Goal: Information Seeking & Learning: Learn about a topic

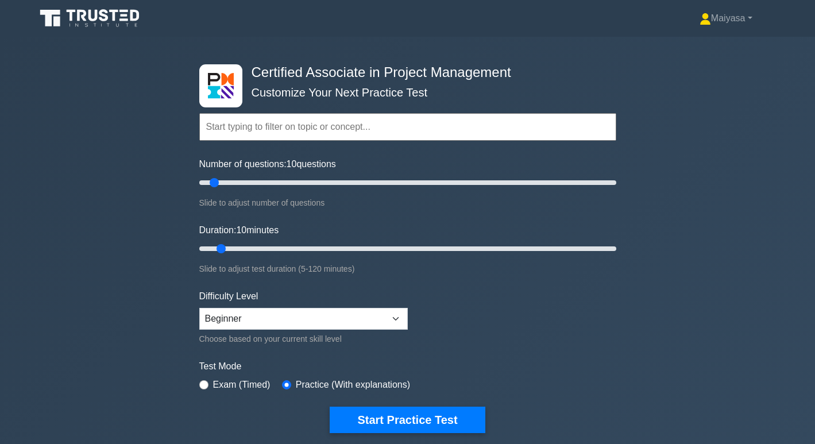
click at [352, 319] on select "Beginner Intermediate Expert" at bounding box center [303, 319] width 208 height 22
select select "intermediate"
click at [199, 308] on select "Beginner Intermediate Expert" at bounding box center [303, 319] width 208 height 22
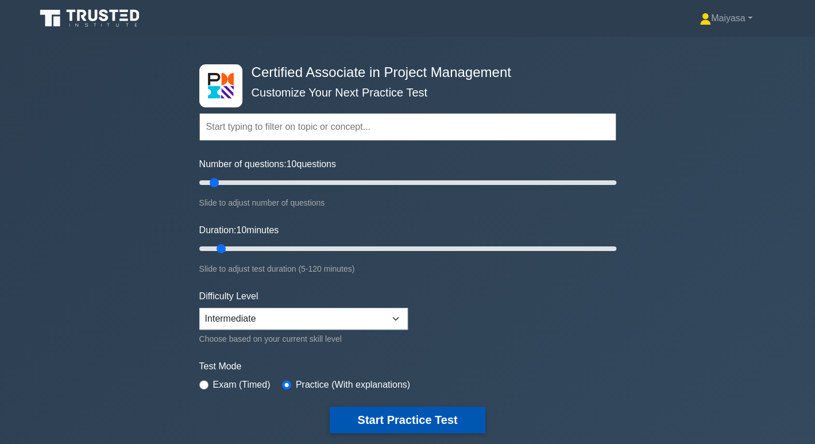
click at [446, 414] on button "Start Practice Test" at bounding box center [407, 419] width 155 height 26
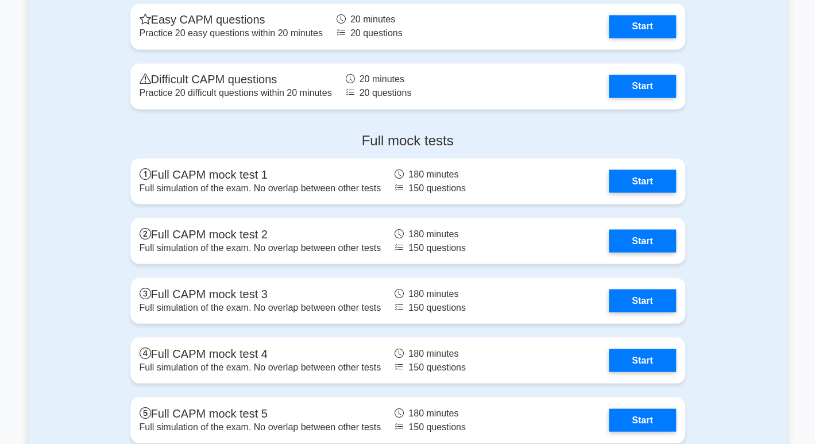
scroll to position [3518, 0]
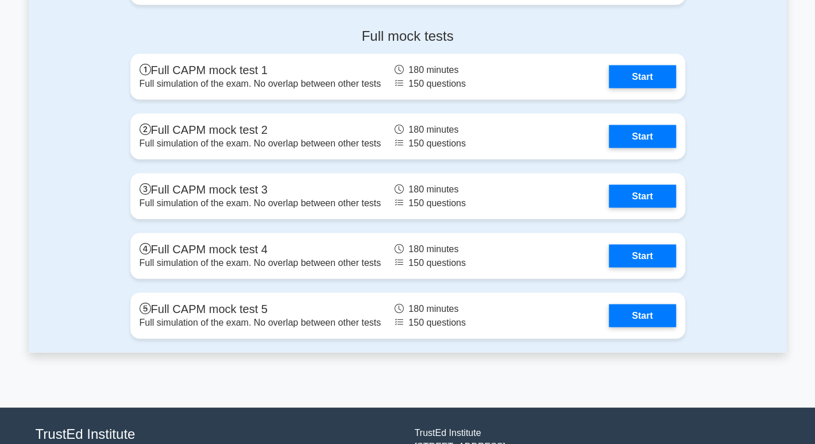
click at [141, 98] on div "Full mock tests Full CAPM mock test 1 Full simulation of the exam. No overlap b…" at bounding box center [407, 185] width 568 height 334
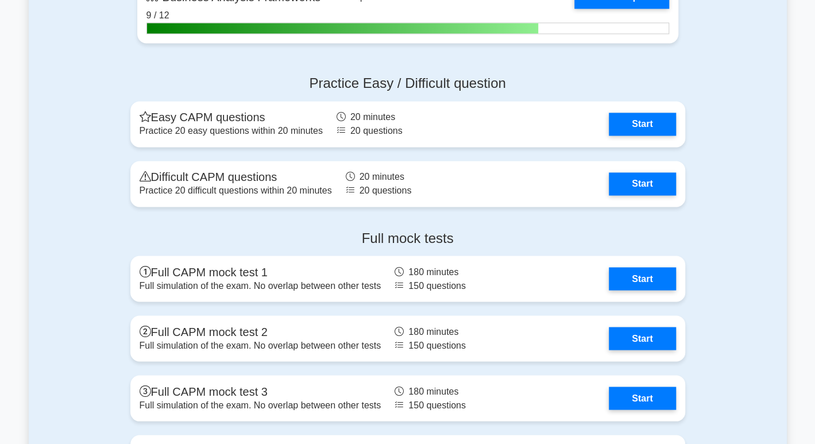
scroll to position [3424, 0]
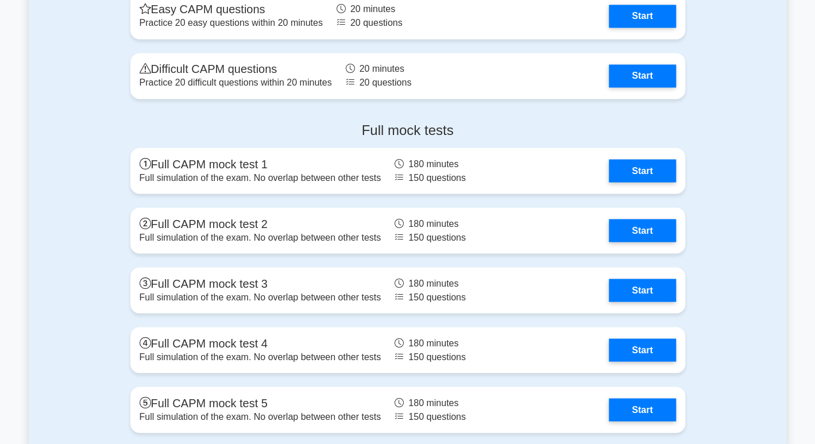
click at [775, 228] on div "Full mock tests Full CAPM mock test 1 Full simulation of the exam. No overlap b…" at bounding box center [408, 280] width 758 height 334
drag, startPoint x: 738, startPoint y: 180, endPoint x: 745, endPoint y: 180, distance: 6.9
click at [745, 180] on div "Full mock tests Full CAPM mock test 1 Full simulation of the exam. No overlap b…" at bounding box center [408, 280] width 758 height 334
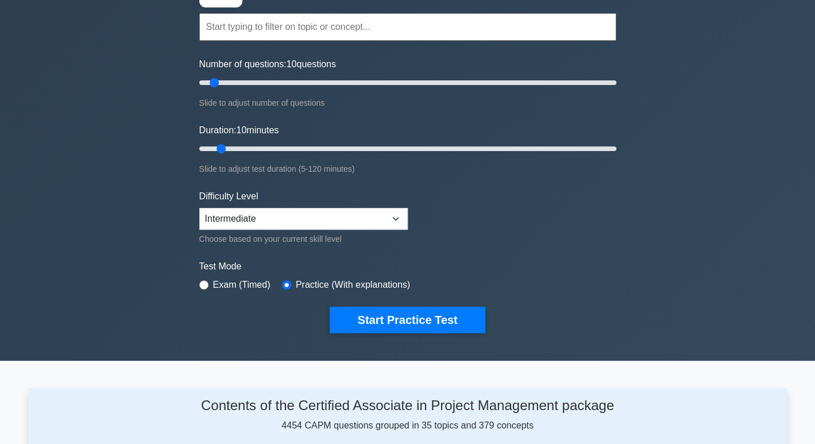
scroll to position [59, 0]
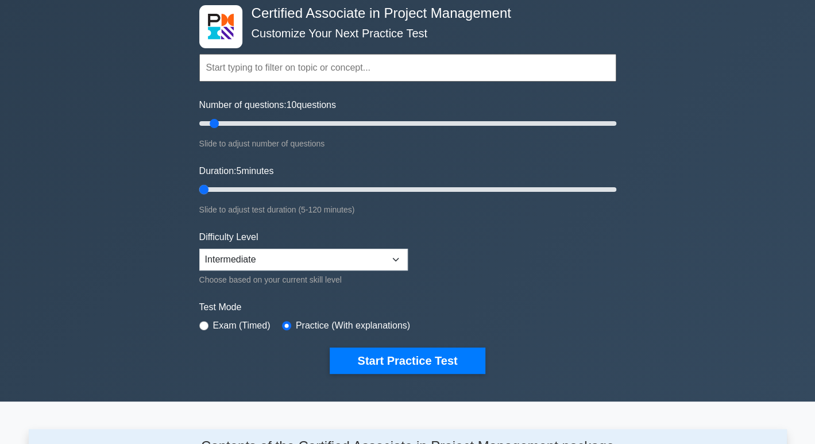
drag, startPoint x: 214, startPoint y: 184, endPoint x: 193, endPoint y: 188, distance: 21.2
type input "5"
click at [199, 188] on input "Duration: 5 minutes" at bounding box center [407, 190] width 417 height 14
drag, startPoint x: 212, startPoint y: 121, endPoint x: 152, endPoint y: 125, distance: 60.4
click at [199, 125] on input "Number of questions: 5 questions" at bounding box center [407, 124] width 417 height 14
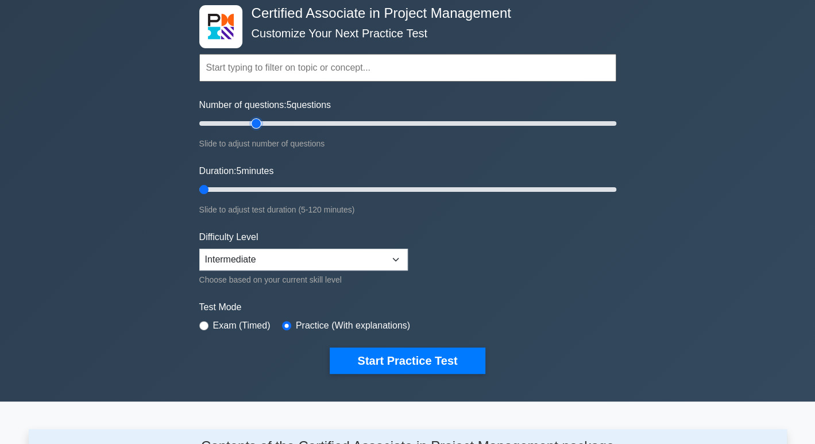
click at [258, 119] on input "Number of questions: 5 questions" at bounding box center [407, 124] width 417 height 14
click at [301, 119] on input "Number of questions: 30 questions" at bounding box center [407, 124] width 417 height 14
click at [337, 119] on input "Number of questions: 70 questions" at bounding box center [407, 124] width 417 height 14
click at [379, 119] on input "Number of questions: 70 questions" at bounding box center [407, 124] width 417 height 14
click at [524, 125] on input "Number of questions: 90 questions" at bounding box center [407, 124] width 417 height 14
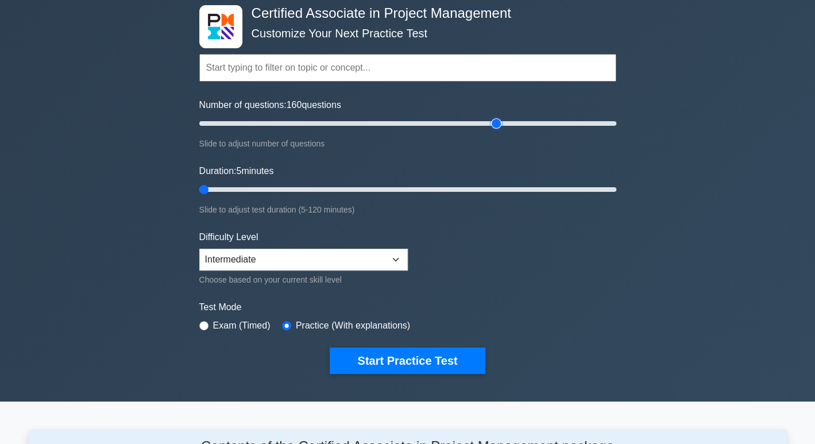
drag, startPoint x: 517, startPoint y: 123, endPoint x: 487, endPoint y: 126, distance: 30.0
click at [488, 126] on input "Number of questions: 160 questions" at bounding box center [407, 124] width 417 height 14
click at [464, 127] on input "Number of questions: 130 questions" at bounding box center [407, 124] width 417 height 14
click at [439, 127] on input "Number of questions: 130 questions" at bounding box center [407, 124] width 417 height 14
click at [410, 127] on input "Number of questions: 120 questions" at bounding box center [407, 124] width 417 height 14
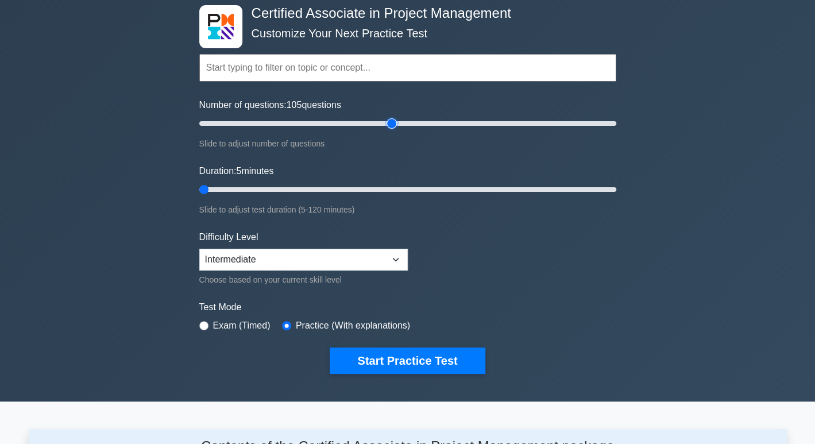
click at [386, 122] on input "Number of questions: 105 questions" at bounding box center [407, 124] width 417 height 14
click at [413, 115] on div "Number of questions: 95 questions Slide to adjust number of questions" at bounding box center [407, 124] width 417 height 52
click at [420, 114] on div "Number of questions: 95 questions Slide to adjust number of questions" at bounding box center [407, 124] width 417 height 52
click at [439, 121] on input "Number of questions: 120 questions" at bounding box center [407, 124] width 417 height 14
click at [462, 122] on input "Number of questions: 120 questions" at bounding box center [407, 124] width 417 height 14
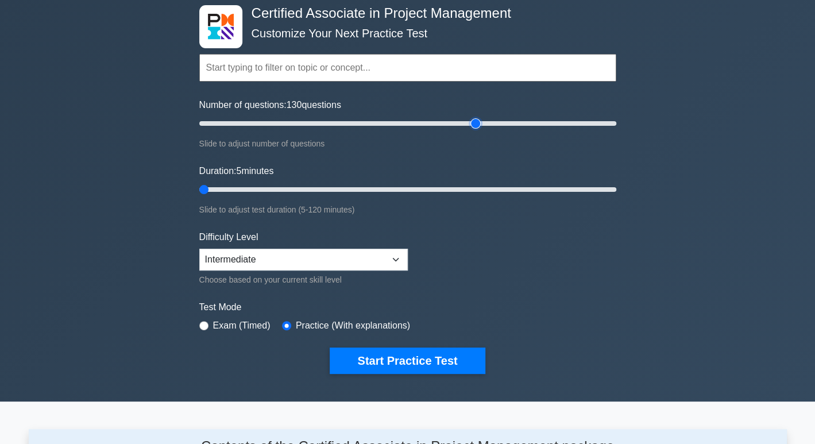
click at [470, 119] on input "Number of questions: 130 questions" at bounding box center [407, 124] width 417 height 14
click at [277, 124] on input "Number of questions: 135 questions" at bounding box center [407, 124] width 417 height 14
click at [233, 126] on input "Number of questions: 40 questions" at bounding box center [407, 124] width 417 height 14
click at [212, 124] on input "Number of questions: 20 questions" at bounding box center [407, 124] width 417 height 14
click at [206, 125] on input "Number of questions: 5 questions" at bounding box center [407, 124] width 417 height 14
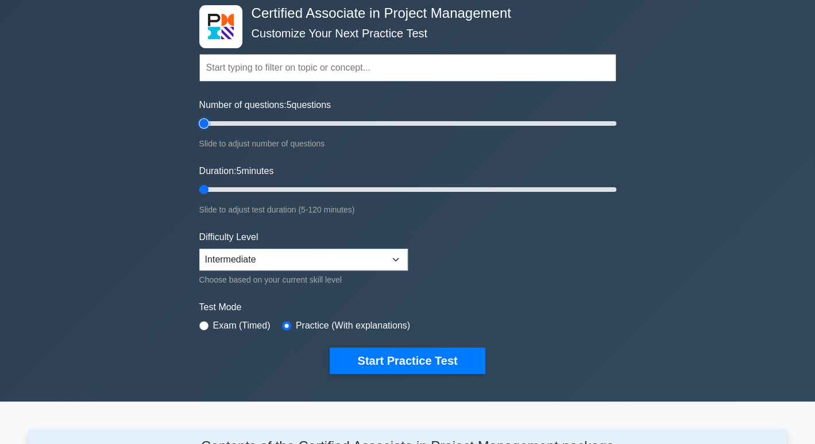
click at [206, 125] on input "Number of questions: 5 questions" at bounding box center [407, 124] width 417 height 14
click at [290, 113] on div "Number of questions: 5 questions Slide to adjust number of questions" at bounding box center [407, 124] width 417 height 52
click at [360, 118] on input "Number of questions: 5 questions" at bounding box center [407, 124] width 417 height 14
click at [406, 127] on input "Number of questions: 80 questions" at bounding box center [407, 124] width 417 height 14
click at [447, 123] on input "Number of questions: 100 questions" at bounding box center [407, 124] width 417 height 14
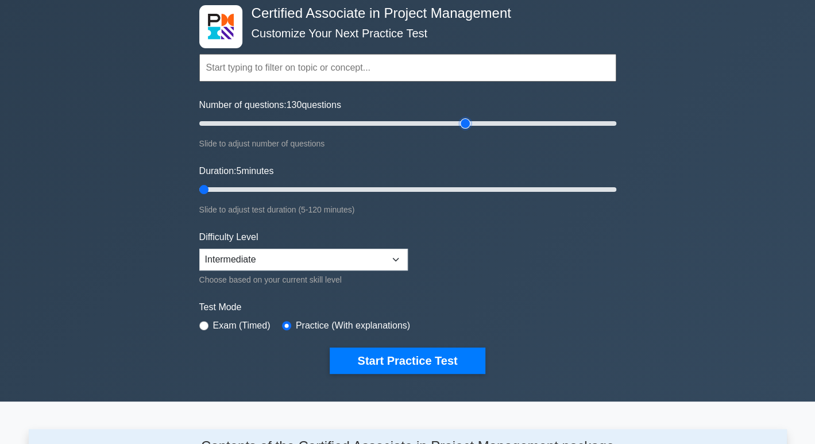
click at [464, 123] on input "Number of questions: 130 questions" at bounding box center [407, 124] width 417 height 14
type input "150"
click at [422, 192] on input "Duration: 65 minutes" at bounding box center [407, 190] width 417 height 14
drag, startPoint x: 608, startPoint y: 191, endPoint x: 0, endPoint y: 111, distance: 613.2
type input "5"
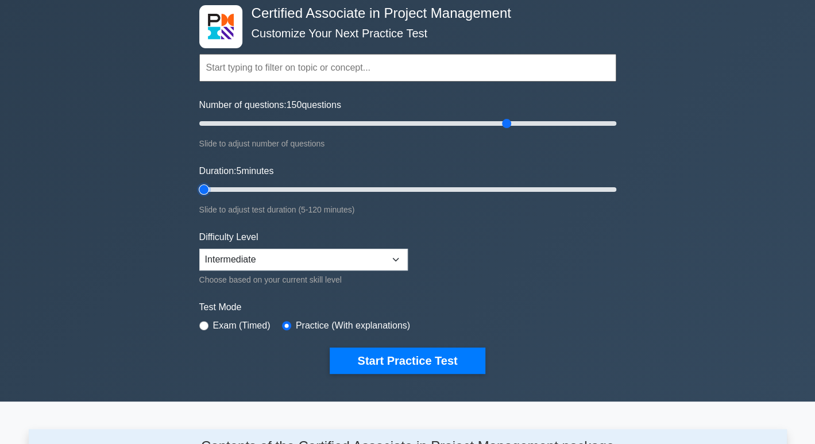
click at [199, 183] on input "Duration: 5 minutes" at bounding box center [407, 190] width 417 height 14
drag, startPoint x: 472, startPoint y: 125, endPoint x: 90, endPoint y: 122, distance: 382.3
type input "5"
click at [199, 122] on input "Number of questions: 5 questions" at bounding box center [407, 124] width 417 height 14
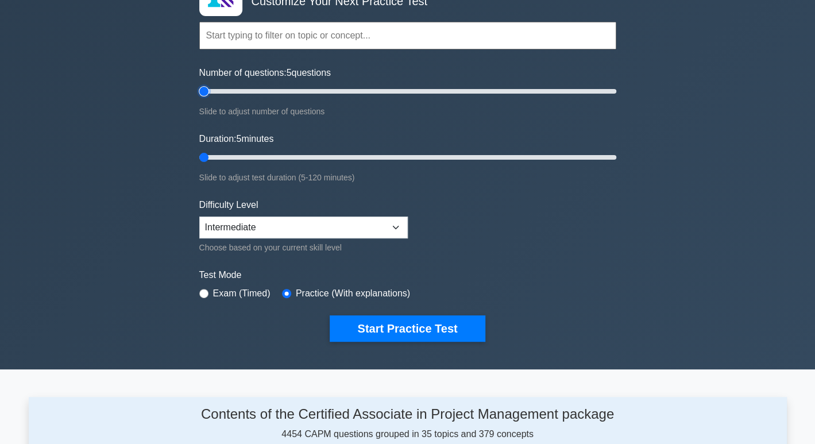
scroll to position [91, 0]
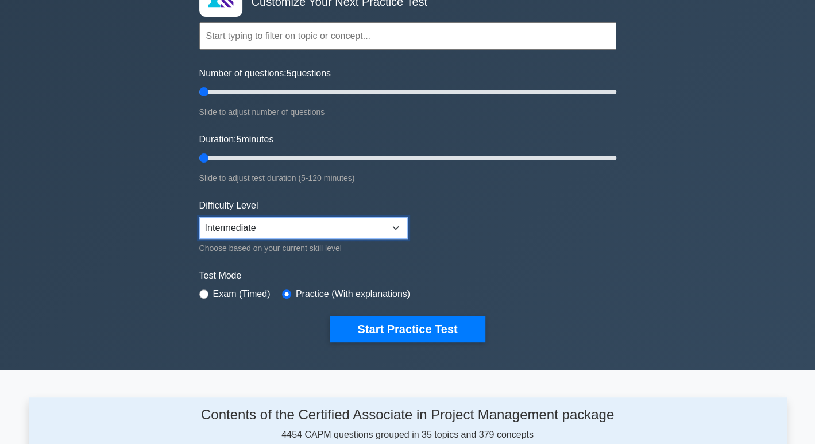
click at [366, 223] on select "Beginner Intermediate Expert" at bounding box center [303, 228] width 208 height 22
click at [496, 204] on form "Topics Project Scope Management Project Time Management Project Cost Management…" at bounding box center [407, 164] width 417 height 355
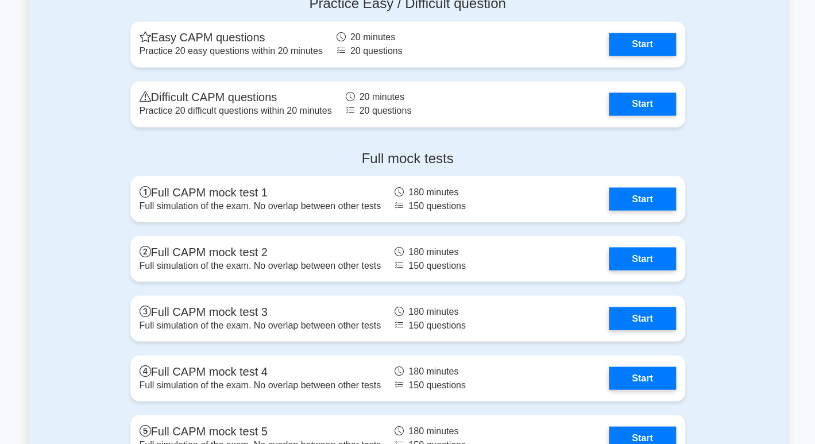
scroll to position [3468, 0]
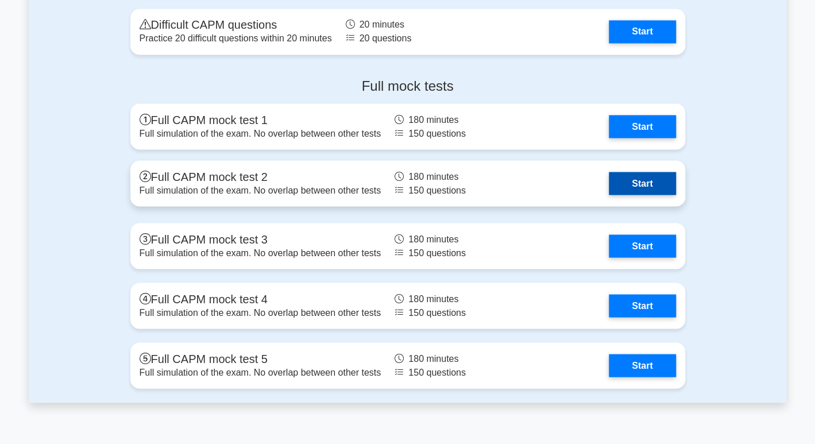
click at [618, 183] on link "Start" at bounding box center [642, 183] width 67 height 23
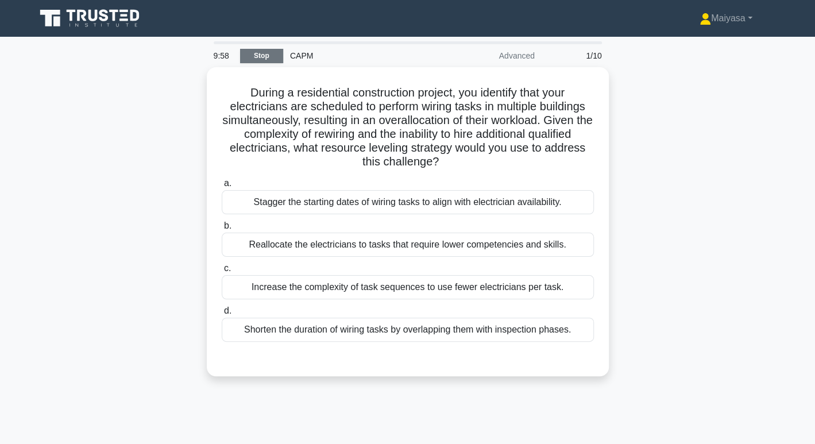
click at [259, 59] on link "Stop" at bounding box center [261, 56] width 43 height 14
click at [258, 54] on link "Stop" at bounding box center [261, 56] width 43 height 14
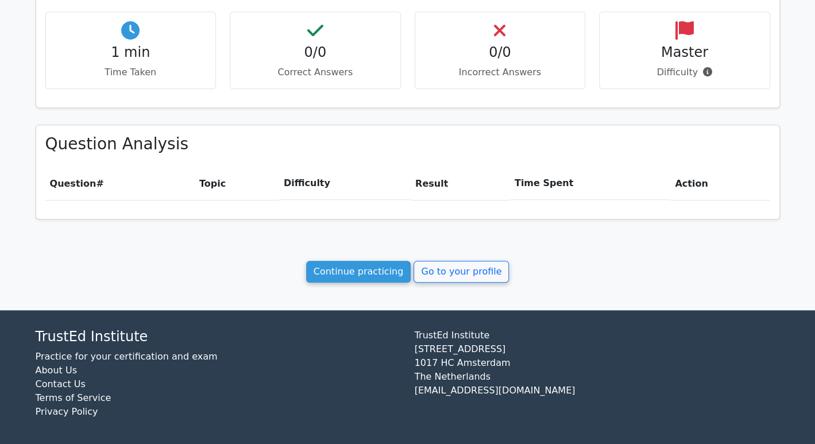
scroll to position [389, 0]
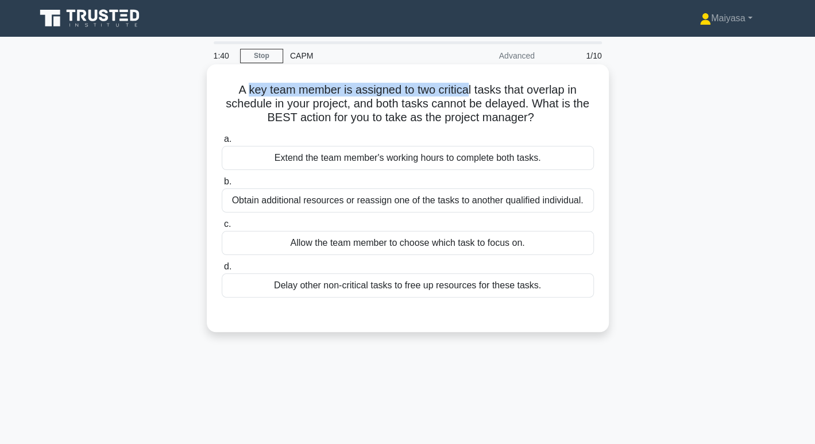
drag, startPoint x: 243, startPoint y: 89, endPoint x: 471, endPoint y: 91, distance: 227.9
click at [471, 91] on h5 "A key team member is assigned to two critical tasks that overlap in schedule in…" at bounding box center [407, 104] width 374 height 42
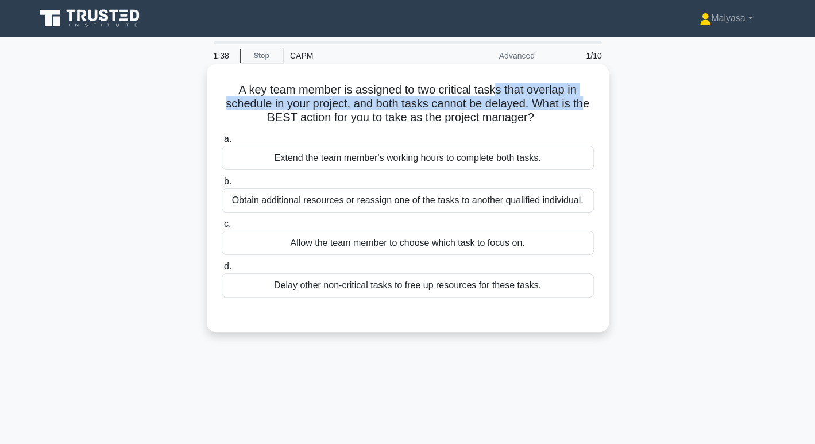
drag, startPoint x: 495, startPoint y: 91, endPoint x: 590, endPoint y: 98, distance: 94.4
click at [590, 98] on h5 "A key team member is assigned to two critical tasks that overlap in schedule in…" at bounding box center [407, 104] width 374 height 42
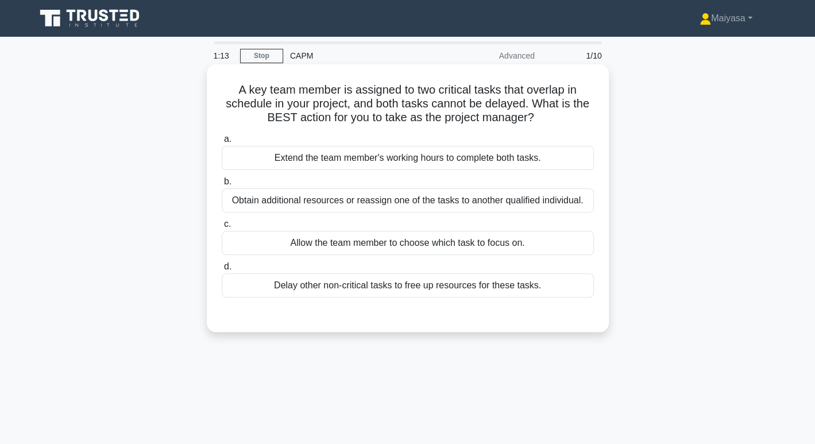
click at [462, 288] on div "Delay other non-critical tasks to free up resources for these tasks." at bounding box center [408, 285] width 372 height 24
click at [222, 270] on input "d. Delay other non-critical tasks to free up resources for these tasks." at bounding box center [222, 266] width 0 height 7
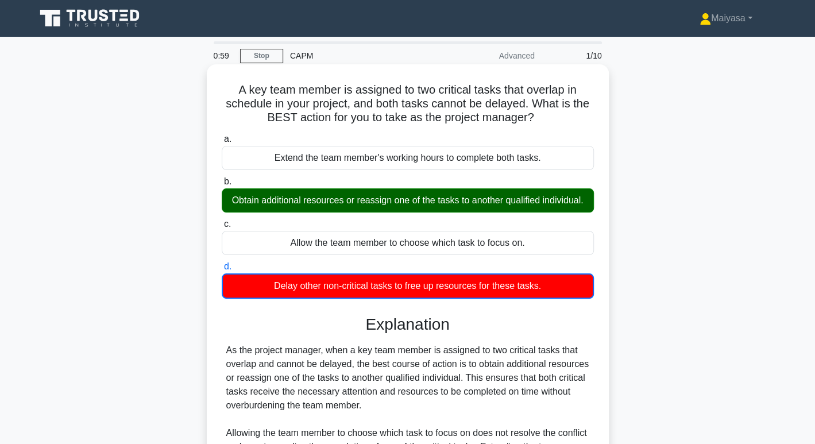
scroll to position [181, 0]
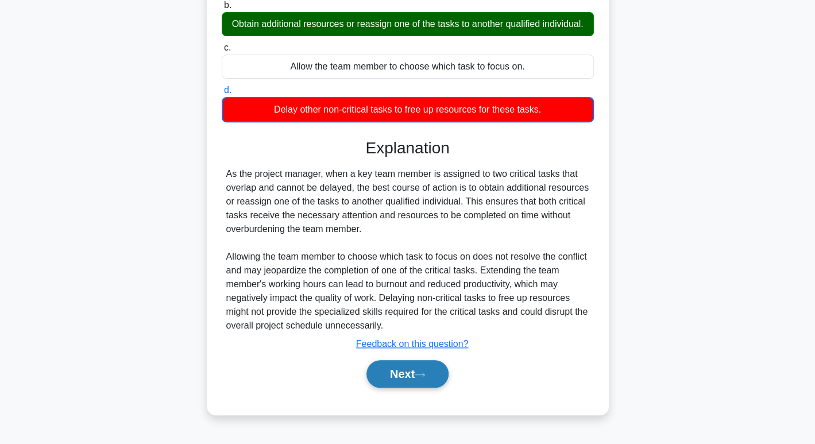
click at [394, 387] on button "Next" at bounding box center [407, 374] width 82 height 28
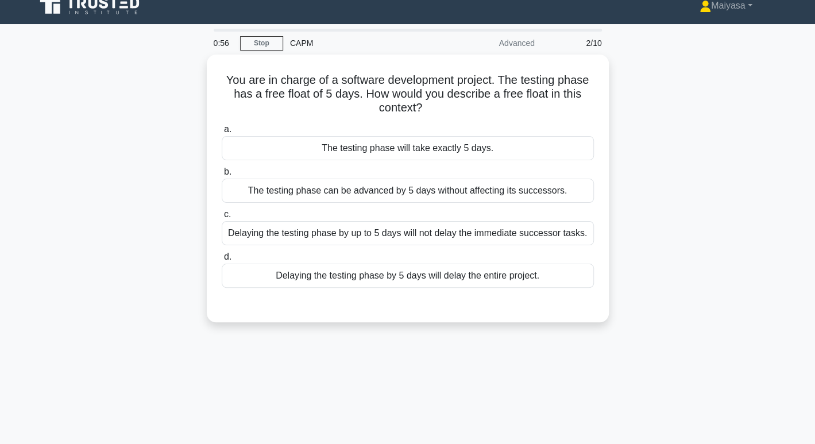
scroll to position [0, 0]
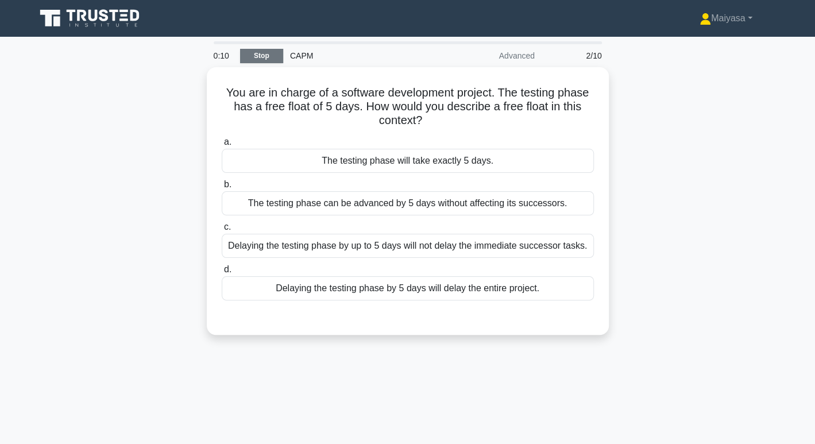
click at [280, 62] on link "Stop" at bounding box center [261, 56] width 43 height 14
click at [276, 52] on link "Stop" at bounding box center [261, 56] width 43 height 14
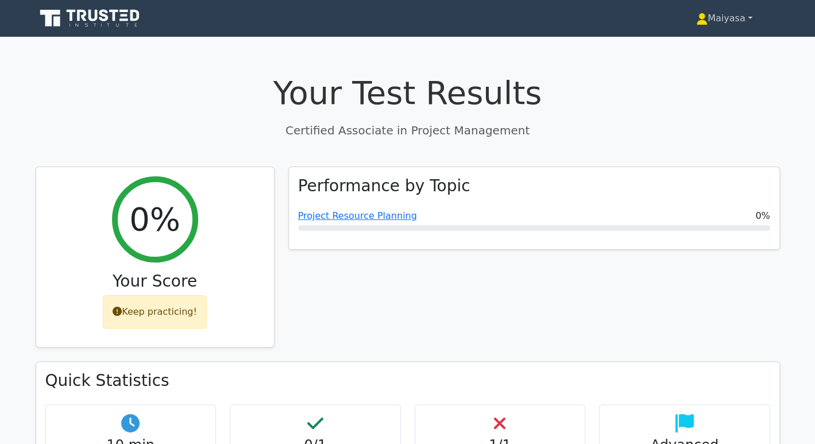
click at [707, 20] on link "Maiyasa" at bounding box center [723, 18] width 111 height 23
click at [693, 49] on link "Profile" at bounding box center [714, 45] width 91 height 18
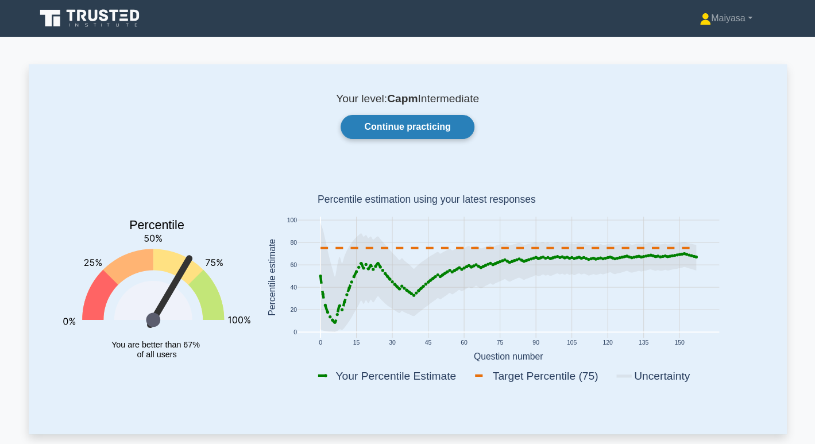
click at [441, 130] on link "Continue practicing" at bounding box center [406, 127] width 133 height 24
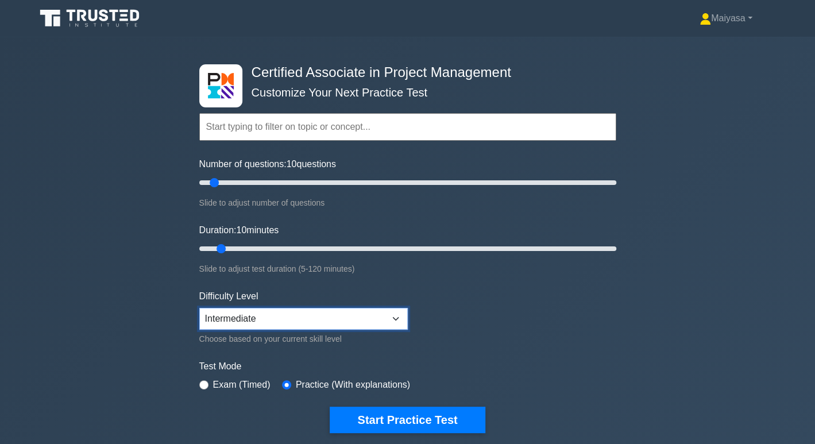
click at [276, 317] on select "Beginner Intermediate Expert" at bounding box center [303, 319] width 208 height 22
select select "beginner"
click at [199, 308] on select "Beginner Intermediate Expert" at bounding box center [303, 319] width 208 height 22
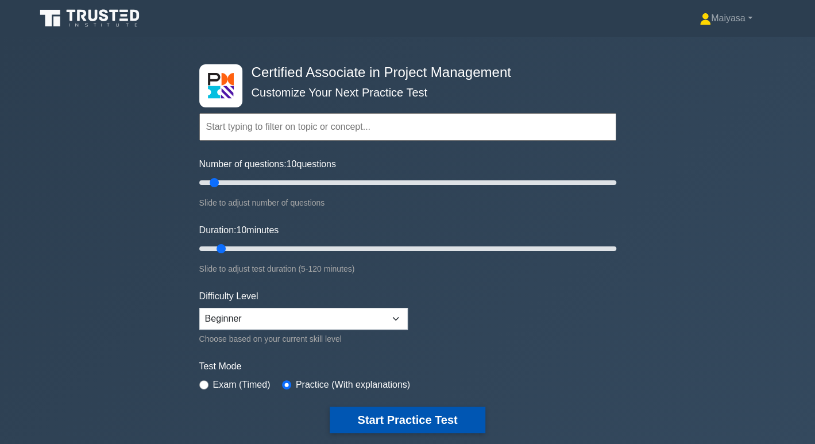
click at [431, 424] on button "Start Practice Test" at bounding box center [407, 419] width 155 height 26
click at [401, 425] on button "Start Practice Test" at bounding box center [407, 419] width 155 height 26
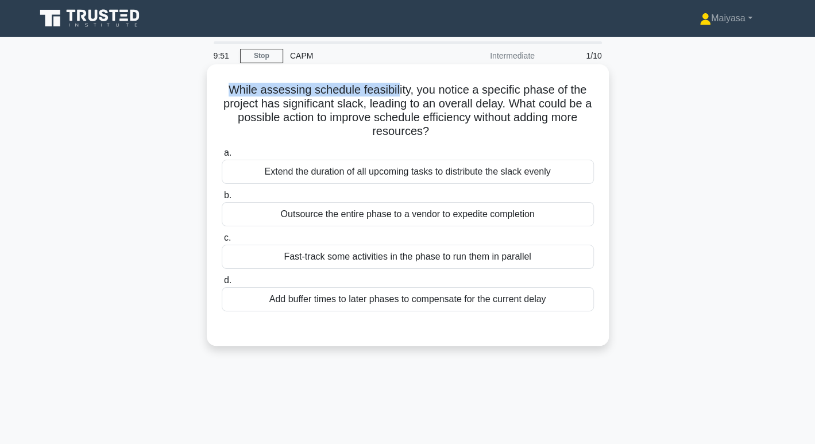
drag, startPoint x: 225, startPoint y: 90, endPoint x: 397, endPoint y: 79, distance: 172.0
click at [397, 79] on div "While assessing schedule feasibility, you notice a specific phase of the projec…" at bounding box center [407, 205] width 393 height 272
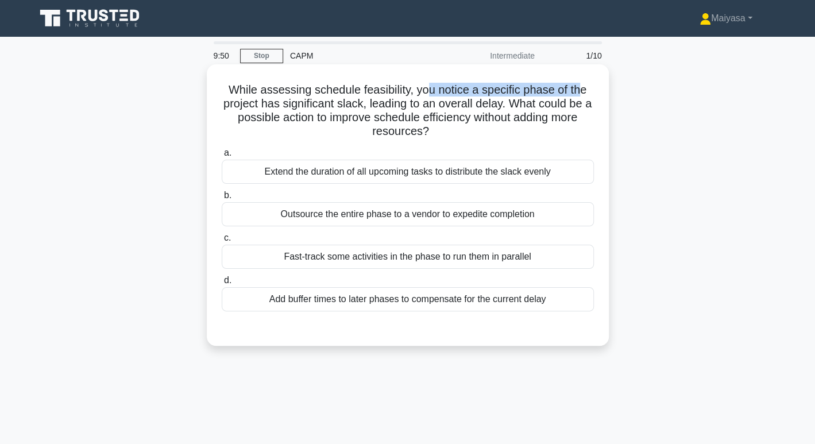
drag, startPoint x: 426, startPoint y: 82, endPoint x: 581, endPoint y: 77, distance: 155.1
click at [581, 77] on div "While assessing schedule feasibility, you notice a specific phase of the projec…" at bounding box center [407, 205] width 393 height 272
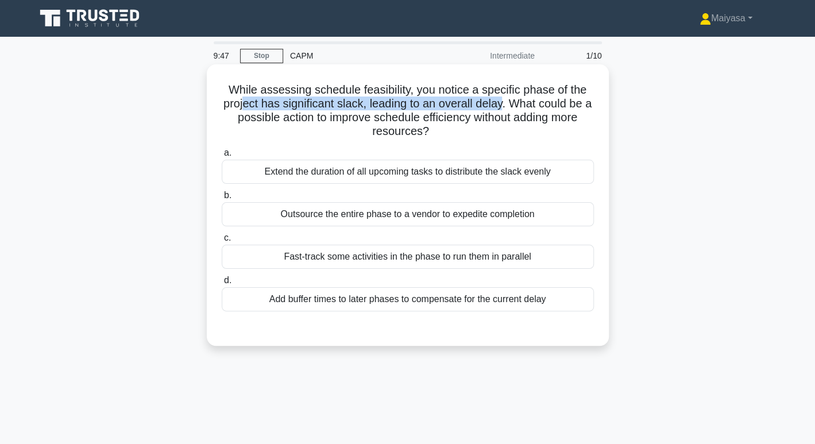
drag, startPoint x: 245, startPoint y: 104, endPoint x: 510, endPoint y: 103, distance: 265.2
click at [510, 103] on h5 "While assessing schedule feasibility, you notice a specific phase of the projec…" at bounding box center [407, 111] width 374 height 56
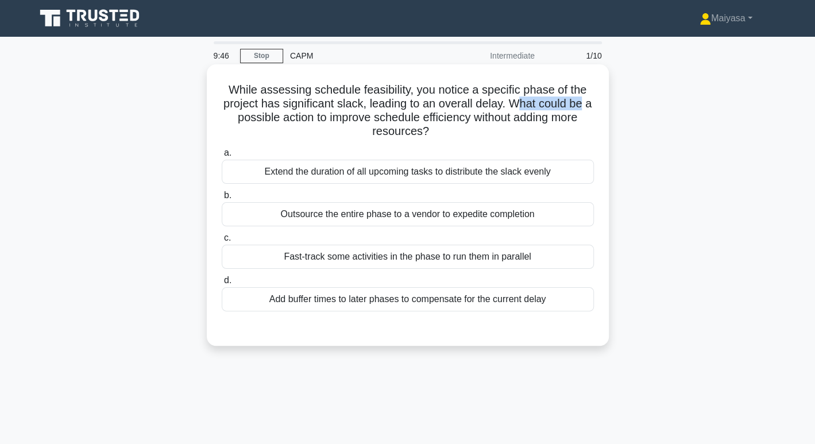
drag, startPoint x: 527, startPoint y: 102, endPoint x: 607, endPoint y: 100, distance: 80.4
click at [607, 100] on div "While assessing schedule feasibility, you notice a specific phase of the projec…" at bounding box center [408, 204] width 402 height 281
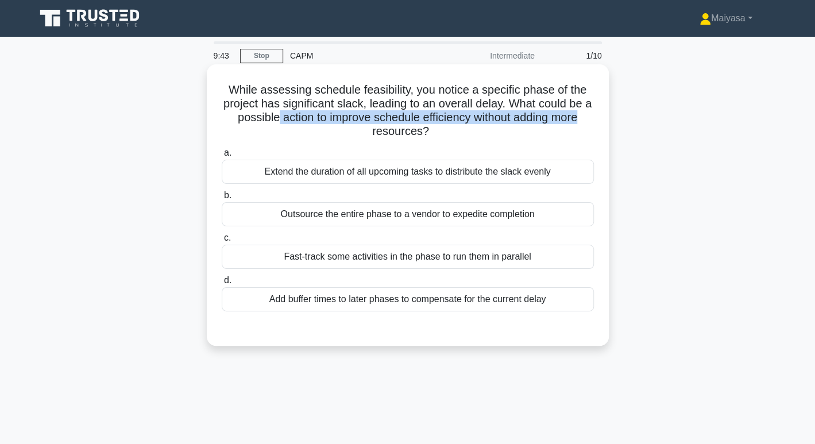
drag, startPoint x: 287, startPoint y: 117, endPoint x: 593, endPoint y: 115, distance: 306.0
click at [593, 115] on h5 "While assessing schedule feasibility, you notice a specific phase of the projec…" at bounding box center [407, 111] width 374 height 56
drag, startPoint x: 378, startPoint y: 129, endPoint x: 481, endPoint y: 129, distance: 103.3
click at [481, 129] on h5 "While assessing schedule feasibility, you notice a specific phase of the projec…" at bounding box center [407, 111] width 374 height 56
click at [417, 129] on h5 "While assessing schedule feasibility, you notice a specific phase of the projec…" at bounding box center [407, 111] width 374 height 56
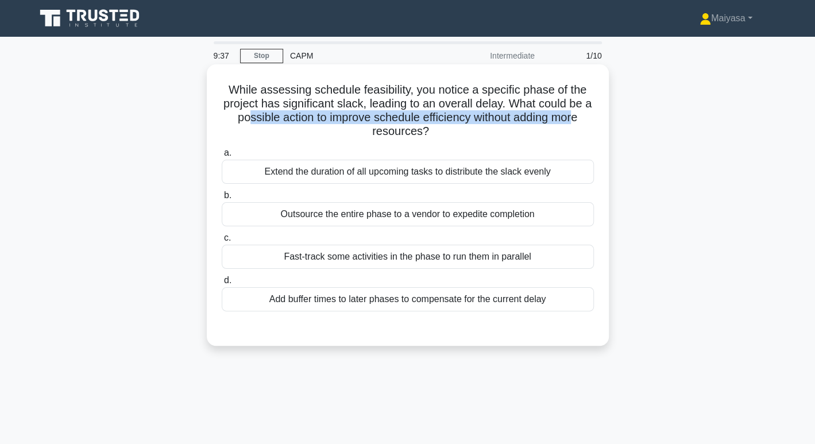
drag, startPoint x: 250, startPoint y: 118, endPoint x: 583, endPoint y: 122, distance: 333.0
click at [583, 122] on h5 "While assessing schedule feasibility, you notice a specific phase of the projec…" at bounding box center [407, 111] width 374 height 56
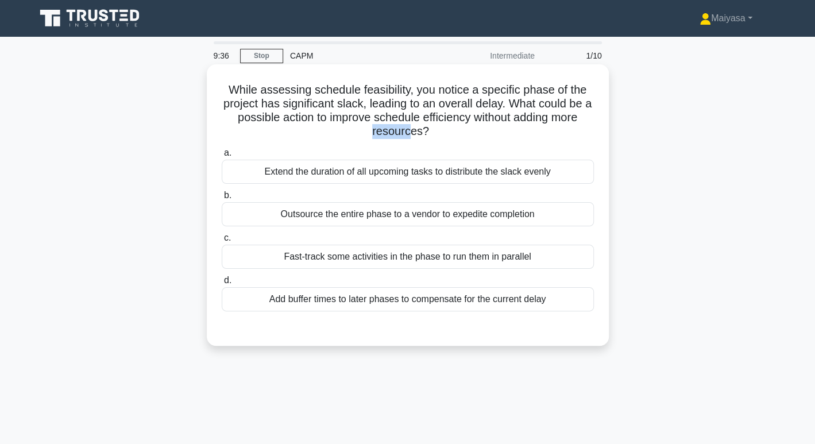
drag, startPoint x: 368, startPoint y: 135, endPoint x: 407, endPoint y: 133, distance: 39.1
click at [407, 133] on h5 "While assessing schedule feasibility, you notice a specific phase of the projec…" at bounding box center [407, 111] width 374 height 56
click at [427, 255] on div "Fast-track some activities in the phase to run them in parallel" at bounding box center [408, 257] width 372 height 24
click at [222, 242] on input "c. Fast-track some activities in the phase to run them in parallel" at bounding box center [222, 237] width 0 height 7
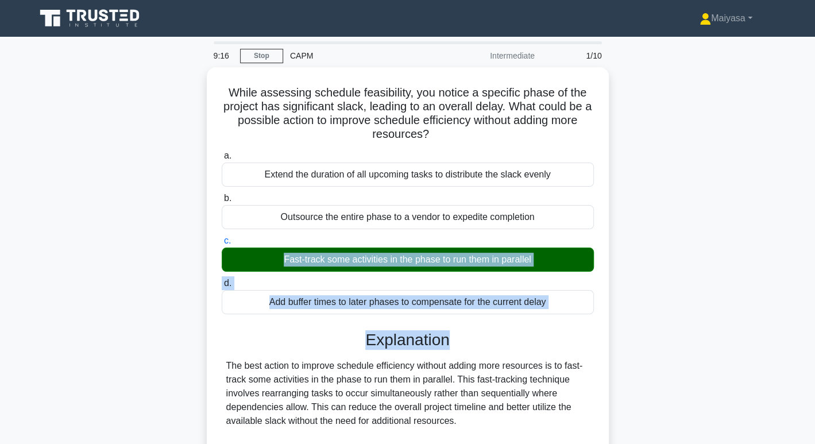
drag, startPoint x: 807, startPoint y: 235, endPoint x: 822, endPoint y: 340, distance: 106.2
click at [814, 340] on html "Maiyasa Profile Settings Profile" at bounding box center [407, 319] width 815 height 639
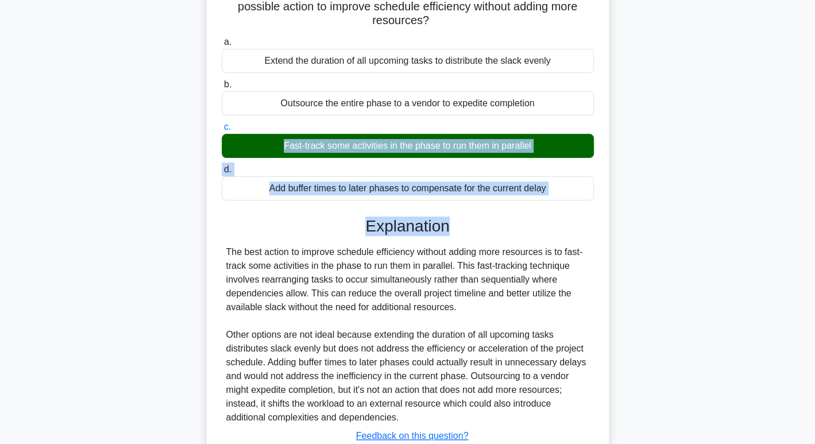
scroll to position [194, 0]
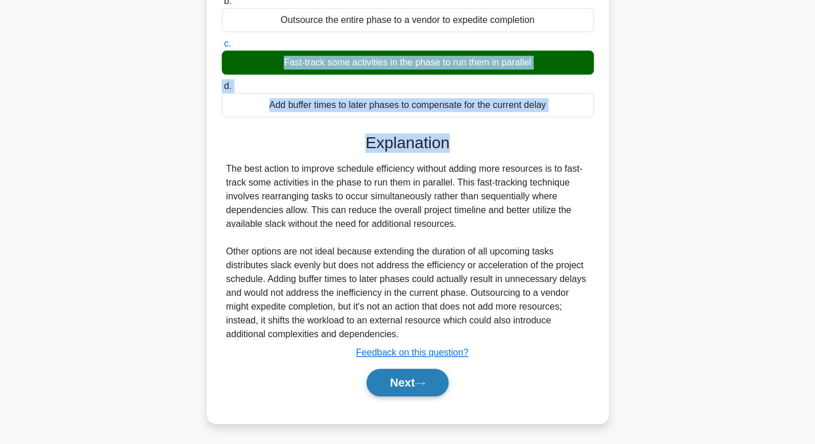
click at [411, 383] on button "Next" at bounding box center [407, 383] width 82 height 28
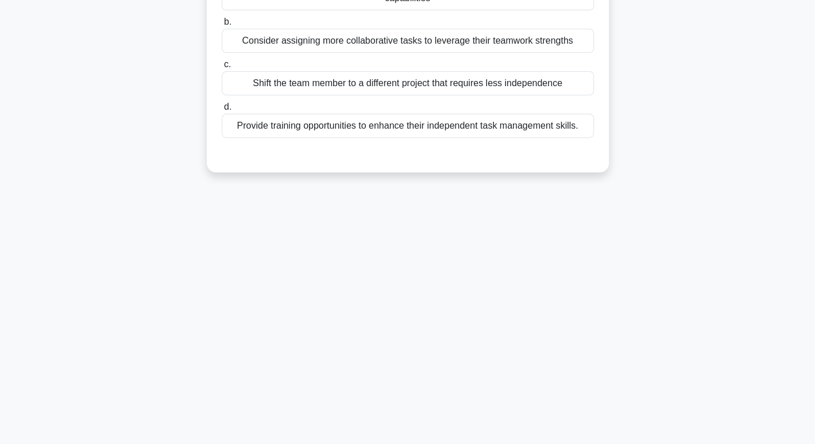
scroll to position [0, 0]
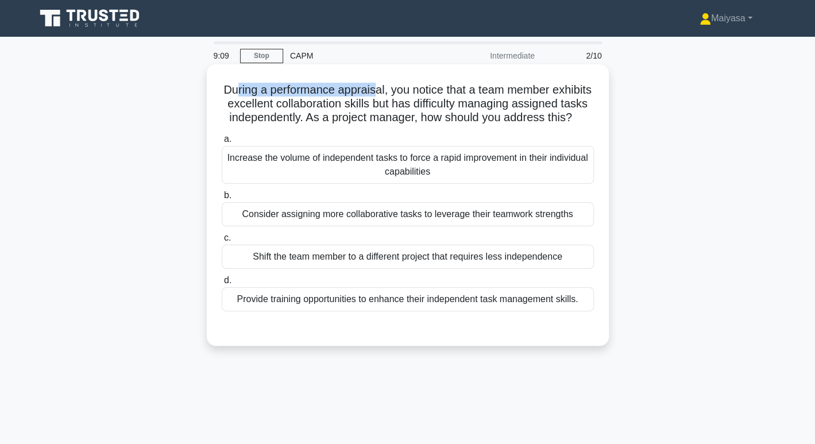
drag, startPoint x: 254, startPoint y: 92, endPoint x: 395, endPoint y: 85, distance: 140.8
click at [395, 85] on h5 "During a performance appraisal, you notice that a team member exhibits excellen…" at bounding box center [407, 104] width 374 height 42
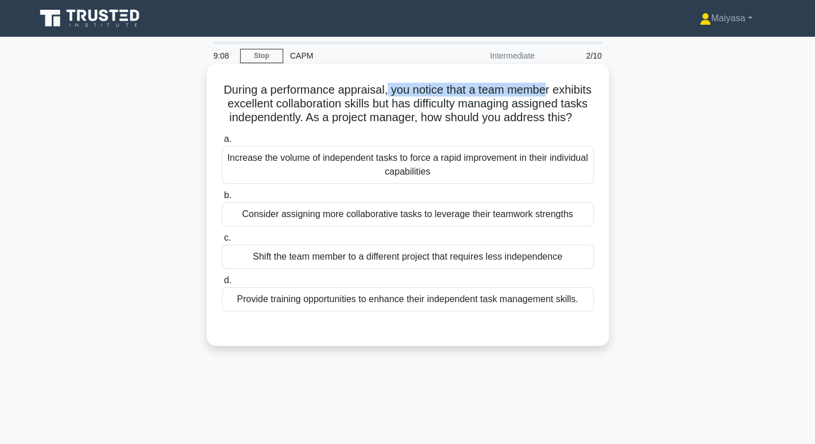
drag, startPoint x: 406, startPoint y: 83, endPoint x: 571, endPoint y: 85, distance: 164.2
click at [571, 85] on h5 "During a performance appraisal, you notice that a team member exhibits excellen…" at bounding box center [407, 104] width 374 height 42
drag, startPoint x: 231, startPoint y: 98, endPoint x: 347, endPoint y: 96, distance: 116.0
click at [347, 96] on h5 "During a performance appraisal, you notice that a team member exhibits excellen…" at bounding box center [407, 104] width 374 height 42
click at [373, 226] on div "Consider assigning more collaborative tasks to leverage their teamwork strengths" at bounding box center [408, 214] width 372 height 24
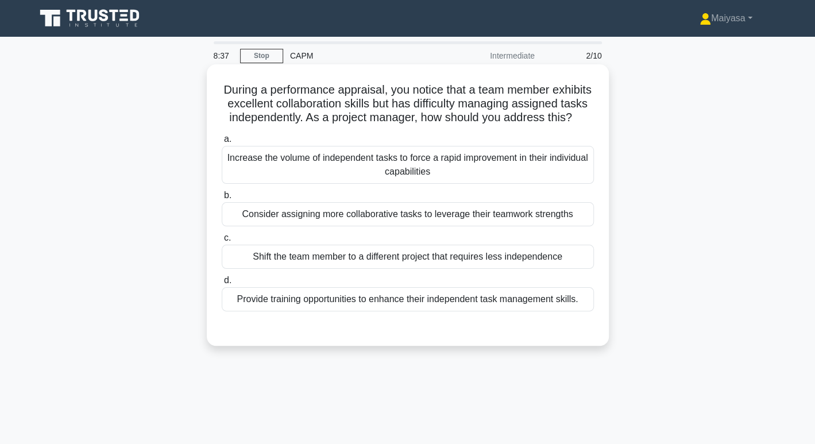
click at [222, 199] on input "b. Consider assigning more collaborative tasks to leverage their teamwork stren…" at bounding box center [222, 195] width 0 height 7
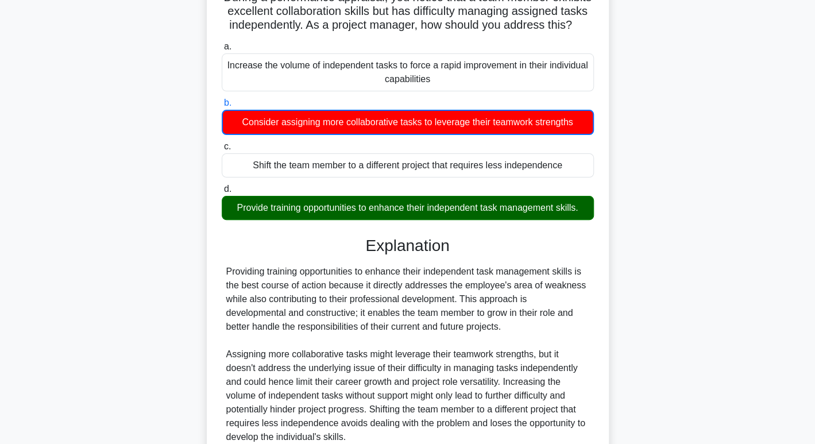
scroll to position [209, 0]
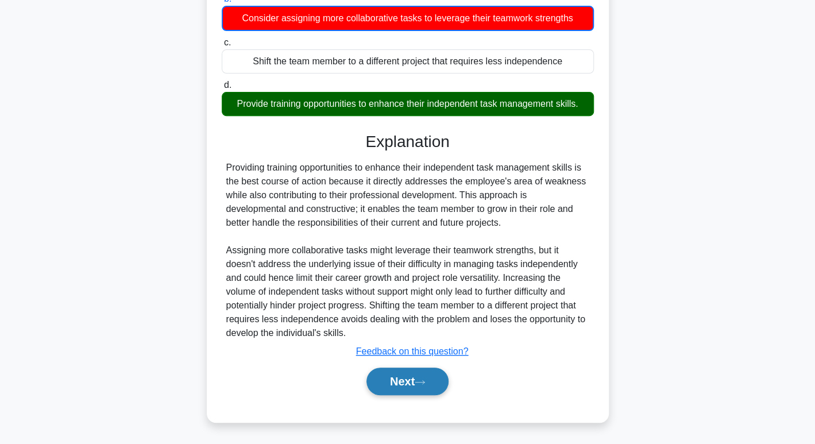
click at [444, 385] on button "Next" at bounding box center [407, 381] width 82 height 28
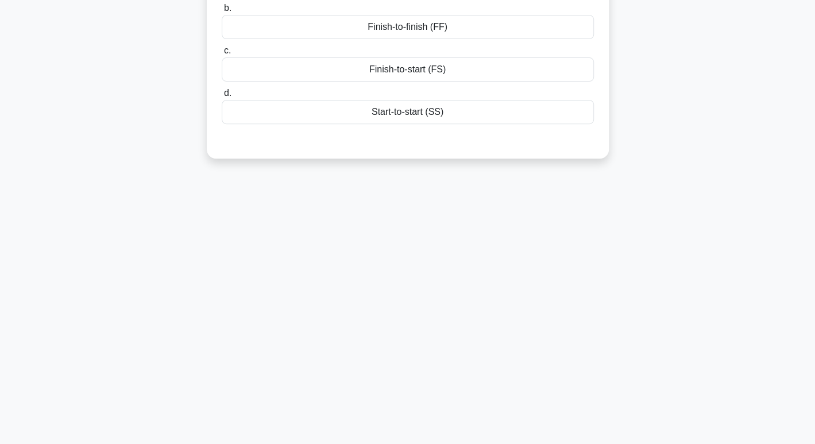
scroll to position [0, 0]
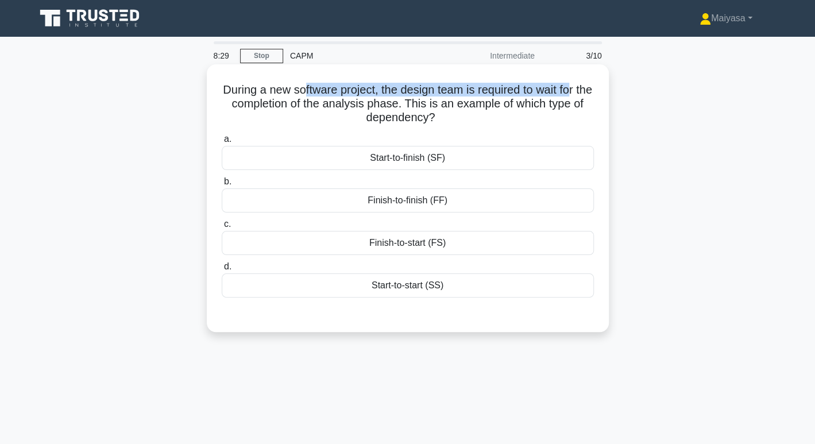
drag, startPoint x: 311, startPoint y: 82, endPoint x: 582, endPoint y: 84, distance: 271.5
click at [582, 84] on h5 "During a new software project, the design team is required to wait for the comp…" at bounding box center [407, 104] width 374 height 42
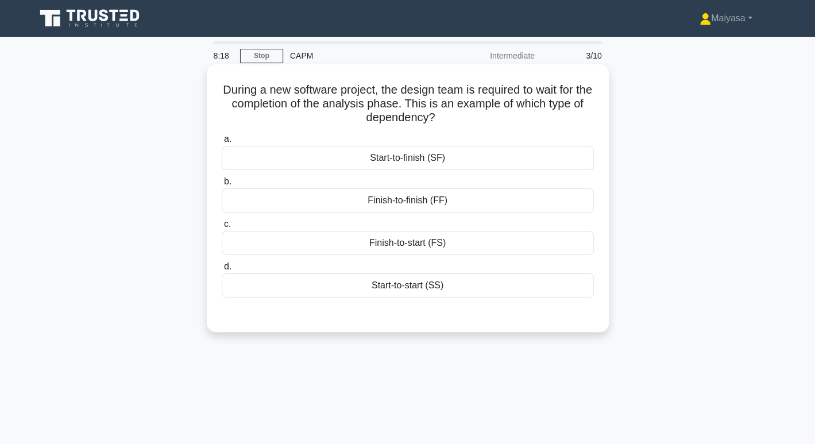
click at [433, 202] on div "Finish-to-finish (FF)" at bounding box center [408, 200] width 372 height 24
click at [222, 185] on input "b. Finish-to-finish (FF)" at bounding box center [222, 181] width 0 height 7
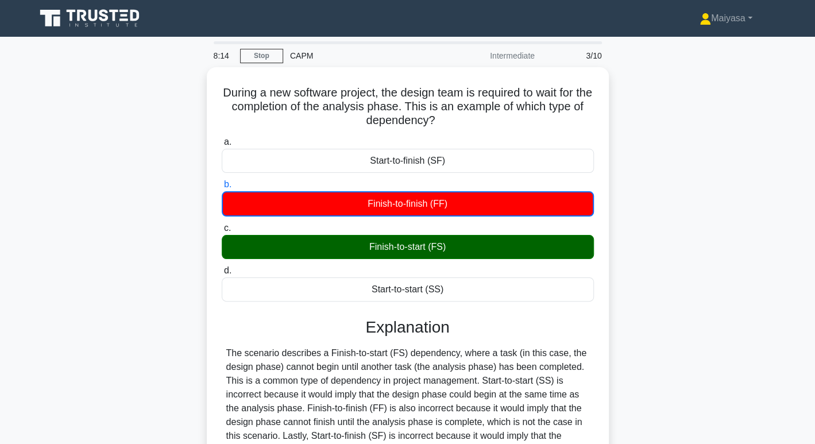
click at [273, 64] on div "8:14 Stop CAPM Intermediate 3/10" at bounding box center [408, 55] width 402 height 23
click at [273, 60] on link "Stop" at bounding box center [261, 56] width 43 height 14
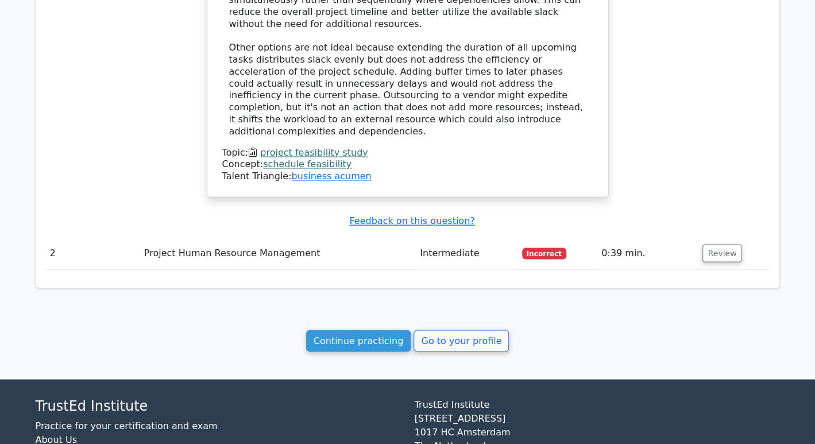
scroll to position [992, 0]
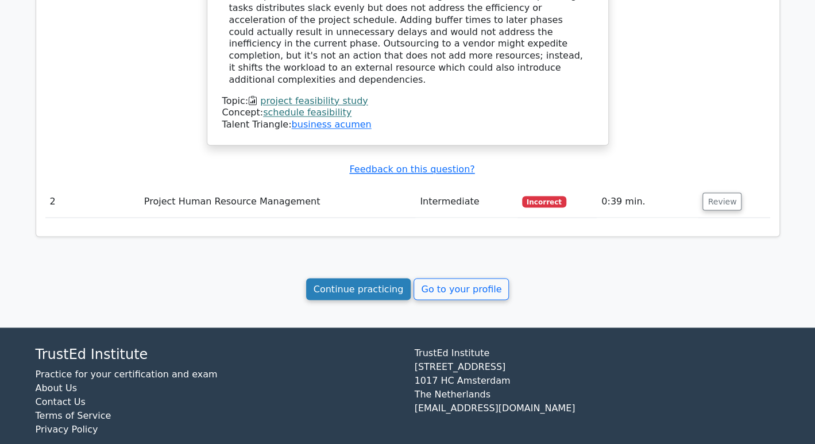
click at [401, 278] on link "Continue practicing" at bounding box center [358, 289] width 105 height 22
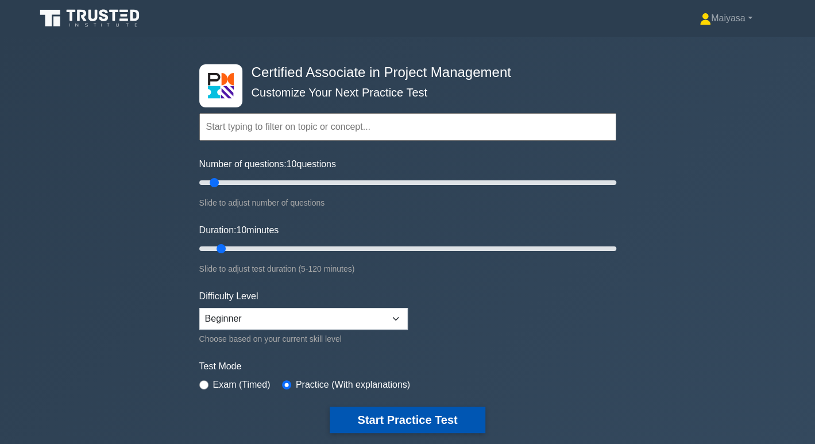
click at [436, 406] on button "Start Practice Test" at bounding box center [407, 419] width 155 height 26
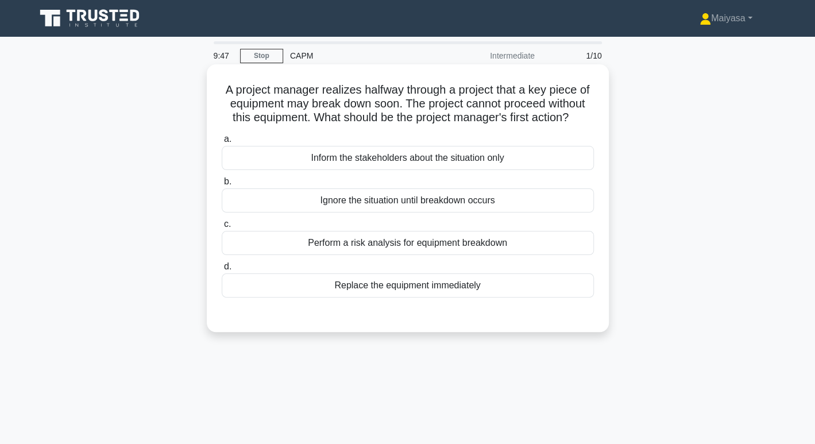
click at [274, 102] on h5 "A project manager realizes halfway through a project that a key piece of equipm…" at bounding box center [407, 104] width 374 height 42
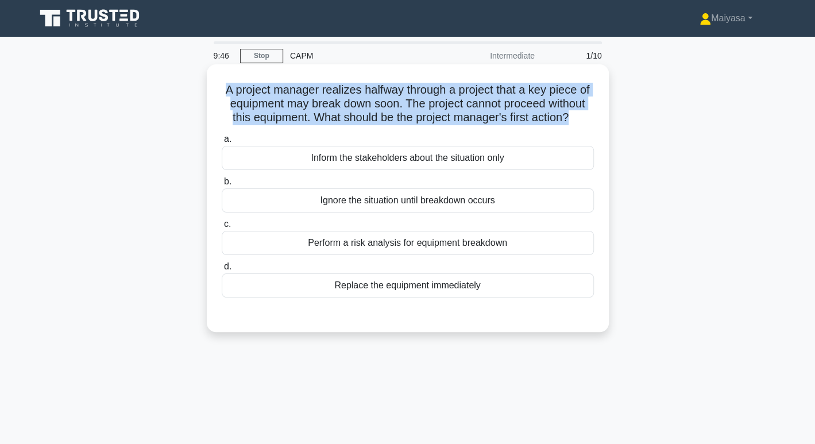
click at [274, 102] on h5 "A project manager realizes halfway through a project that a key piece of equipm…" at bounding box center [407, 104] width 374 height 42
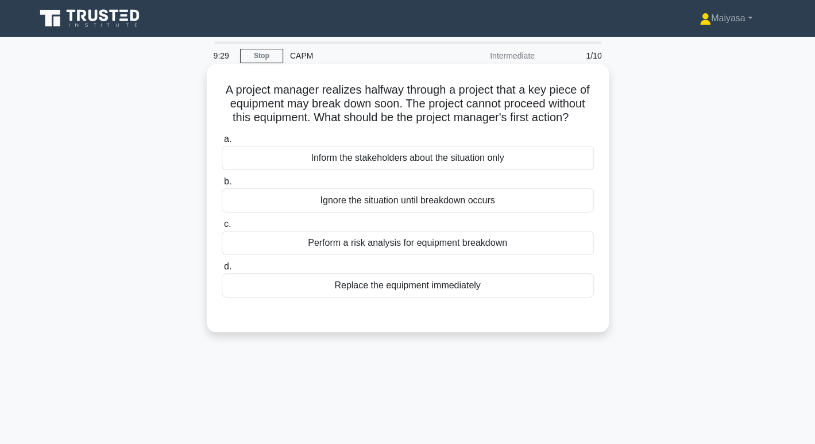
click at [402, 255] on div "Perform a risk analysis for equipment breakdown" at bounding box center [408, 243] width 372 height 24
click at [222, 228] on input "c. Perform a risk analysis for equipment breakdown" at bounding box center [222, 223] width 0 height 7
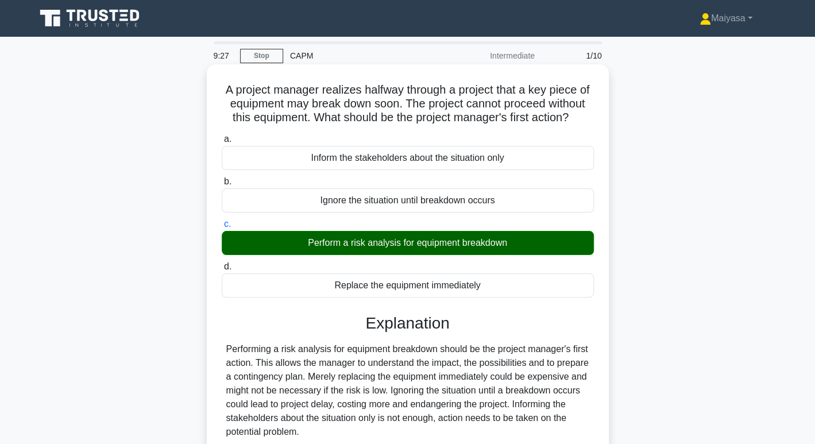
scroll to position [176, 0]
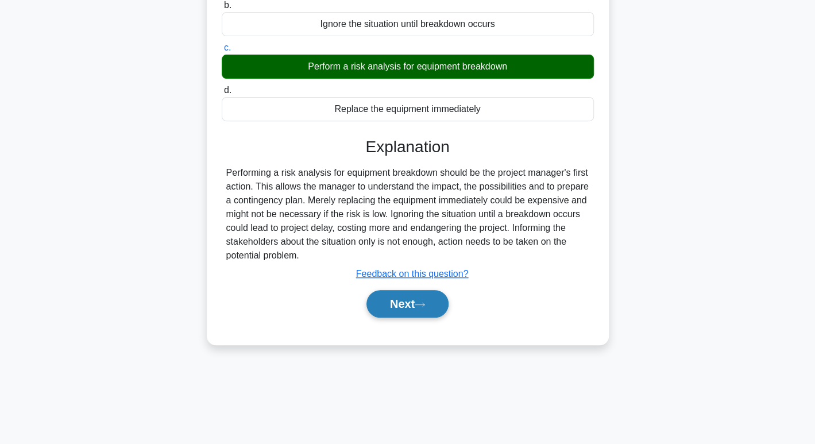
click at [401, 317] on button "Next" at bounding box center [407, 304] width 82 height 28
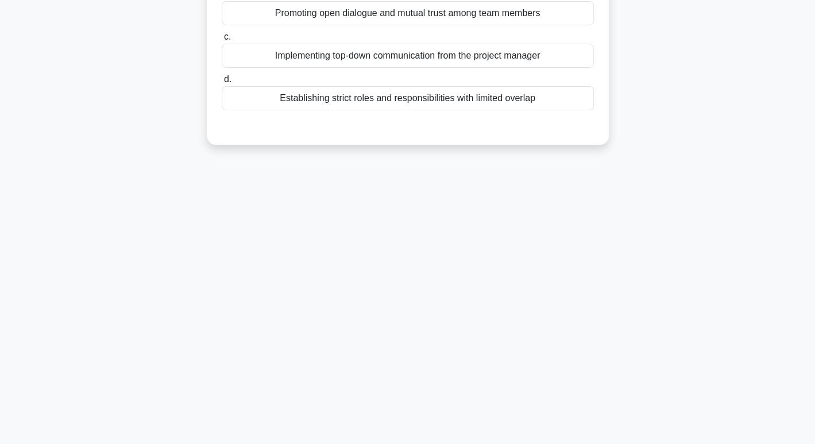
scroll to position [0, 0]
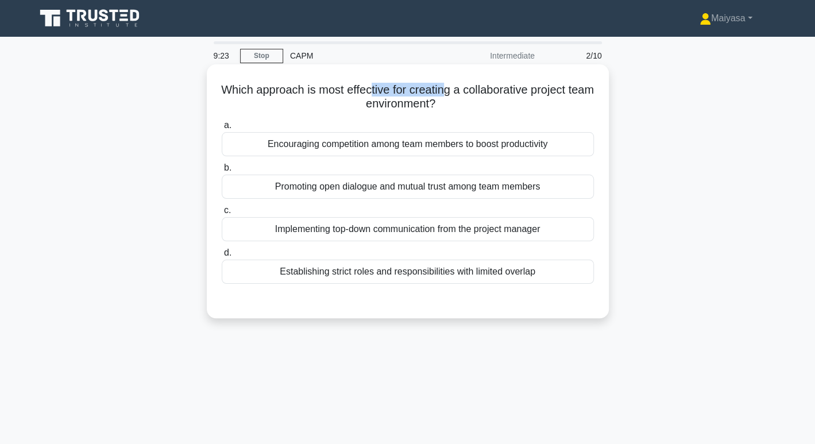
drag, startPoint x: 383, startPoint y: 88, endPoint x: 460, endPoint y: 88, distance: 76.9
click at [460, 88] on h5 "Which approach is most effective for creating a collaborative project team envi…" at bounding box center [407, 97] width 374 height 29
click at [413, 156] on div "Encouraging competition among team members to boost productivity" at bounding box center [408, 144] width 372 height 24
click at [222, 129] on input "a. Encouraging competition among team members to boost productivity" at bounding box center [222, 125] width 0 height 7
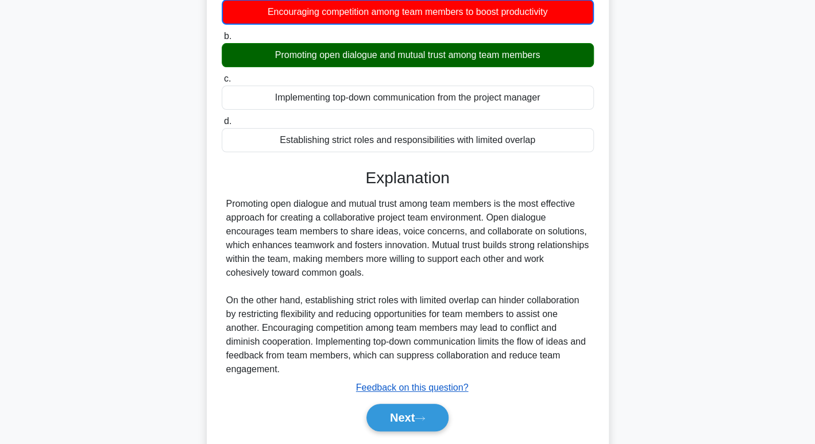
scroll to position [140, 0]
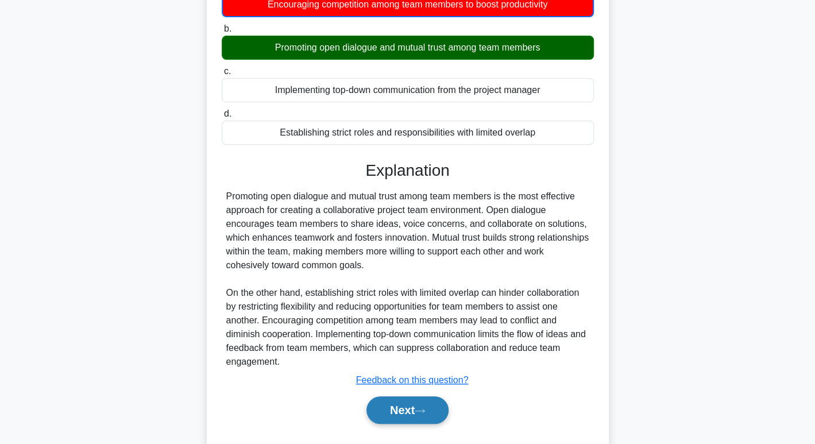
click at [387, 412] on button "Next" at bounding box center [407, 410] width 82 height 28
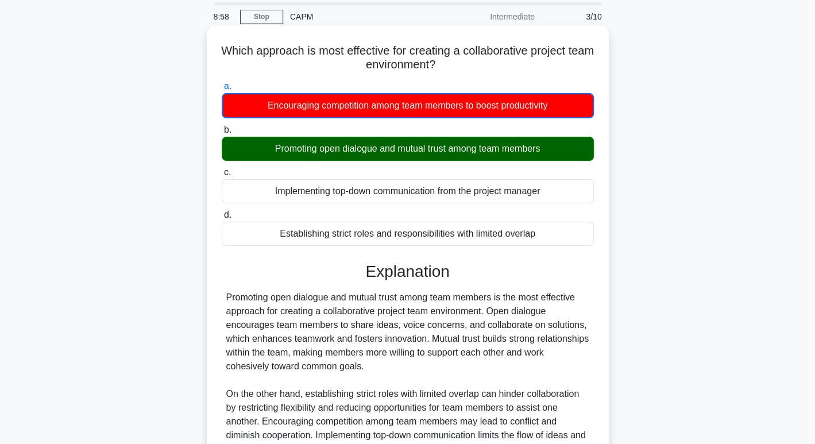
scroll to position [2, 0]
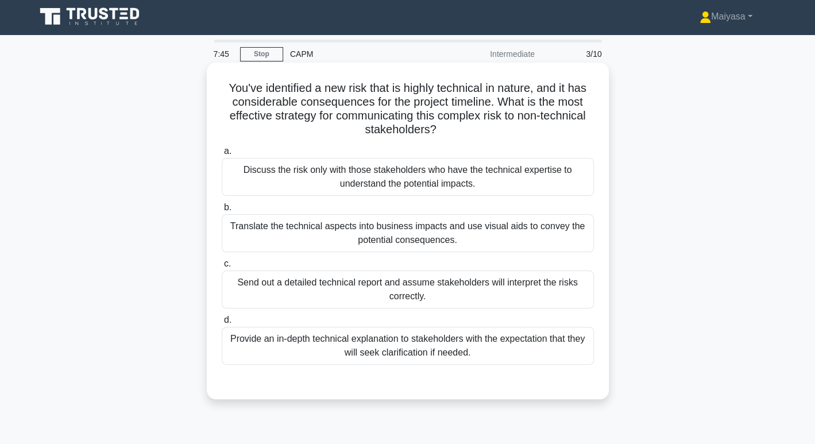
click at [396, 340] on div "Provide an in-depth technical explanation to stakeholders with the expectation …" at bounding box center [408, 346] width 372 height 38
click at [222, 324] on input "d. Provide an in-depth technical explanation to stakeholders with the expectati…" at bounding box center [222, 319] width 0 height 7
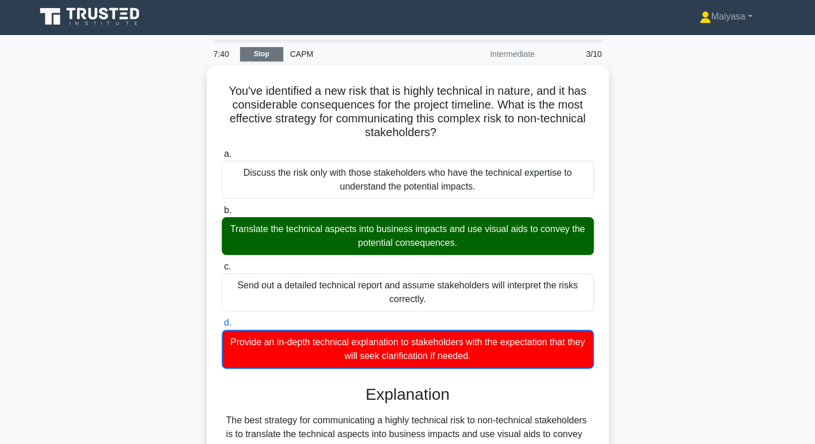
click at [262, 51] on link "Stop" at bounding box center [261, 54] width 43 height 14
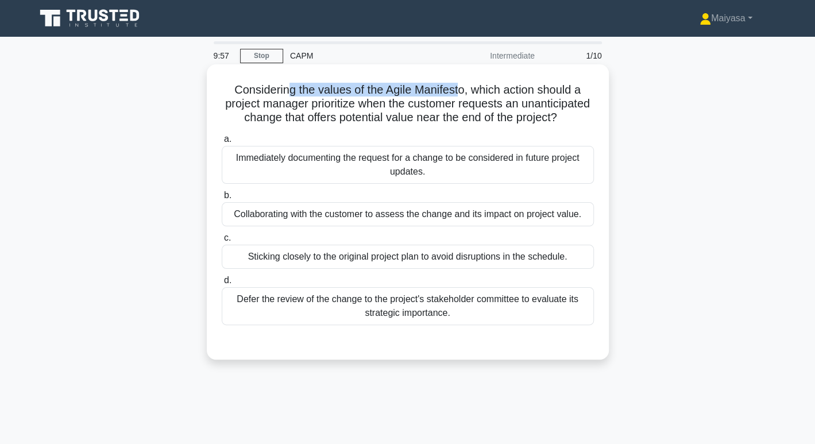
drag, startPoint x: 285, startPoint y: 85, endPoint x: 459, endPoint y: 86, distance: 174.5
click at [459, 86] on h5 "Considering the values of the Agile Manifesto, which action should a project ma…" at bounding box center [407, 104] width 374 height 42
click at [510, 87] on h5 "Considering the values of the Agile Manifesto, which action should a project ma…" at bounding box center [407, 104] width 374 height 42
click at [510, 110] on h5 "Considering the values of the Agile Manifesto, which action should a project ma…" at bounding box center [407, 104] width 374 height 42
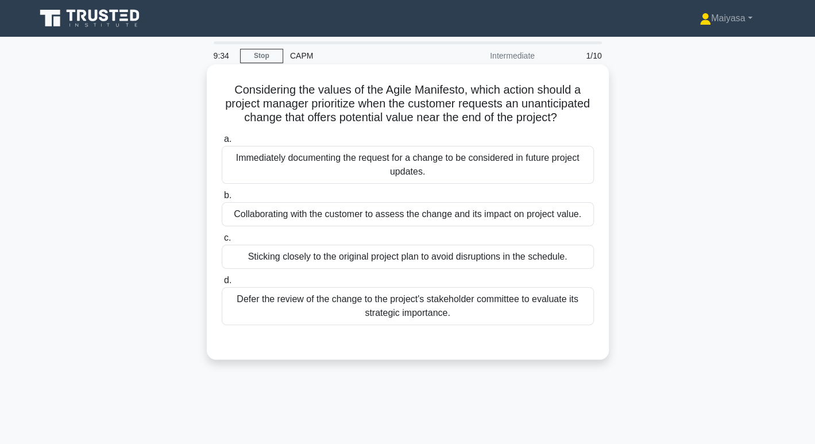
click at [440, 113] on h5 "Considering the values of the Agile Manifesto, which action should a project ma…" at bounding box center [407, 104] width 374 height 42
click at [366, 226] on div "Collaborating with the customer to assess the change and its impact on project …" at bounding box center [408, 214] width 372 height 24
click at [222, 199] on input "b. Collaborating with the customer to assess the change and its impact on proje…" at bounding box center [222, 195] width 0 height 7
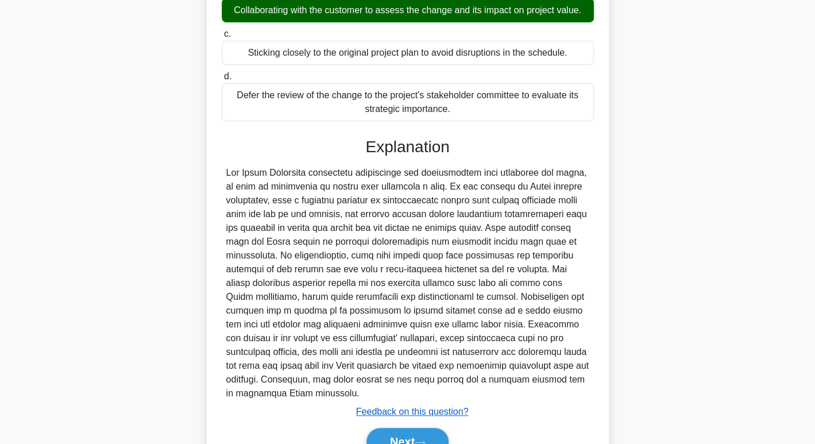
scroll to position [212, 0]
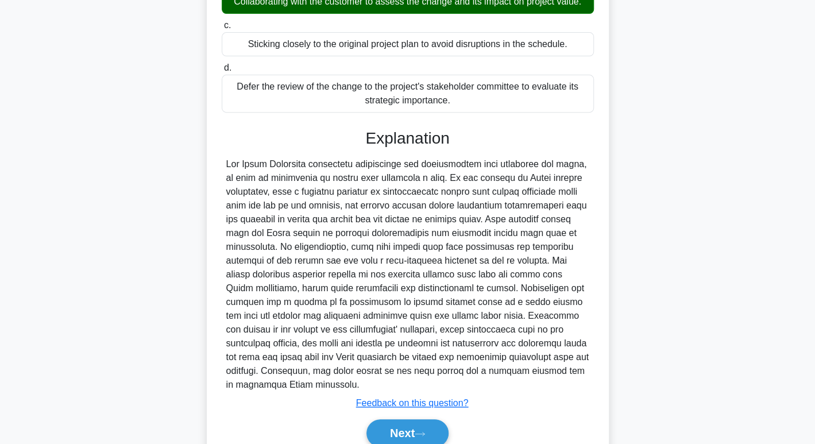
click at [406, 431] on div "Next" at bounding box center [408, 432] width 372 height 37
click at [409, 441] on button "Next" at bounding box center [407, 433] width 82 height 28
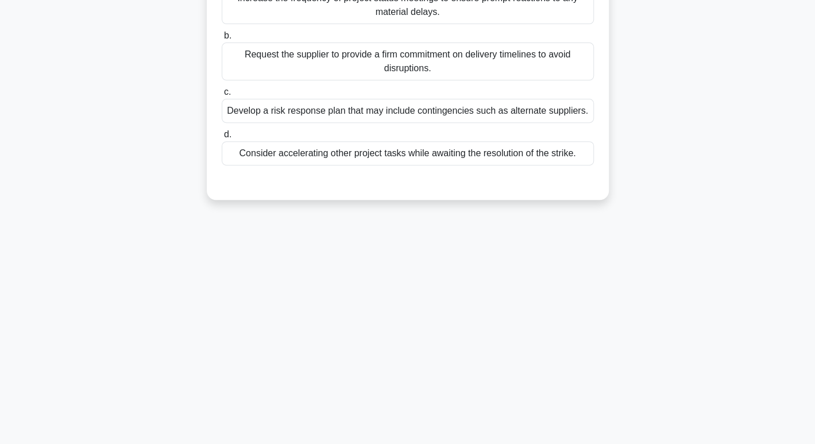
scroll to position [0, 0]
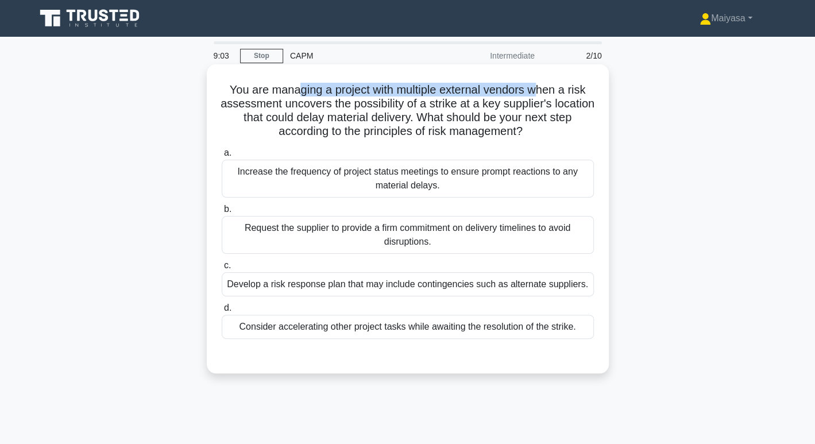
drag, startPoint x: 292, startPoint y: 80, endPoint x: 537, endPoint y: 92, distance: 244.9
click at [537, 92] on div "You are managing a project with multiple external vendors when a risk assessmen…" at bounding box center [407, 219] width 393 height 300
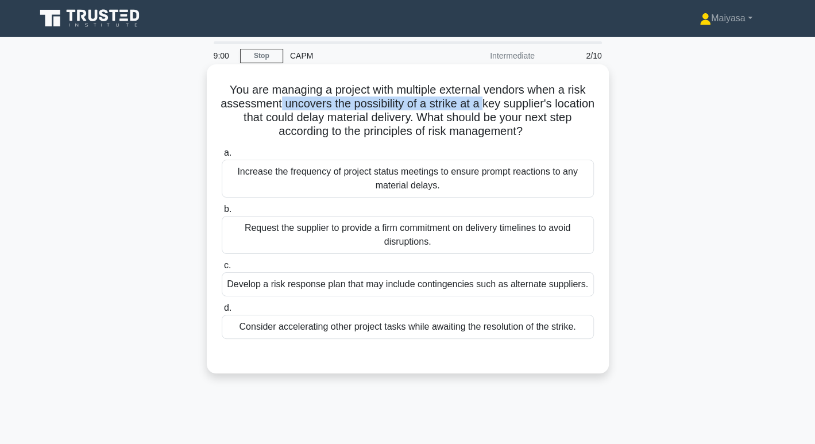
drag, startPoint x: 299, startPoint y: 105, endPoint x: 506, endPoint y: 108, distance: 207.3
click at [506, 108] on h5 "You are managing a project with multiple external vendors when a risk assessmen…" at bounding box center [407, 111] width 374 height 56
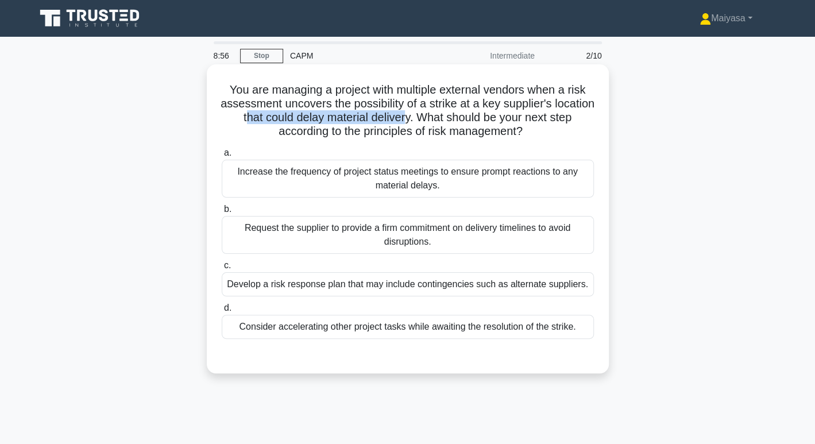
drag, startPoint x: 276, startPoint y: 114, endPoint x: 443, endPoint y: 121, distance: 166.6
click at [443, 121] on h5 "You are managing a project with multiple external vendors when a risk assessmen…" at bounding box center [407, 111] width 374 height 56
click at [435, 287] on div "Develop a risk response plan that may include contingencies such as alternate s…" at bounding box center [408, 284] width 372 height 24
click at [222, 269] on input "c. Develop a risk response plan that may include contingencies such as alternat…" at bounding box center [222, 265] width 0 height 7
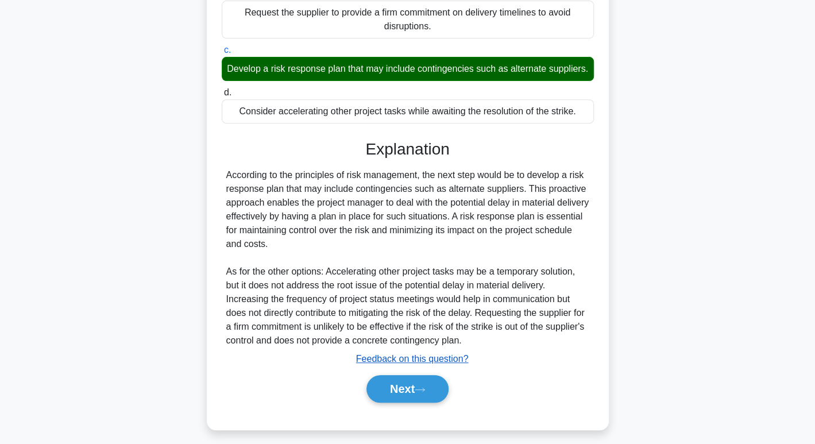
scroll to position [218, 0]
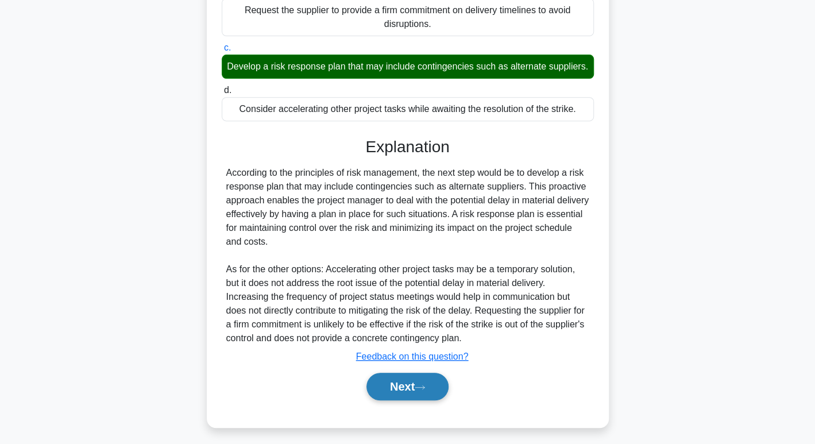
click at [410, 392] on button "Next" at bounding box center [407, 387] width 82 height 28
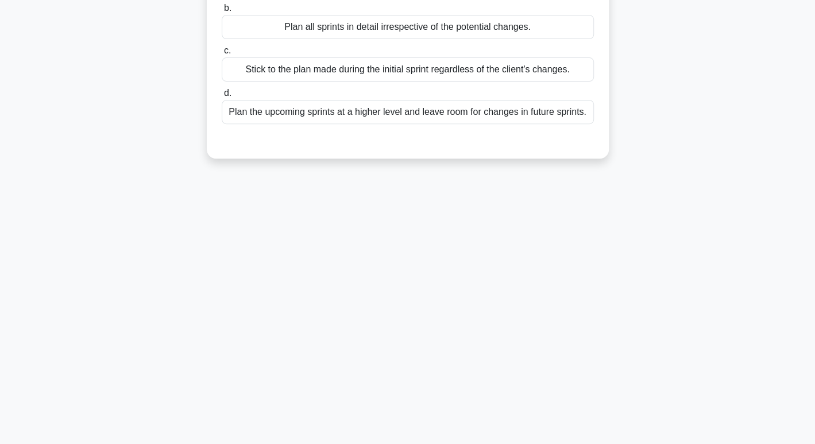
scroll to position [0, 0]
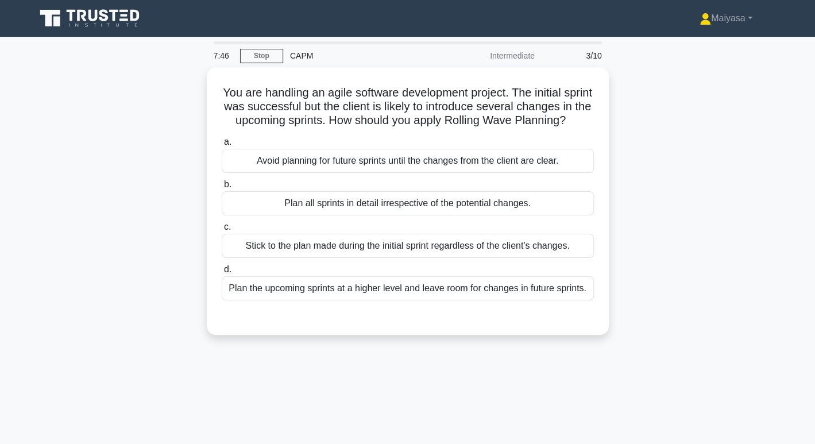
click at [413, 299] on div "Plan the upcoming sprints at a higher level and leave room for changes in futur…" at bounding box center [408, 288] width 372 height 24
click at [222, 273] on input "d. Plan the upcoming sprints at a higher level and leave room for changes in fu…" at bounding box center [222, 269] width 0 height 7
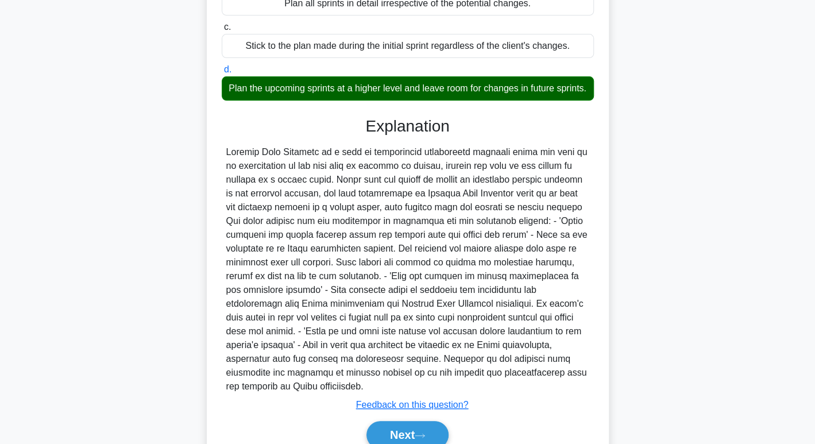
scroll to position [263, 0]
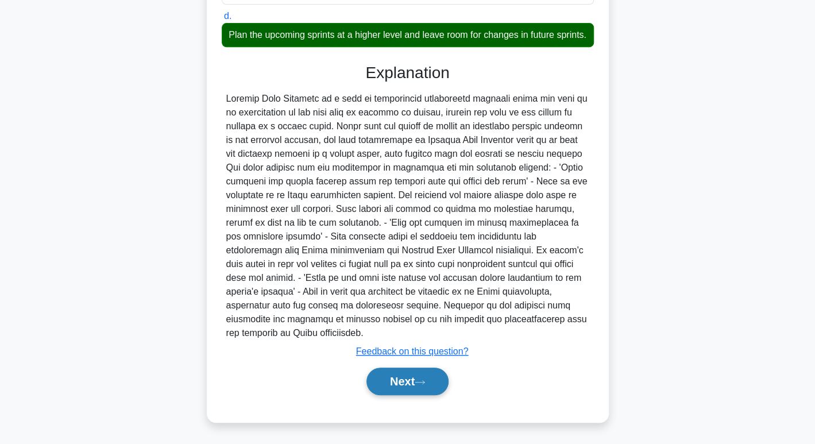
click at [389, 381] on button "Next" at bounding box center [407, 381] width 82 height 28
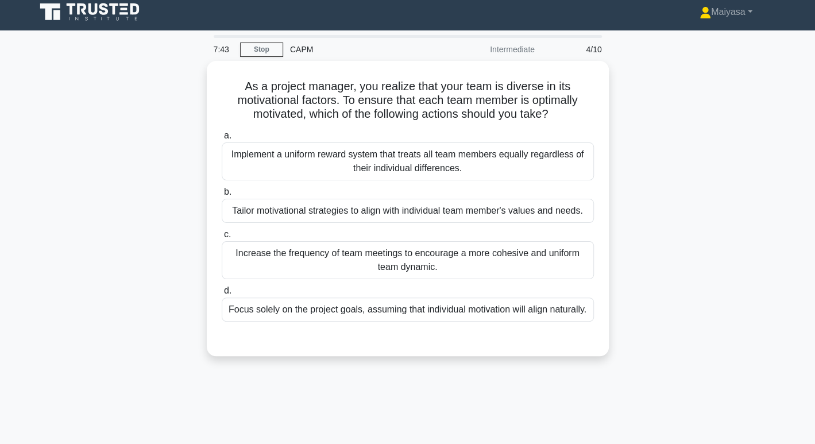
scroll to position [0, 0]
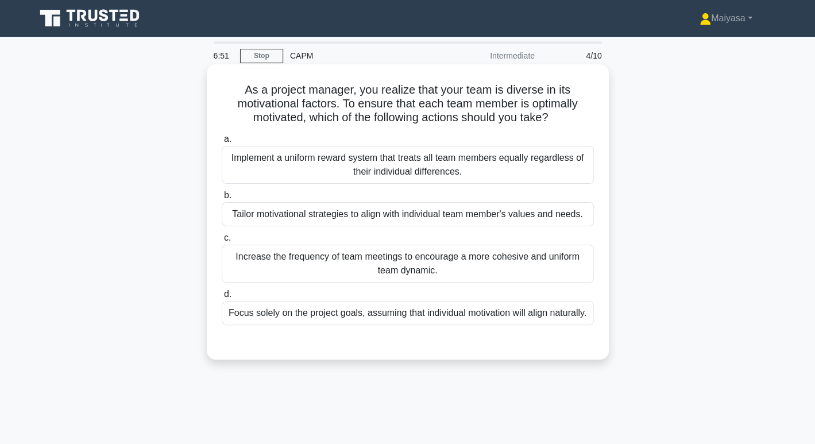
click at [404, 214] on div "Tailor motivational strategies to align with individual team member's values an…" at bounding box center [408, 214] width 372 height 24
click at [222, 199] on input "b. Tailor motivational strategies to align with individual team member's values…" at bounding box center [222, 195] width 0 height 7
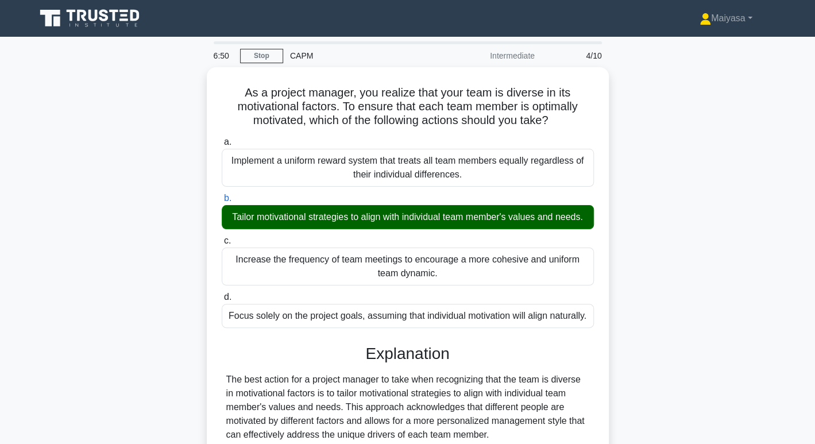
scroll to position [208, 0]
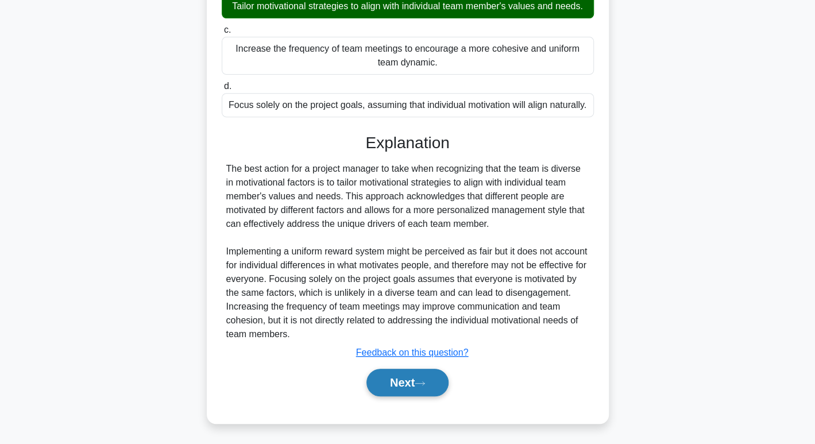
click at [433, 381] on button "Next" at bounding box center [407, 383] width 82 height 28
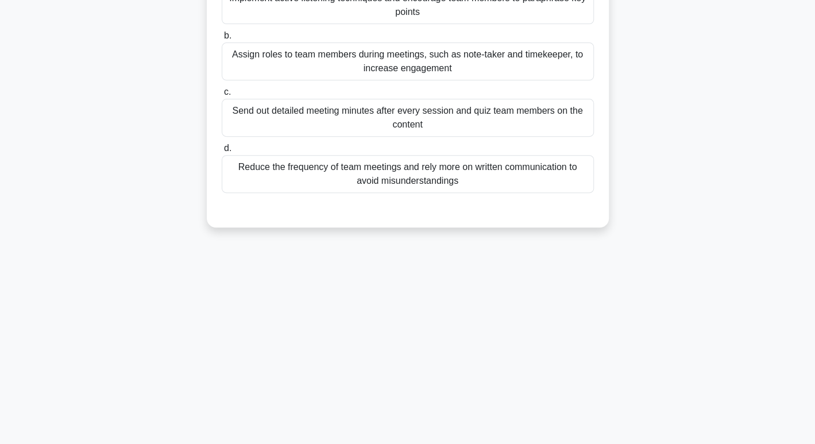
scroll to position [0, 0]
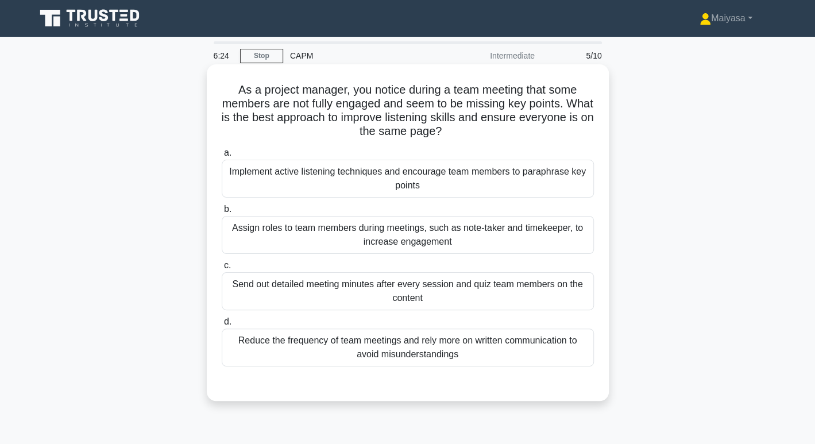
click at [474, 163] on div "Implement active listening techniques and encourage team members to paraphrase …" at bounding box center [408, 179] width 372 height 38
click at [222, 157] on input "a. Implement active listening techniques and encourage team members to paraphra…" at bounding box center [222, 152] width 0 height 7
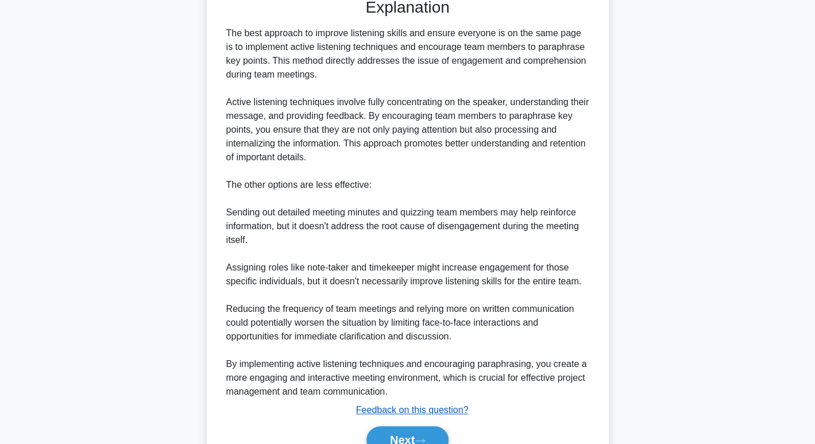
scroll to position [385, 0]
click at [405, 427] on button "Next" at bounding box center [407, 440] width 82 height 28
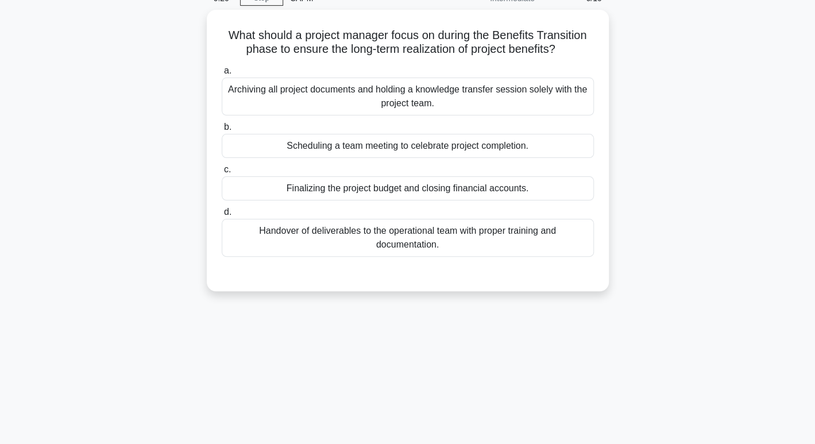
scroll to position [0, 0]
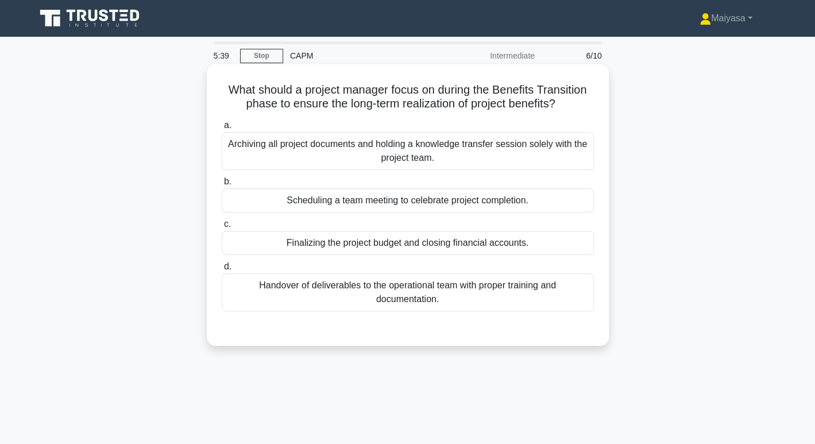
click at [464, 292] on div "Handover of deliverables to the operational team with proper training and docum…" at bounding box center [408, 292] width 372 height 38
click at [222, 270] on input "d. Handover of deliverables to the operational team with proper training and do…" at bounding box center [222, 266] width 0 height 7
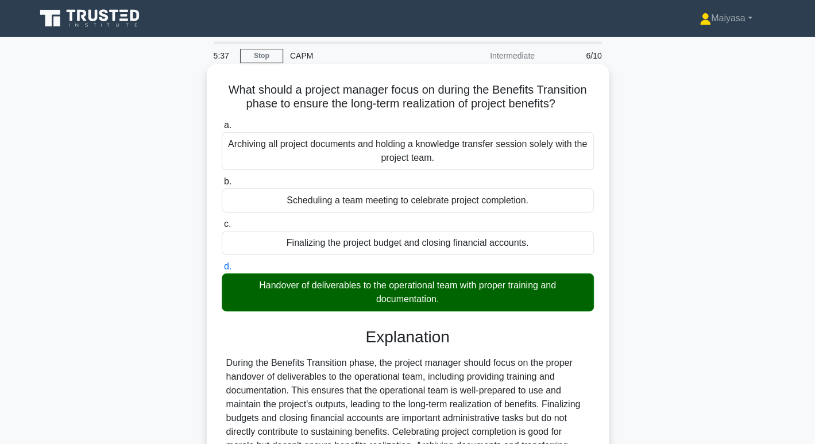
scroll to position [176, 0]
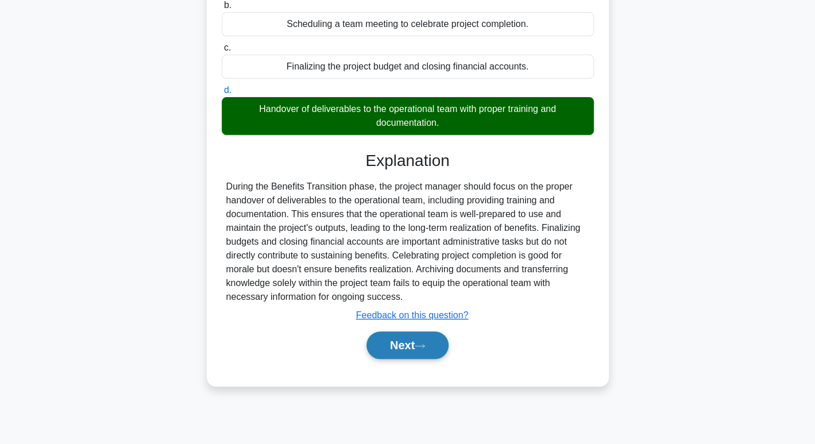
click at [410, 339] on button "Next" at bounding box center [407, 345] width 82 height 28
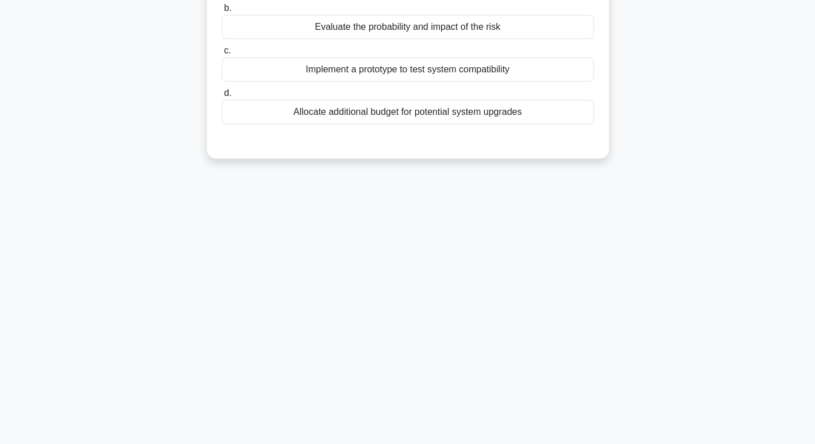
scroll to position [0, 0]
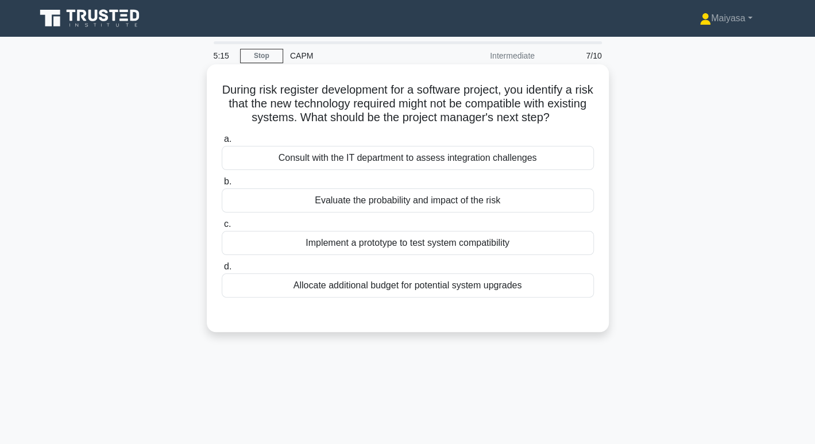
click at [493, 195] on div "Evaluate the probability and impact of the risk" at bounding box center [408, 200] width 372 height 24
click at [222, 185] on input "b. Evaluate the probability and impact of the risk" at bounding box center [222, 181] width 0 height 7
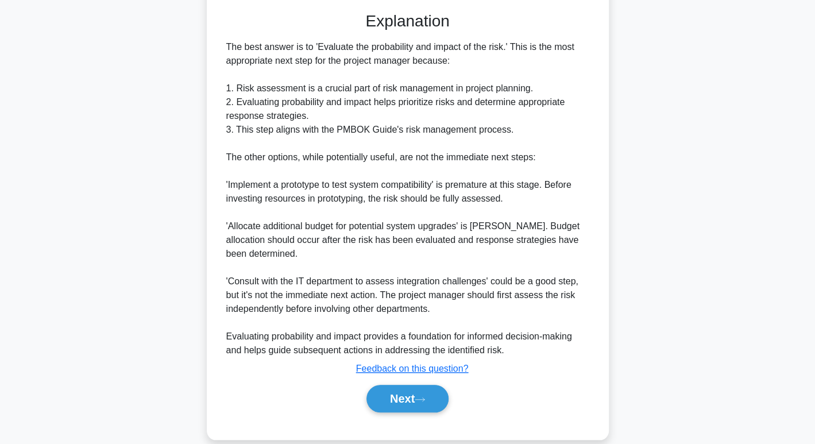
scroll to position [318, 0]
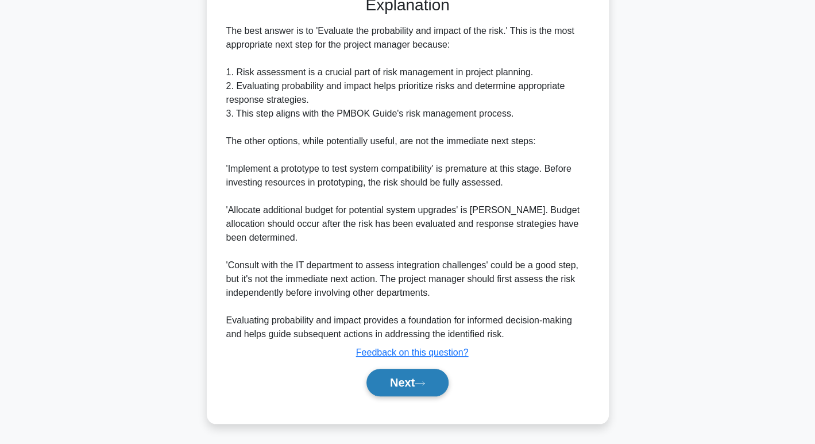
click at [418, 372] on button "Next" at bounding box center [407, 383] width 82 height 28
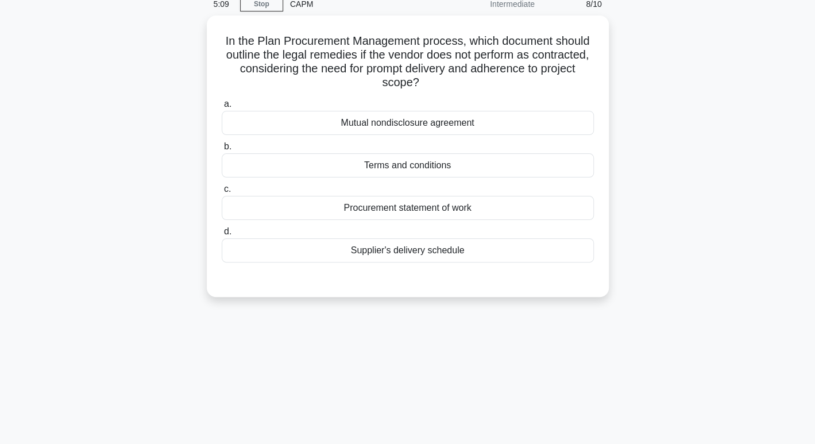
scroll to position [29, 0]
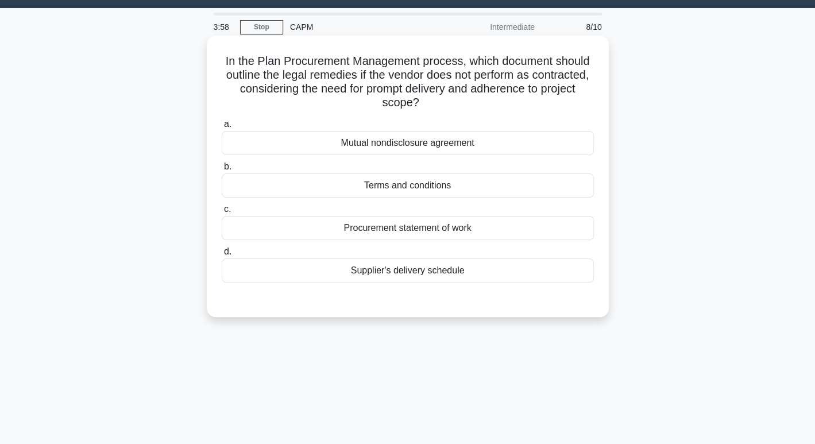
click at [487, 184] on div "Terms and conditions" at bounding box center [408, 185] width 372 height 24
click at [222, 170] on input "b. Terms and conditions" at bounding box center [222, 166] width 0 height 7
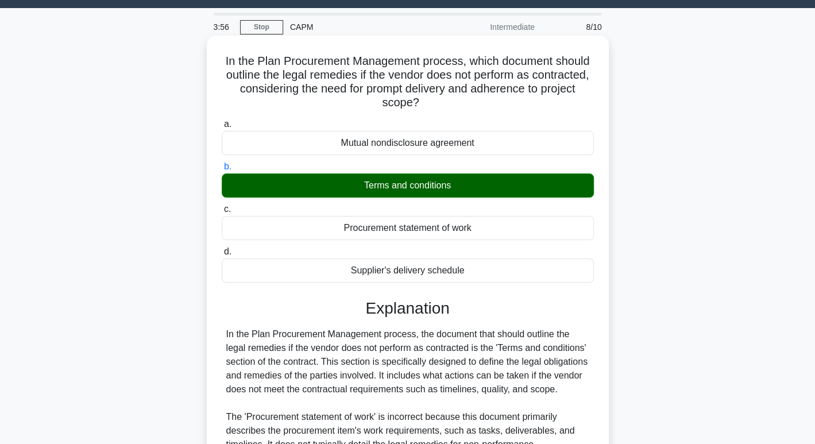
scroll to position [235, 0]
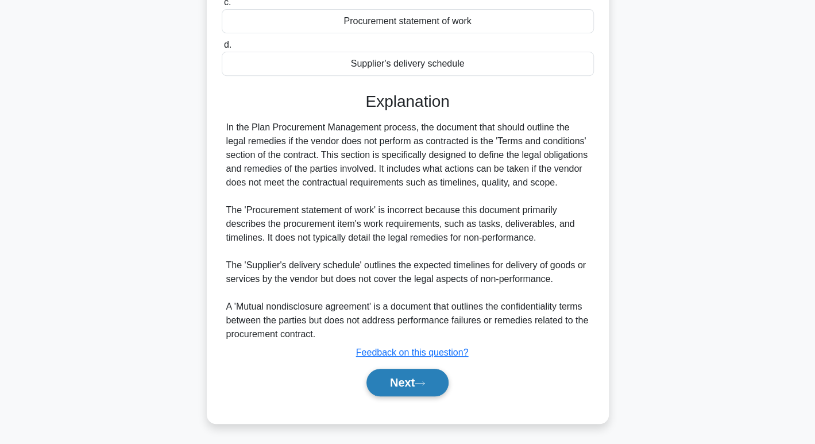
click at [428, 390] on button "Next" at bounding box center [407, 383] width 82 height 28
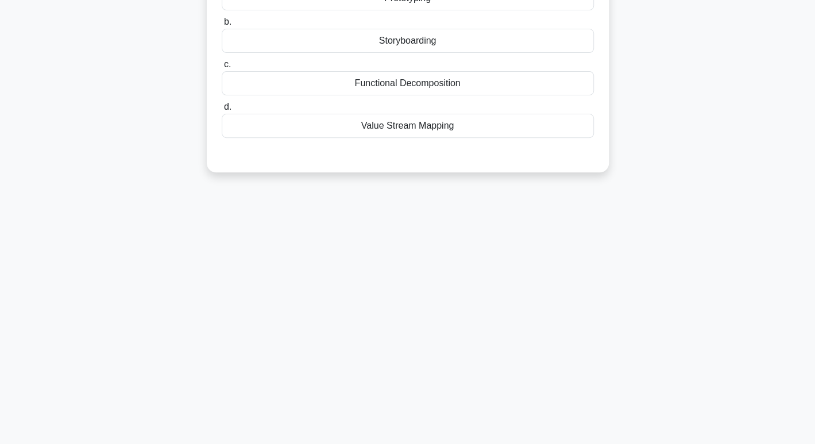
scroll to position [0, 0]
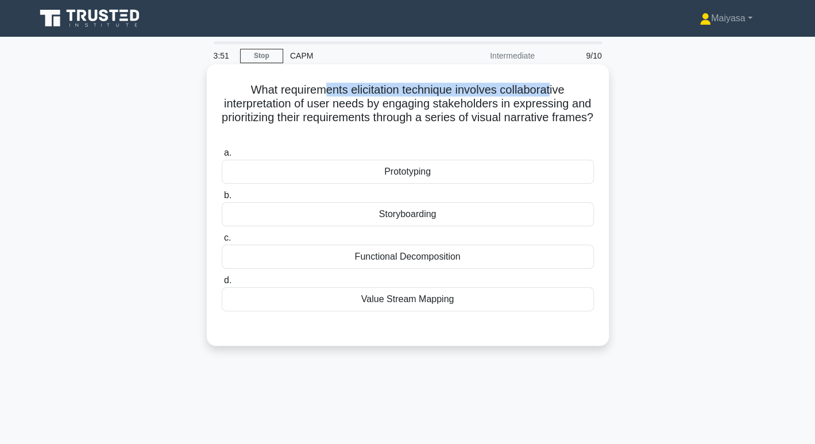
drag, startPoint x: 322, startPoint y: 92, endPoint x: 553, endPoint y: 92, distance: 231.4
click at [553, 92] on h5 "What requirements elicitation technique involves collaborative interpretation o…" at bounding box center [407, 111] width 374 height 56
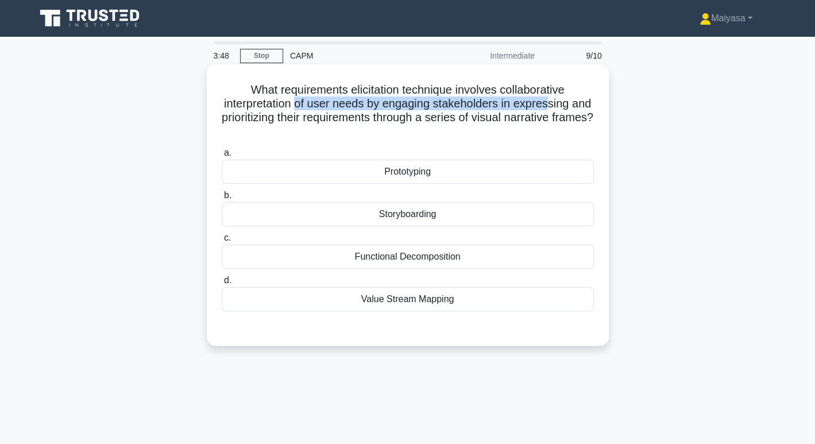
drag, startPoint x: 308, startPoint y: 111, endPoint x: 564, endPoint y: 108, distance: 255.5
click at [564, 108] on h5 "What requirements elicitation technique involves collaborative interpretation o…" at bounding box center [407, 111] width 374 height 56
click at [487, 170] on div "Prototyping" at bounding box center [408, 172] width 372 height 24
click at [222, 157] on input "a. Prototyping" at bounding box center [222, 152] width 0 height 7
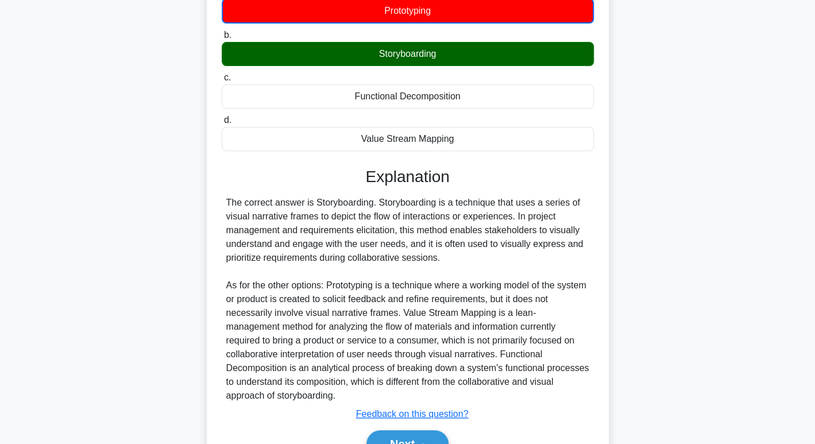
scroll to position [223, 0]
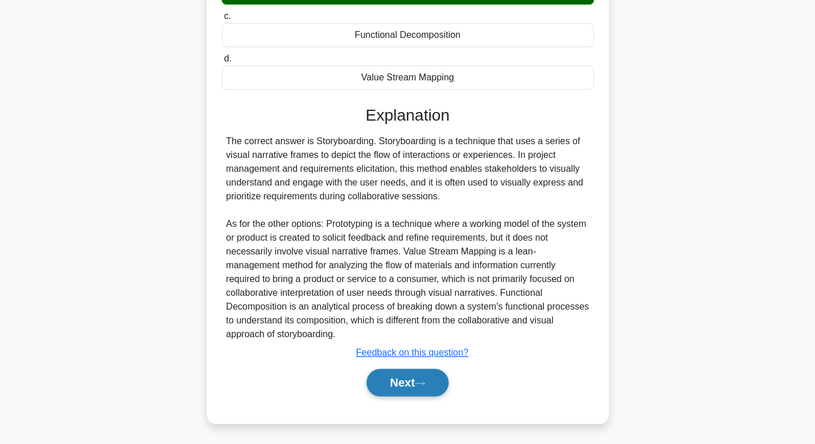
click at [418, 387] on button "Next" at bounding box center [407, 383] width 82 height 28
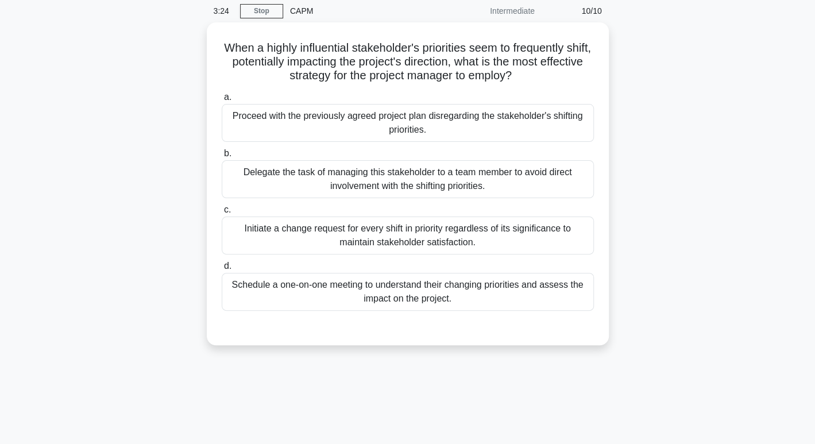
scroll to position [43, 0]
click at [445, 299] on div "Schedule a one-on-one meeting to understand their changing priorities and asses…" at bounding box center [408, 291] width 372 height 38
click at [222, 269] on input "d. Schedule a one-on-one meeting to understand their changing priorities and as…" at bounding box center [222, 264] width 0 height 7
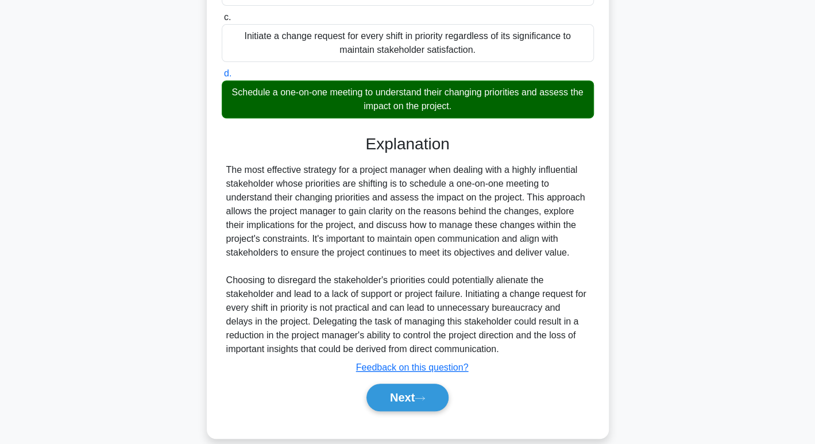
scroll to position [249, 0]
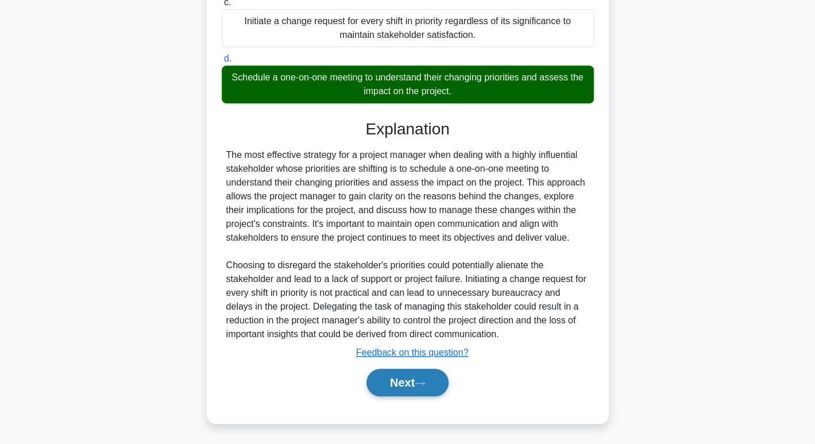
click at [432, 389] on button "Next" at bounding box center [407, 383] width 82 height 28
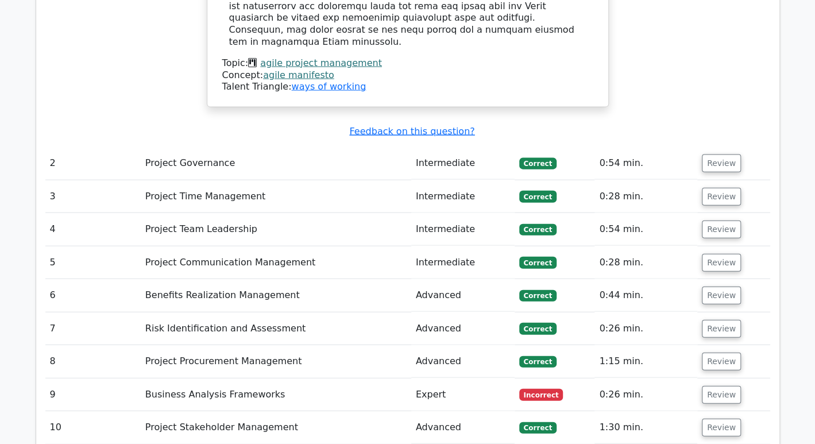
scroll to position [1319, 0]
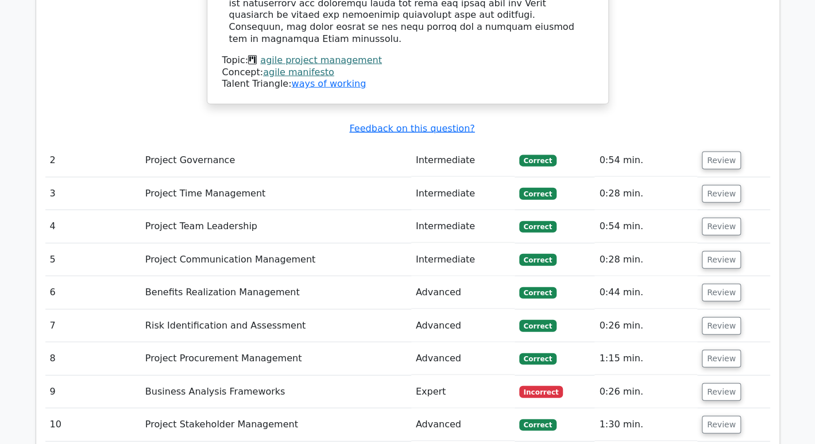
click at [441, 375] on td "Expert" at bounding box center [462, 391] width 103 height 33
click at [715, 383] on button "Review" at bounding box center [721, 392] width 39 height 18
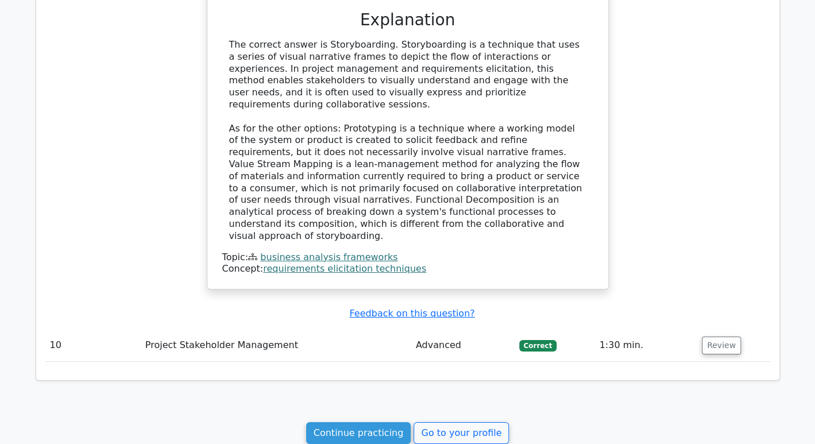
scroll to position [1964, 0]
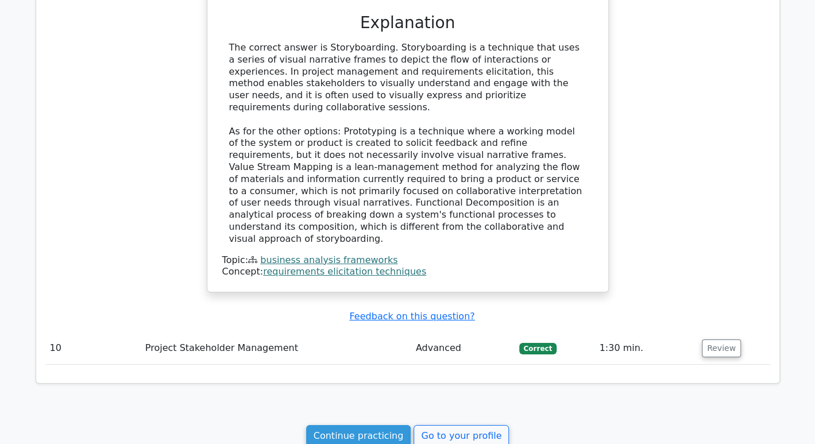
click at [694, 425] on div "Continue practicing Go to your profile" at bounding box center [408, 436] width 744 height 22
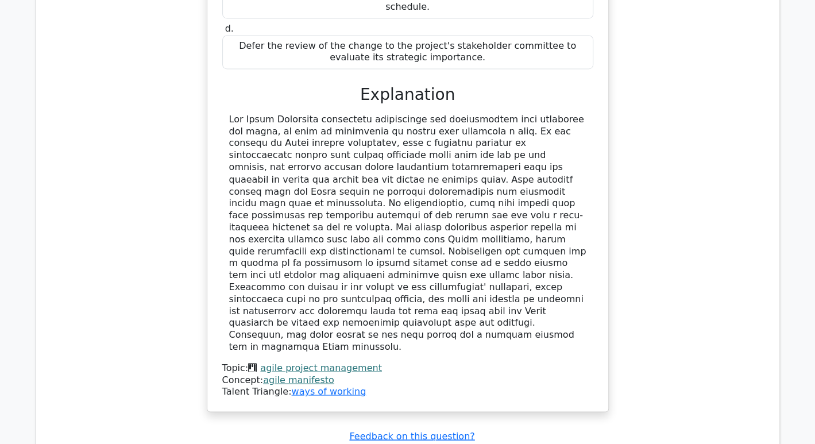
scroll to position [0, 0]
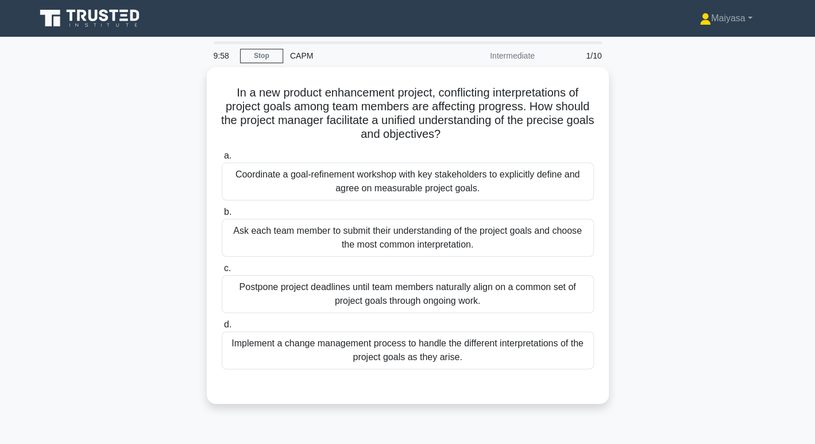
click at [113, 10] on icon at bounding box center [114, 15] width 9 height 11
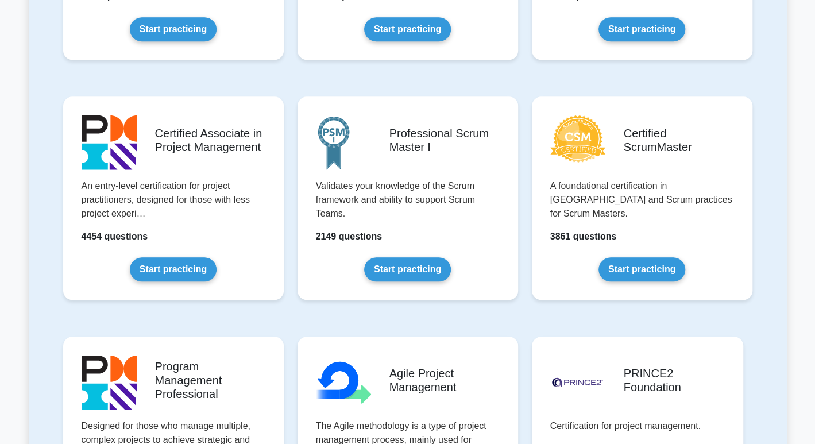
scroll to position [376, 0]
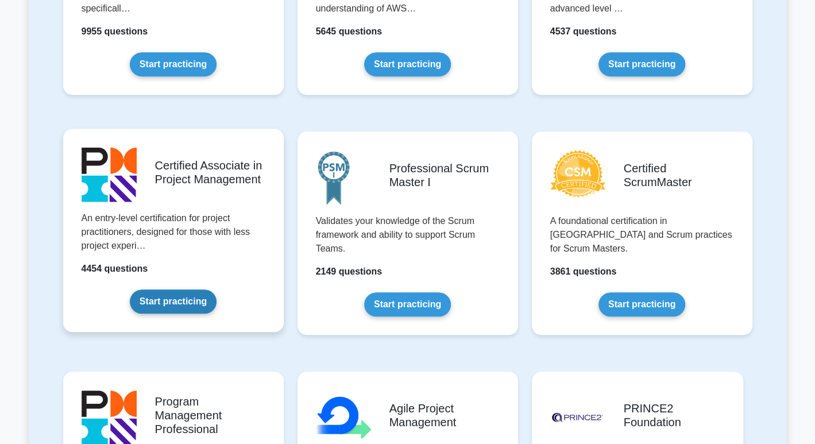
click at [193, 304] on link "Start practicing" at bounding box center [173, 301] width 87 height 24
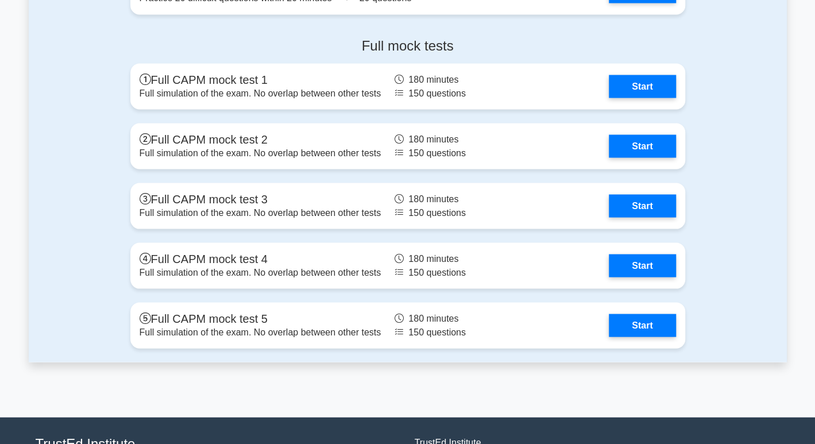
scroll to position [3541, 0]
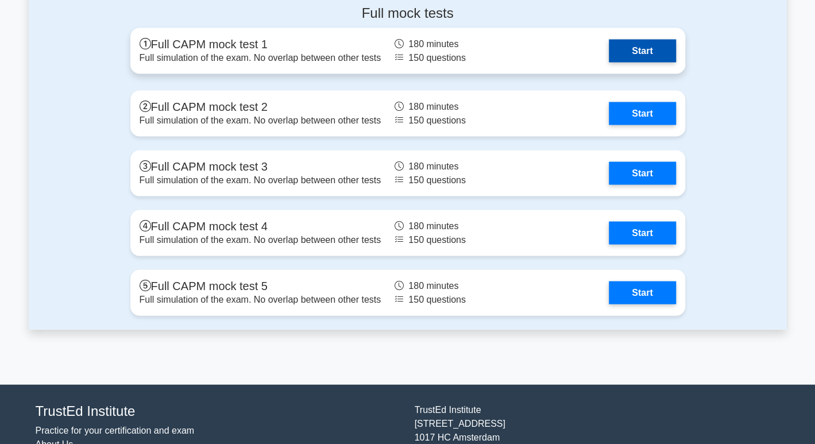
click at [640, 48] on link "Start" at bounding box center [642, 50] width 67 height 23
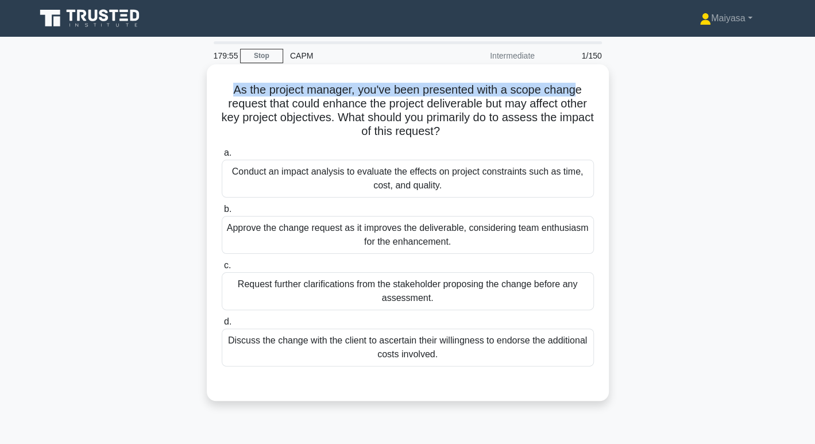
drag, startPoint x: 221, startPoint y: 88, endPoint x: 577, endPoint y: 90, distance: 355.9
click at [577, 90] on h5 "As the project manager, you've been presented with a scope change request that …" at bounding box center [407, 111] width 374 height 56
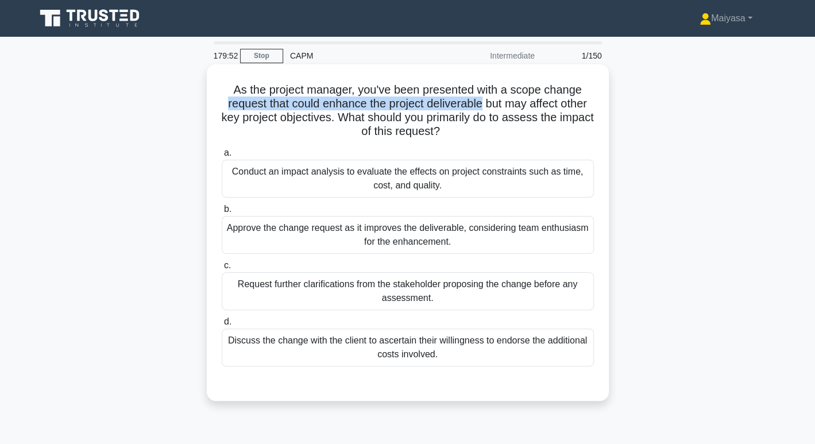
drag, startPoint x: 216, startPoint y: 102, endPoint x: 496, endPoint y: 103, distance: 280.2
click at [485, 104] on div "As the project manager, you've been presented with a scope change request that …" at bounding box center [407, 232] width 393 height 327
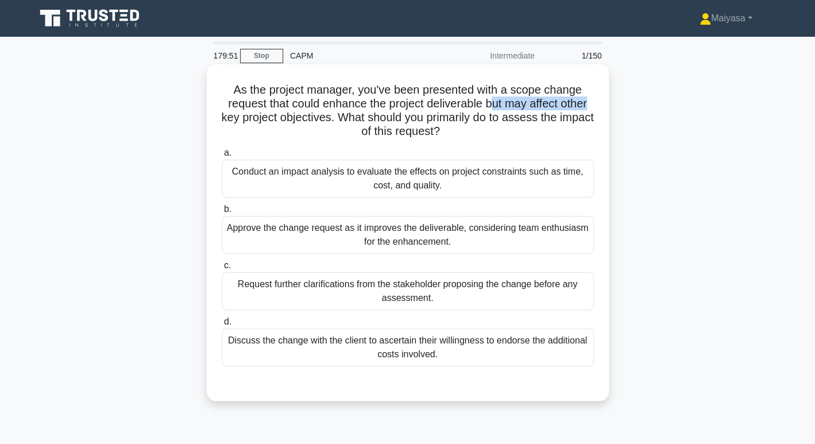
drag, startPoint x: 496, startPoint y: 103, endPoint x: 593, endPoint y: 107, distance: 97.1
click at [593, 107] on h5 "As the project manager, you've been presented with a scope change request that …" at bounding box center [407, 111] width 374 height 56
drag, startPoint x: 232, startPoint y: 121, endPoint x: 350, endPoint y: 118, distance: 117.1
click at [350, 118] on h5 "As the project manager, you've been presented with a scope change request that …" at bounding box center [407, 111] width 374 height 56
drag, startPoint x: 370, startPoint y: 117, endPoint x: 584, endPoint y: 124, distance: 214.8
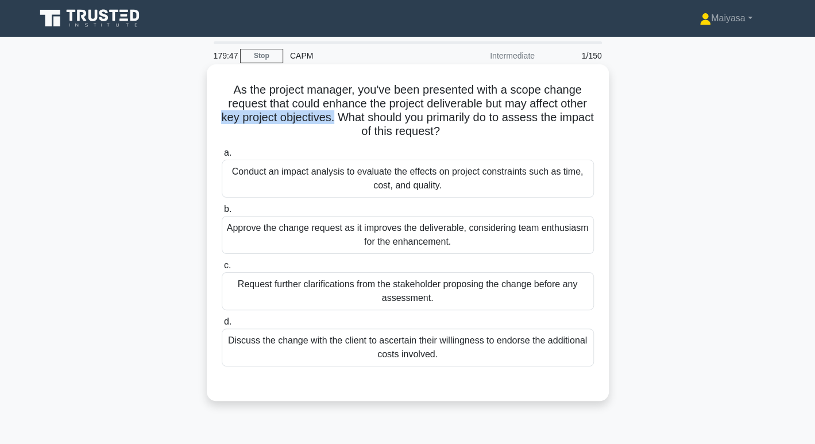
click at [584, 124] on h5 "As the project manager, you've been presented with a scope change request that …" at bounding box center [407, 111] width 374 height 56
click at [411, 140] on div "As the project manager, you've been presented with a scope change request that …" at bounding box center [407, 232] width 393 height 327
click at [363, 134] on h5 "As the project manager, you've been presented with a scope change request that …" at bounding box center [407, 111] width 374 height 56
click at [403, 135] on h5 "As the project manager, you've been presented with a scope change request that …" at bounding box center [407, 111] width 374 height 56
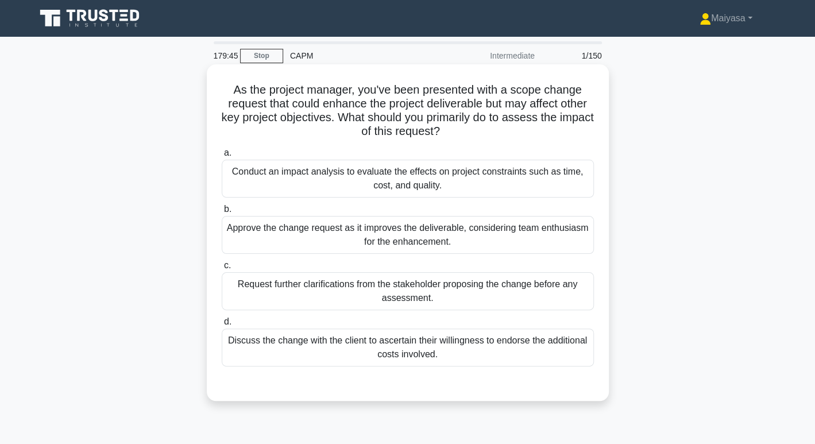
click at [432, 133] on h5 "As the project manager, you've been presented with a scope change request that …" at bounding box center [407, 111] width 374 height 56
click at [303, 177] on div "Conduct an impact analysis to evaluate the effects on project constraints such …" at bounding box center [408, 179] width 372 height 38
click at [222, 157] on input "a. Conduct an impact analysis to evaluate the effects on project constraints su…" at bounding box center [222, 152] width 0 height 7
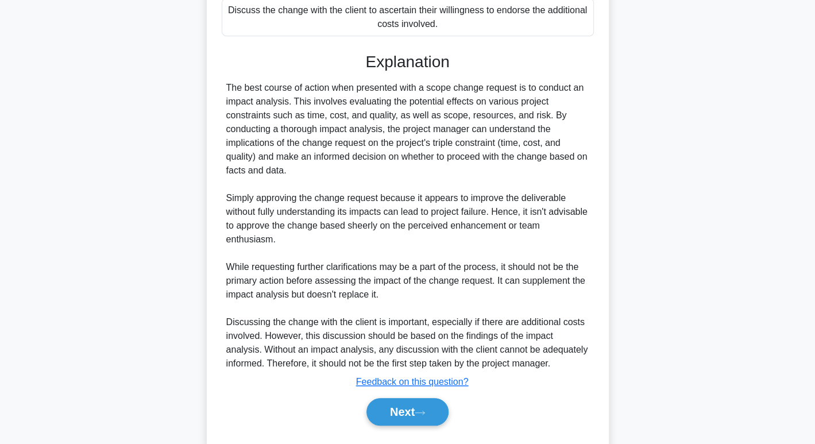
scroll to position [331, 0]
click at [410, 397] on button "Next" at bounding box center [407, 411] width 82 height 28
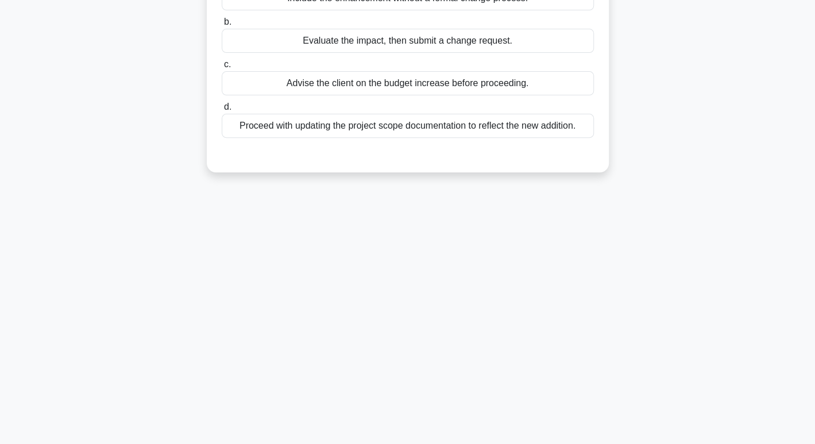
scroll to position [0, 0]
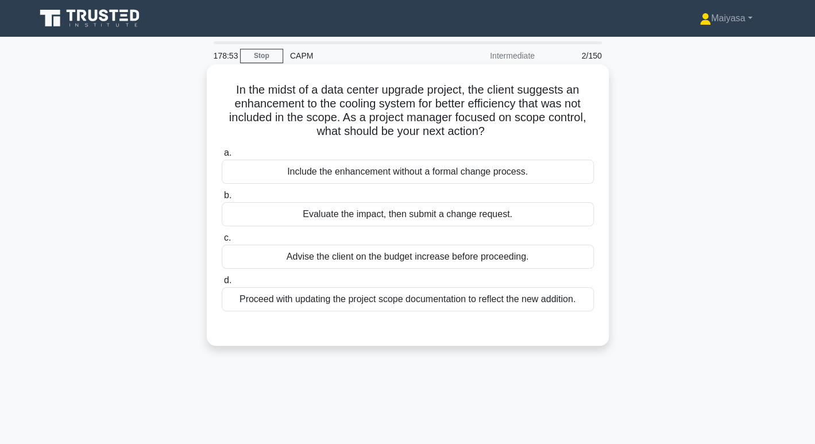
click at [496, 208] on div "Evaluate the impact, then submit a change request." at bounding box center [408, 214] width 372 height 24
click at [222, 199] on input "b. Evaluate the impact, then submit a change request." at bounding box center [222, 195] width 0 height 7
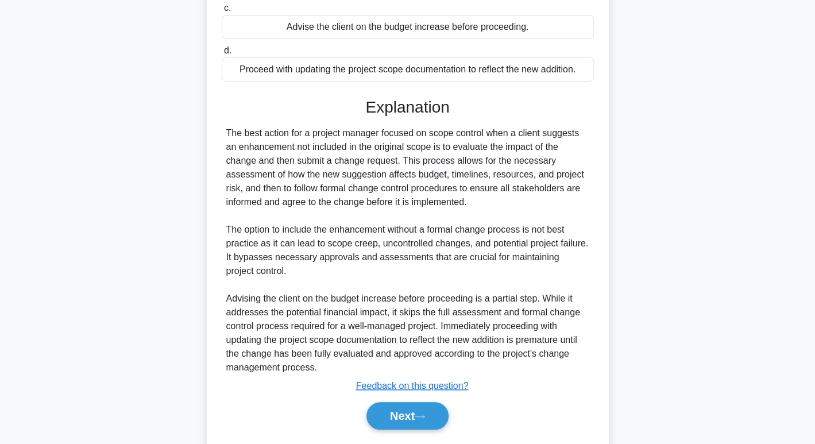
scroll to position [239, 0]
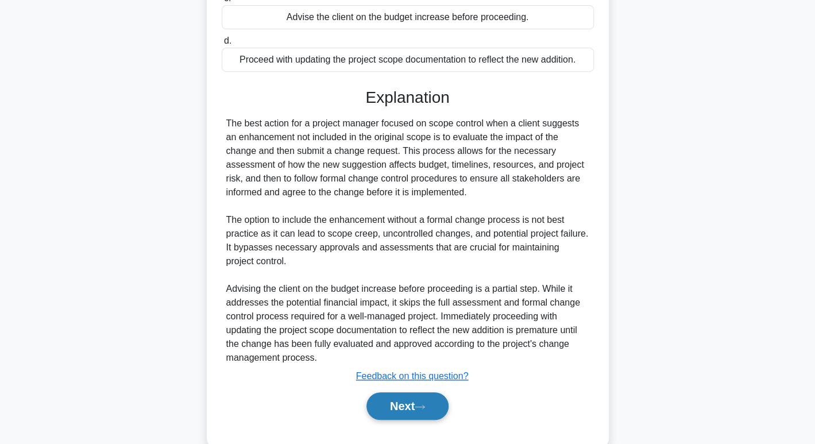
click at [412, 408] on button "Next" at bounding box center [407, 406] width 82 height 28
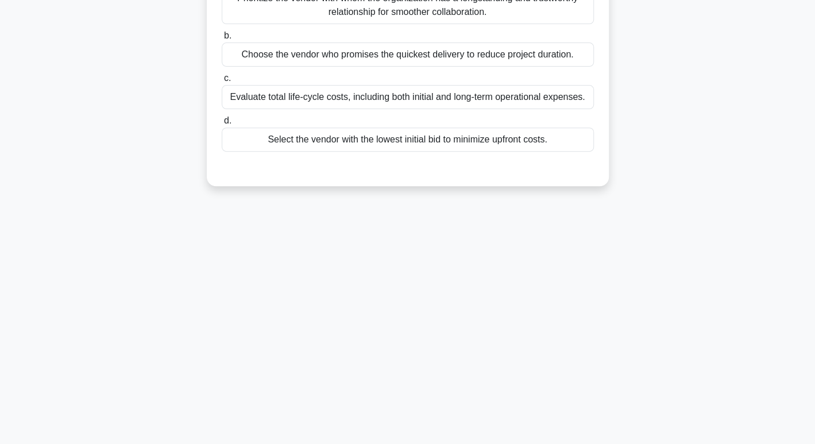
scroll to position [0, 0]
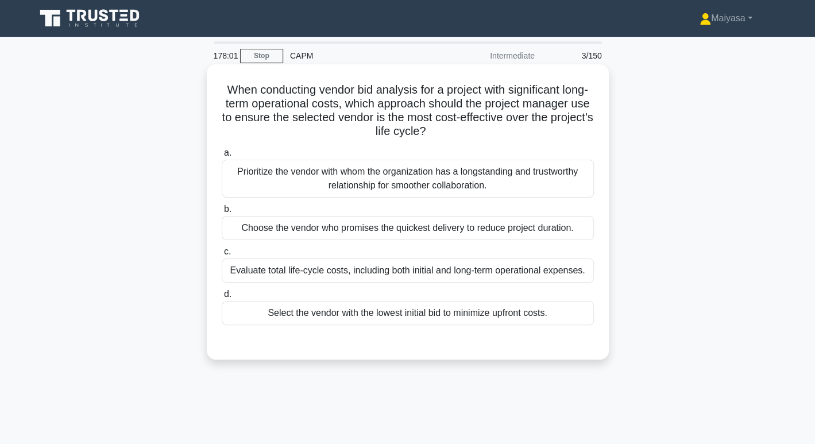
click at [411, 175] on div "Prioritize the vendor with whom the organization has a longstanding and trustwo…" at bounding box center [408, 179] width 372 height 38
click at [222, 157] on input "a. Prioritize the vendor with whom the organization has a longstanding and trus…" at bounding box center [222, 152] width 0 height 7
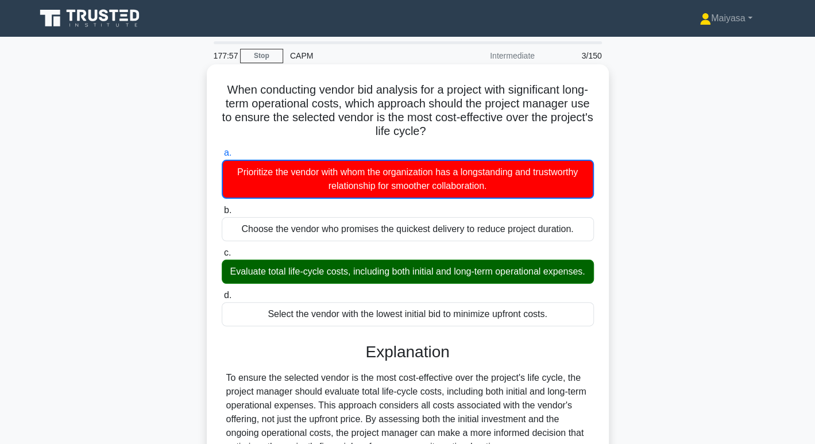
drag, startPoint x: 255, startPoint y: 265, endPoint x: 363, endPoint y: 272, distance: 107.6
click at [363, 272] on div "Evaluate total life-cycle costs, including both initial and long-term operation…" at bounding box center [408, 271] width 372 height 24
drag, startPoint x: 394, startPoint y: 272, endPoint x: 576, endPoint y: 274, distance: 182.0
click at [576, 274] on div "Evaluate total life-cycle costs, including both initial and long-term operation…" at bounding box center [408, 271] width 372 height 24
drag, startPoint x: 379, startPoint y: 282, endPoint x: 456, endPoint y: 285, distance: 76.4
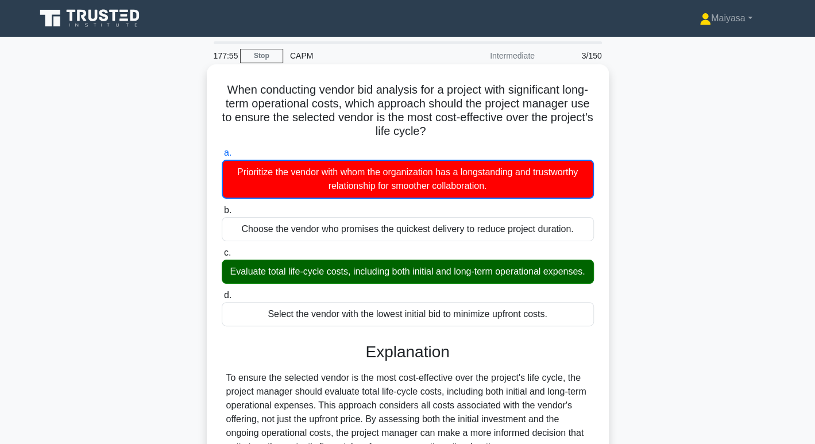
click at [456, 284] on div "Evaluate total life-cycle costs, including both initial and long-term operation…" at bounding box center [408, 271] width 372 height 24
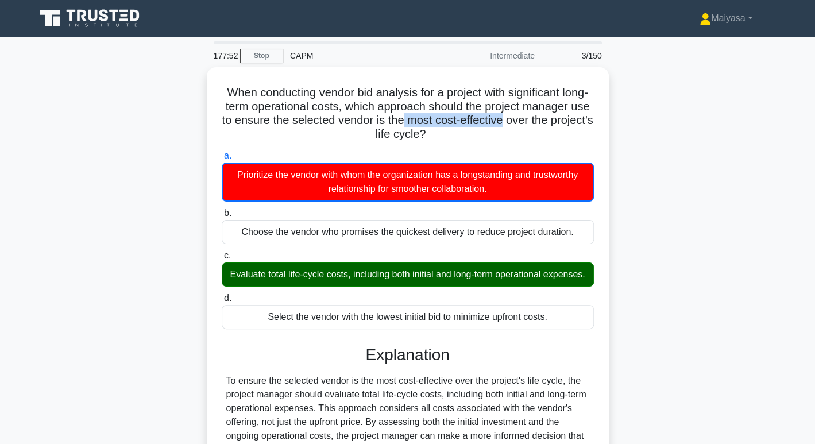
drag, startPoint x: 485, startPoint y: 118, endPoint x: 629, endPoint y: 116, distance: 144.7
click at [629, 116] on div "When conducting vendor bid analysis for a project with significant long-term op…" at bounding box center [408, 351] width 758 height 568
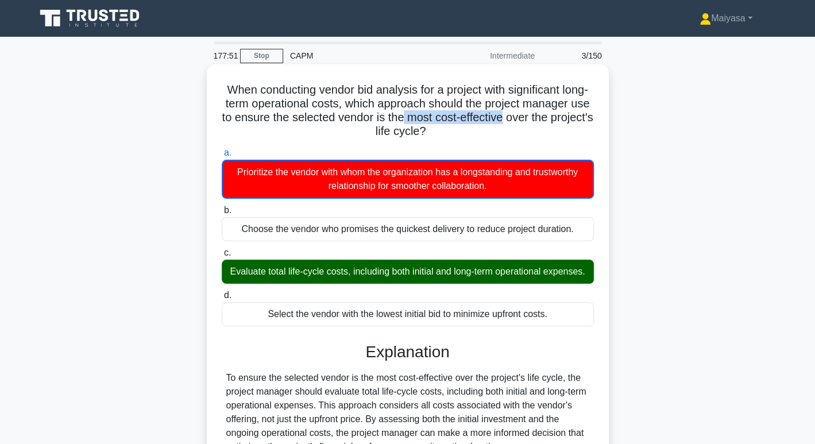
drag, startPoint x: 353, startPoint y: 164, endPoint x: 487, endPoint y: 170, distance: 133.9
click at [484, 170] on div "Prioritize the vendor with whom the organization has a longstanding and trustwo…" at bounding box center [408, 179] width 372 height 39
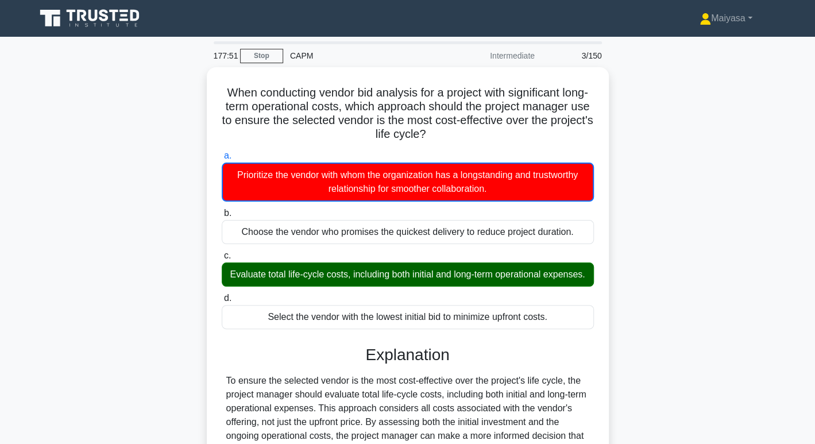
click at [812, 348] on main "177:51 Stop CAPM Intermediate 3/150 When conducting vendor bid analysis for a p…" at bounding box center [407, 338] width 815 height 603
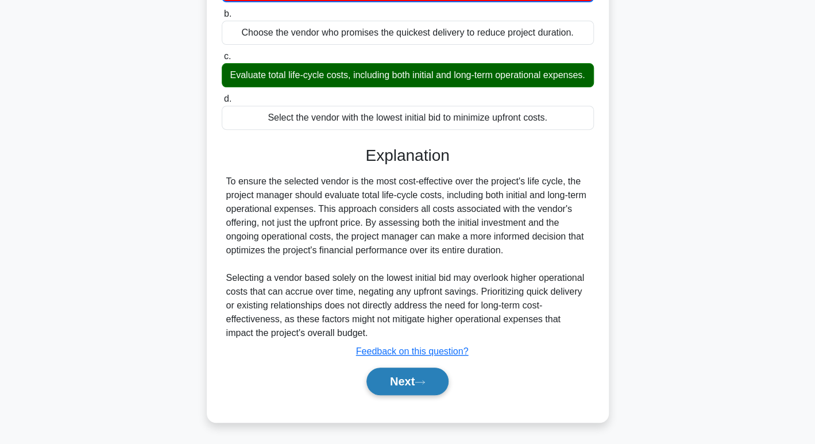
click at [420, 374] on button "Next" at bounding box center [407, 381] width 82 height 28
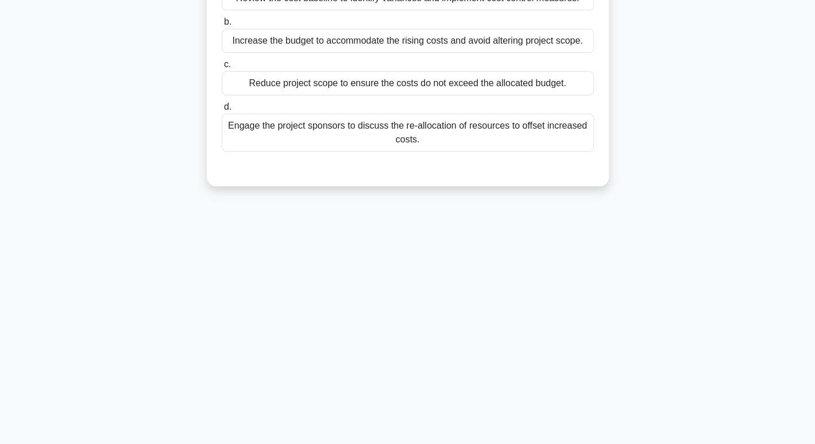
scroll to position [0, 0]
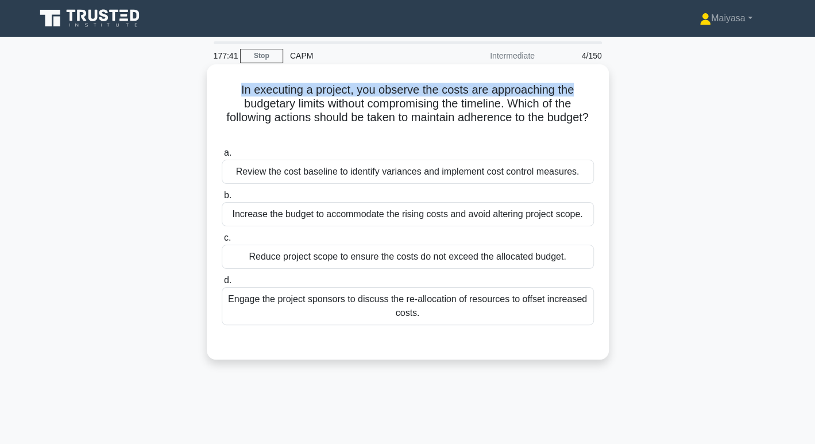
drag, startPoint x: 228, startPoint y: 88, endPoint x: 575, endPoint y: 92, distance: 346.8
click at [575, 92] on h5 "In executing a project, you observe the costs are approaching the budgetary lim…" at bounding box center [407, 111] width 374 height 56
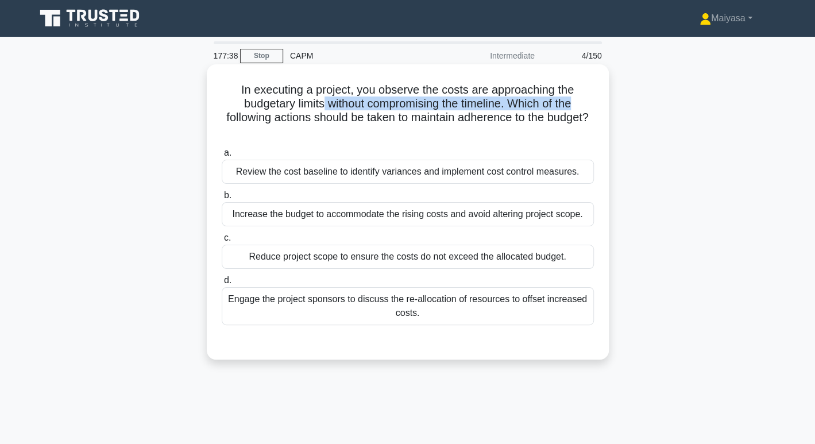
drag, startPoint x: 320, startPoint y: 104, endPoint x: 584, endPoint y: 102, distance: 263.5
click at [584, 102] on h5 "In executing a project, you observe the costs are approaching the budgetary lim…" at bounding box center [407, 111] width 374 height 56
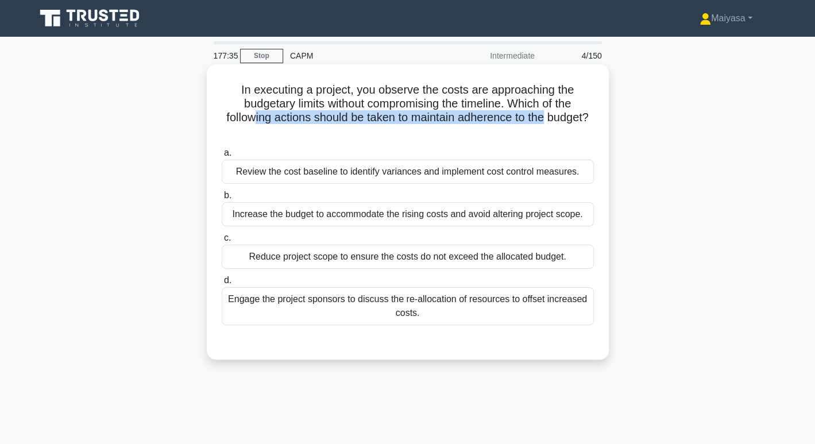
drag, startPoint x: 278, startPoint y: 121, endPoint x: 573, endPoint y: 120, distance: 295.1
click at [573, 120] on h5 "In executing a project, you observe the costs are approaching the budgetary lim…" at bounding box center [407, 111] width 374 height 56
drag, startPoint x: 361, startPoint y: 135, endPoint x: 440, endPoint y: 132, distance: 79.3
click at [440, 132] on h5 "In executing a project, you observe the costs are approaching the budgetary lim…" at bounding box center [407, 111] width 374 height 56
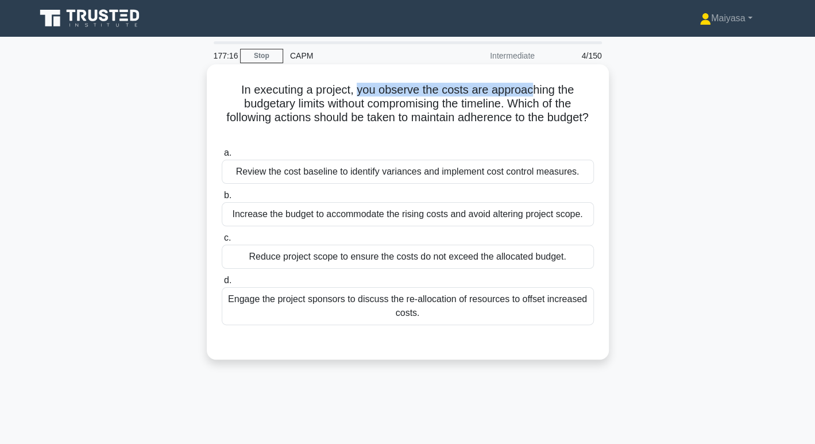
drag, startPoint x: 354, startPoint y: 93, endPoint x: 535, endPoint y: 90, distance: 180.9
click at [535, 90] on h5 "In executing a project, you observe the costs are approaching the budgetary lim…" at bounding box center [407, 111] width 374 height 56
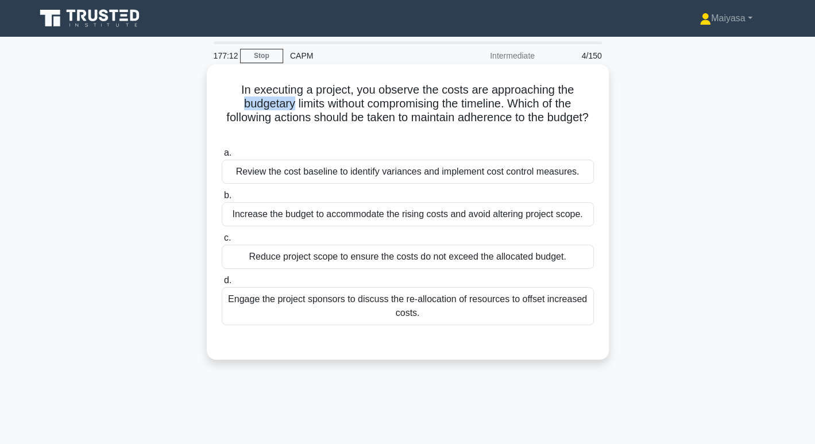
drag, startPoint x: 232, startPoint y: 102, endPoint x: 288, endPoint y: 102, distance: 55.7
click at [288, 102] on h5 "In executing a project, you observe the costs are approaching the budgetary lim…" at bounding box center [407, 111] width 374 height 56
drag, startPoint x: 291, startPoint y: 103, endPoint x: 510, endPoint y: 104, distance: 219.3
click at [510, 104] on h5 "In executing a project, you observe the costs are approaching the budgetary lim…" at bounding box center [407, 111] width 374 height 56
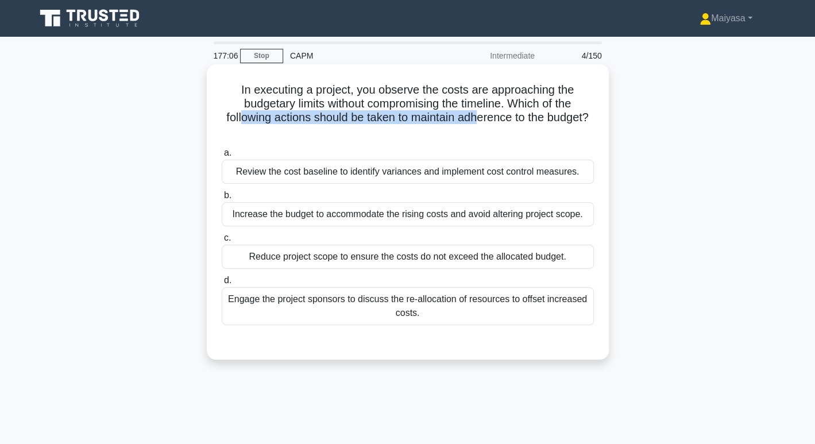
drag, startPoint x: 260, startPoint y: 123, endPoint x: 506, endPoint y: 122, distance: 245.7
click at [506, 122] on h5 "In executing a project, you observe the costs are approaching the budgetary lim…" at bounding box center [407, 111] width 374 height 56
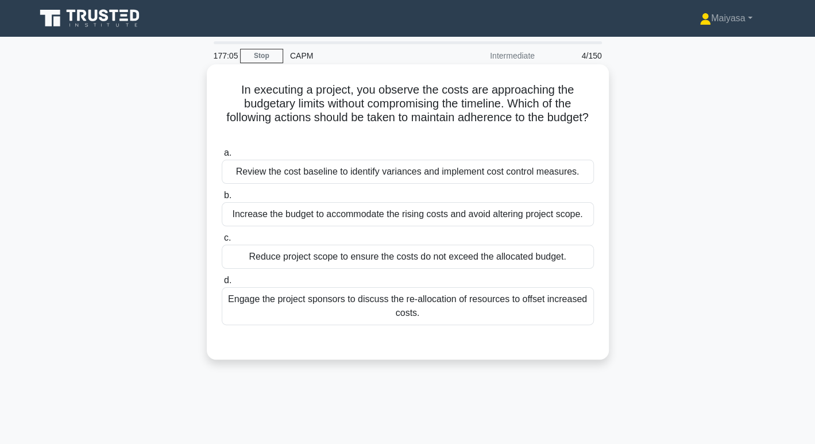
click at [401, 126] on h5 "In executing a project, you observe the costs are approaching the budgetary lim…" at bounding box center [407, 111] width 374 height 56
click at [511, 116] on h5 "In executing a project, you observe the costs are approaching the budgetary lim…" at bounding box center [407, 111] width 374 height 56
copy h5 "adherence"
click at [451, 171] on div "Review the cost baseline to identify variances and implement cost control measu…" at bounding box center [408, 172] width 372 height 24
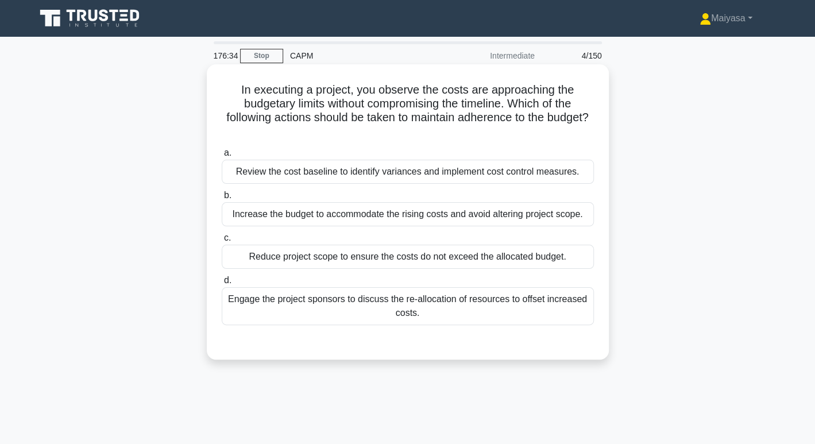
click at [222, 157] on input "a. Review the cost baseline to identify variances and implement cost control me…" at bounding box center [222, 152] width 0 height 7
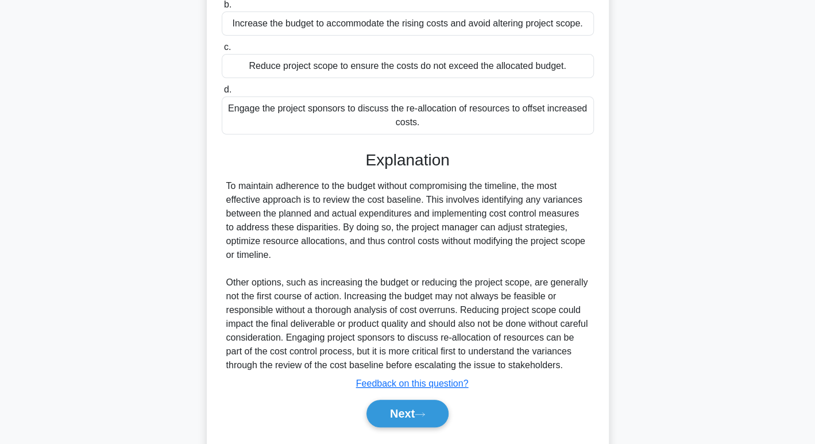
scroll to position [222, 0]
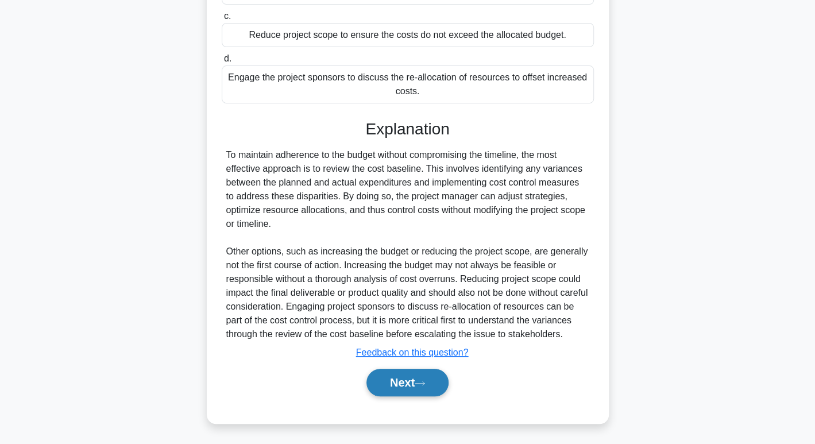
click at [416, 384] on button "Next" at bounding box center [407, 383] width 82 height 28
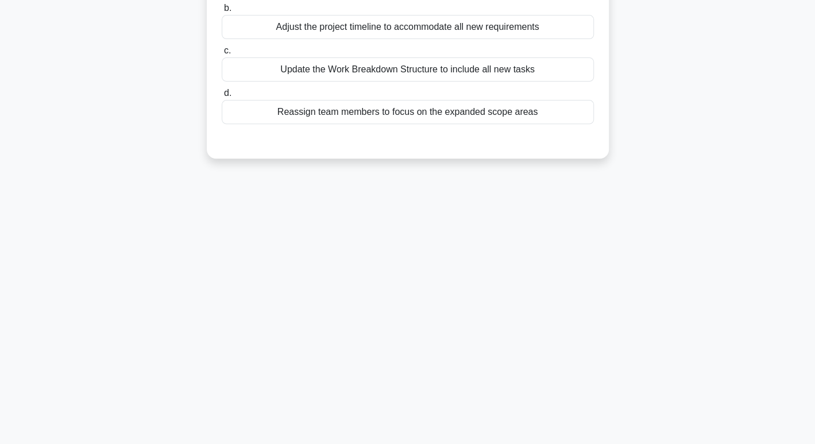
scroll to position [0, 0]
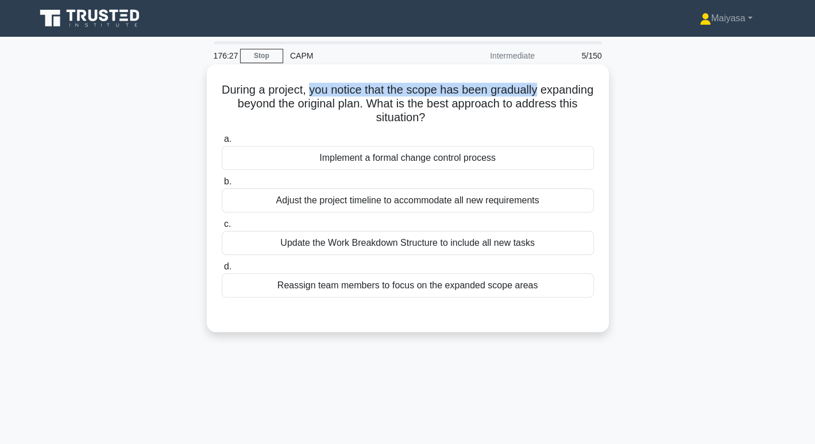
drag, startPoint x: 338, startPoint y: 81, endPoint x: 575, endPoint y: 93, distance: 238.0
click at [575, 93] on div "During a project, you notice that the scope has been gradually expanding beyond…" at bounding box center [407, 198] width 393 height 258
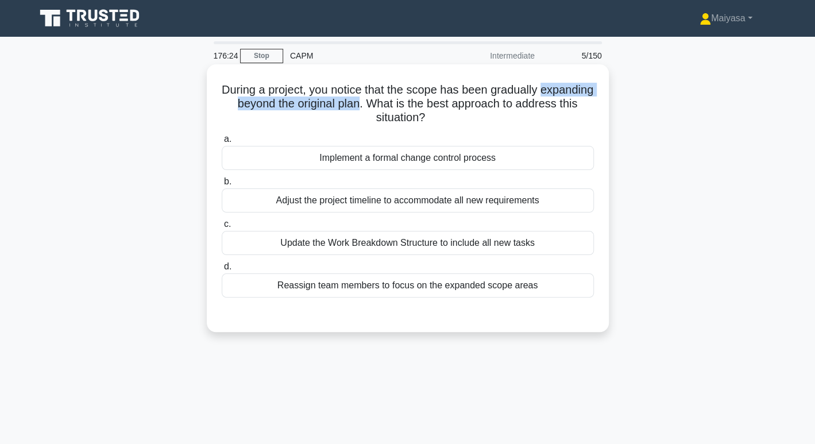
drag, startPoint x: 230, startPoint y: 104, endPoint x: 423, endPoint y: 107, distance: 192.9
click at [423, 107] on h5 "During a project, you notice that the scope has been gradually expanding beyond…" at bounding box center [407, 104] width 374 height 42
drag, startPoint x: 436, startPoint y: 107, endPoint x: 515, endPoint y: 106, distance: 79.2
click at [515, 106] on h5 "During a project, you notice that the scope has been gradually expanding beyond…" at bounding box center [407, 104] width 374 height 42
drag, startPoint x: 320, startPoint y: 114, endPoint x: 490, endPoint y: 125, distance: 170.2
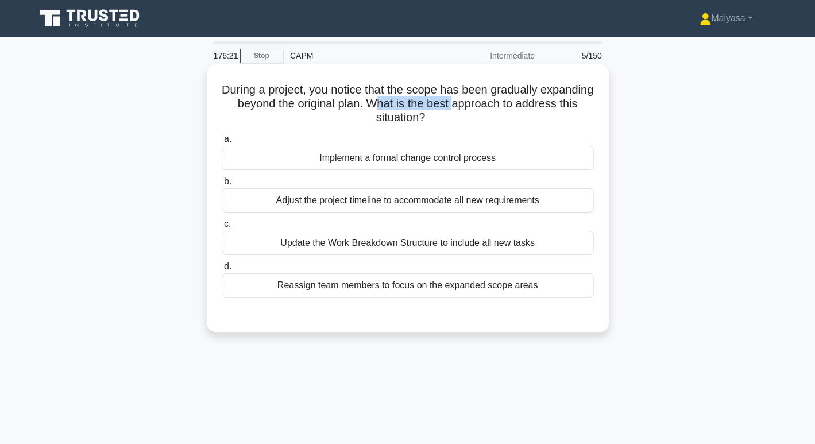
click at [490, 125] on h5 "During a project, you notice that the scope has been gradually expanding beyond…" at bounding box center [407, 104] width 374 height 42
click at [483, 126] on div "During a project, you notice that the scope has been gradually expanding beyond…" at bounding box center [407, 198] width 393 height 258
click at [482, 157] on div "Implement a formal change control process" at bounding box center [408, 158] width 372 height 24
click at [222, 143] on input "a. Implement a formal change control process" at bounding box center [222, 138] width 0 height 7
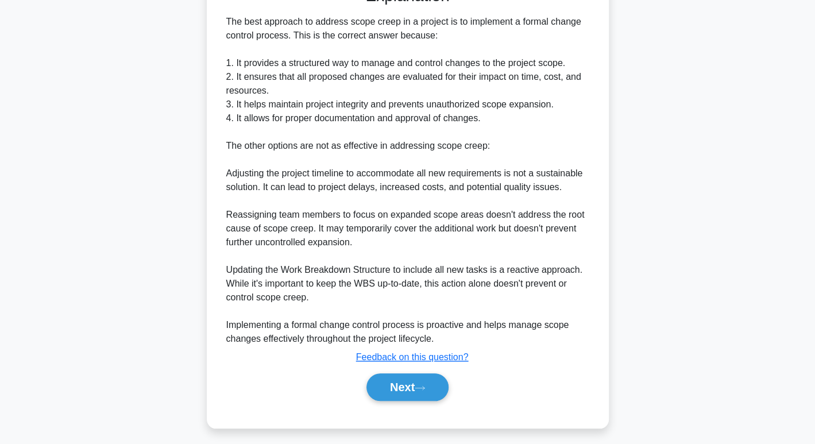
scroll to position [332, 0]
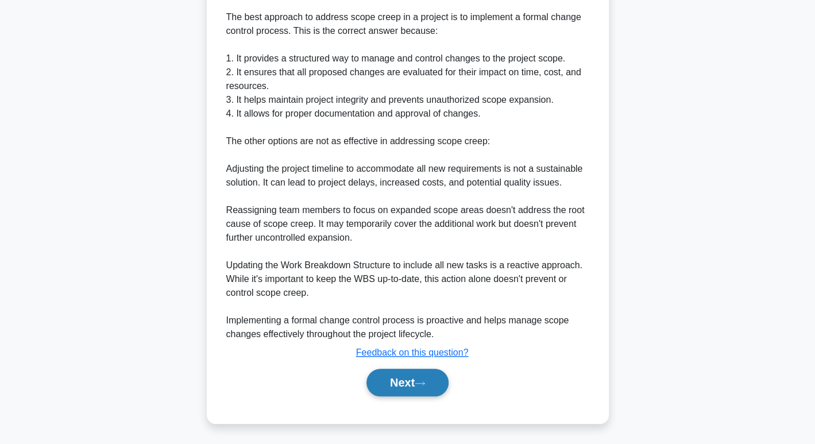
click at [427, 378] on button "Next" at bounding box center [407, 383] width 82 height 28
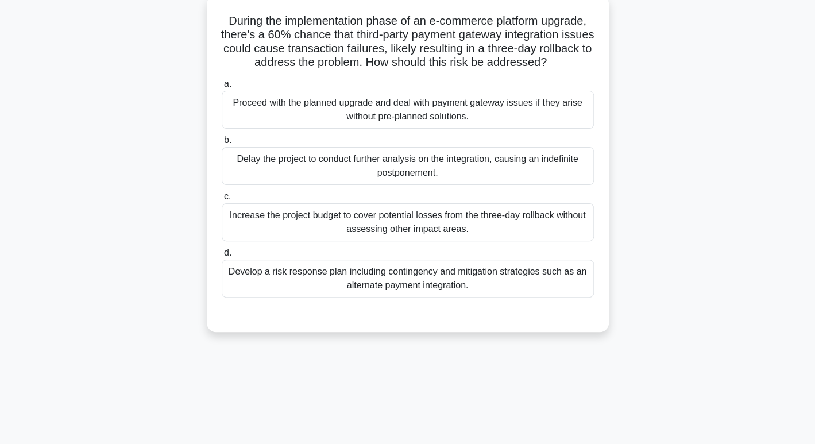
scroll to position [66, 0]
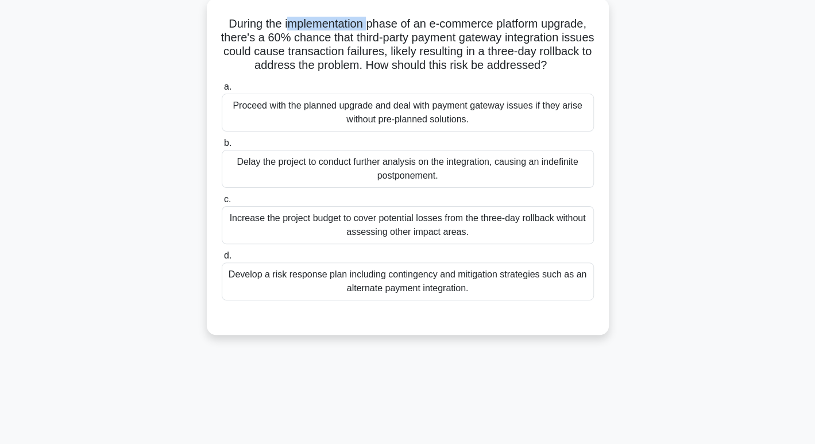
drag, startPoint x: 282, startPoint y: 21, endPoint x: 368, endPoint y: 24, distance: 85.6
click at [368, 24] on h5 "During the implementation phase of an e-commerce platform upgrade, there's a 60…" at bounding box center [407, 45] width 374 height 56
click at [440, 24] on h5 "During the implementation phase of an e-commerce platform upgrade, there's a 60…" at bounding box center [407, 45] width 374 height 56
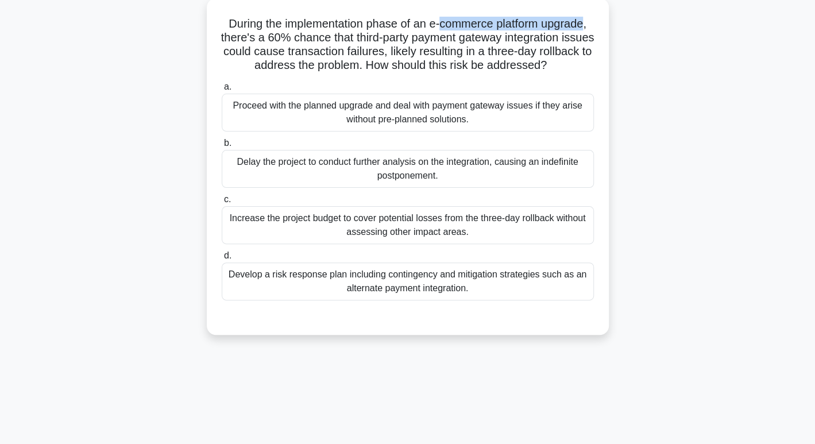
drag, startPoint x: 440, startPoint y: 24, endPoint x: 572, endPoint y: 22, distance: 132.0
click at [572, 22] on h5 "During the implementation phase of an e-commerce platform upgrade, there's a 60…" at bounding box center [407, 45] width 374 height 56
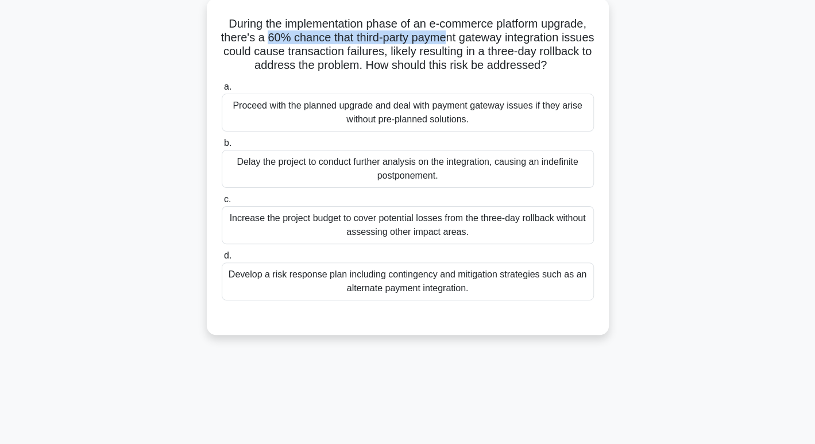
drag, startPoint x: 278, startPoint y: 39, endPoint x: 462, endPoint y: 43, distance: 183.7
click at [462, 43] on h5 "During the implementation phase of an e-commerce platform upgrade, there's a 60…" at bounding box center [407, 45] width 374 height 56
click at [413, 289] on div "Develop a risk response plan including contingency and mitigation strategies su…" at bounding box center [408, 281] width 372 height 38
click at [222, 259] on input "d. Develop a risk response plan including contingency and mitigation strategies…" at bounding box center [222, 255] width 0 height 7
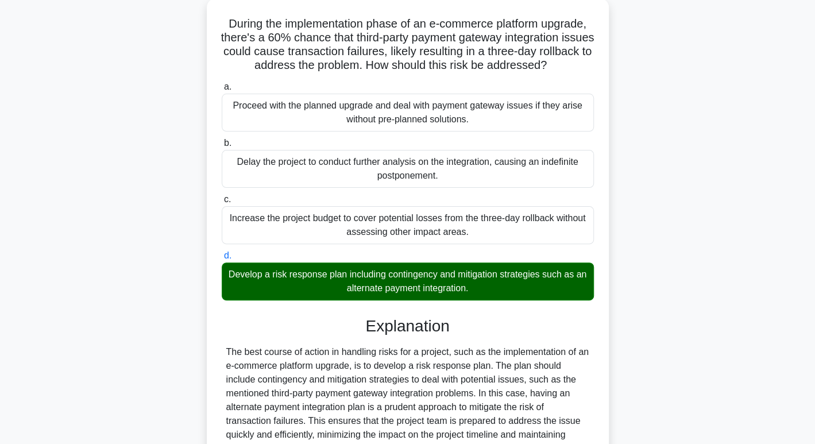
scroll to position [318, 0]
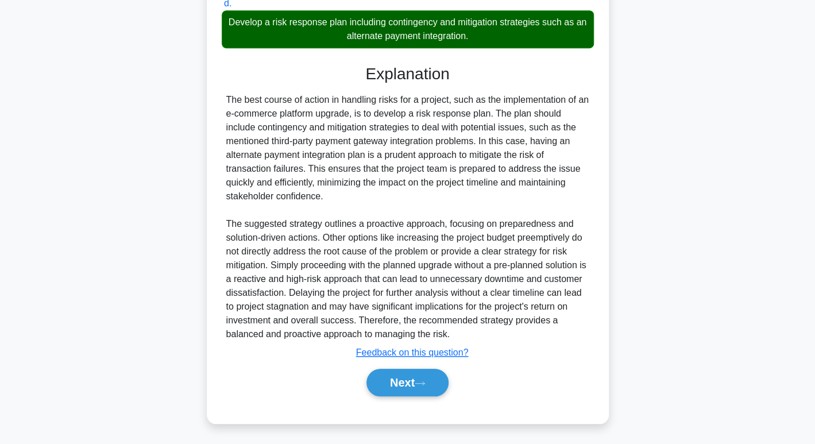
click at [400, 397] on div "Next" at bounding box center [408, 382] width 372 height 37
click at [403, 387] on button "Next" at bounding box center [407, 383] width 82 height 28
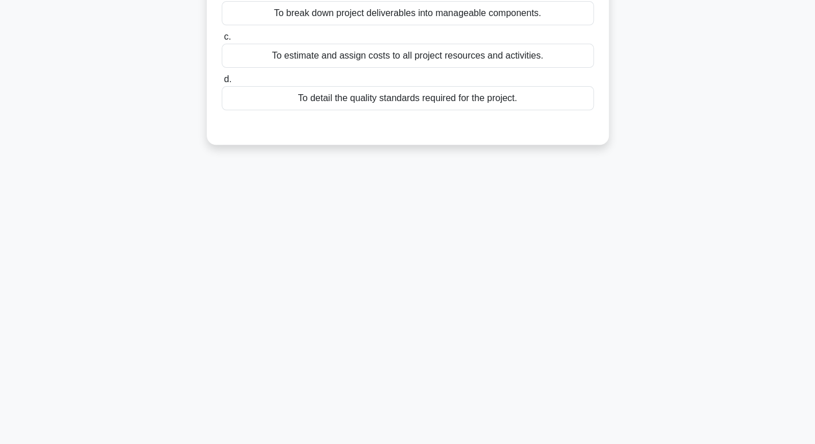
scroll to position [0, 0]
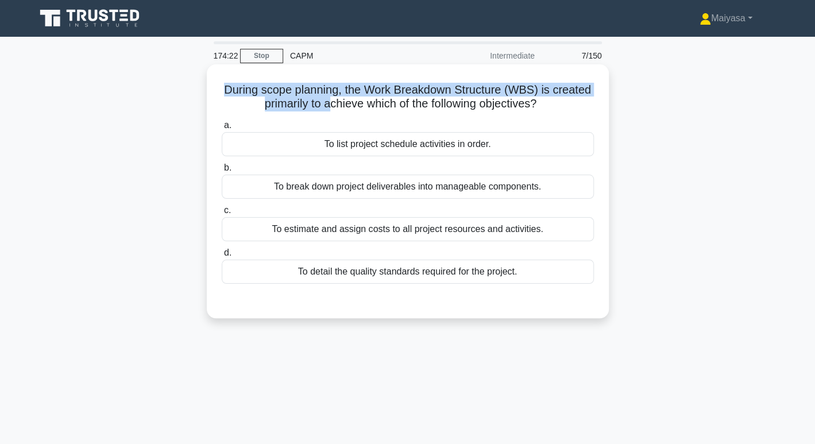
drag, startPoint x: 223, startPoint y: 92, endPoint x: 328, endPoint y: 98, distance: 105.2
click at [328, 98] on h5 "During scope planning, the Work Breakdown Structure (WBS) is created primarily …" at bounding box center [407, 97] width 374 height 29
click at [396, 90] on h5 "During scope planning, the Work Breakdown Structure (WBS) is created primarily …" at bounding box center [407, 97] width 374 height 29
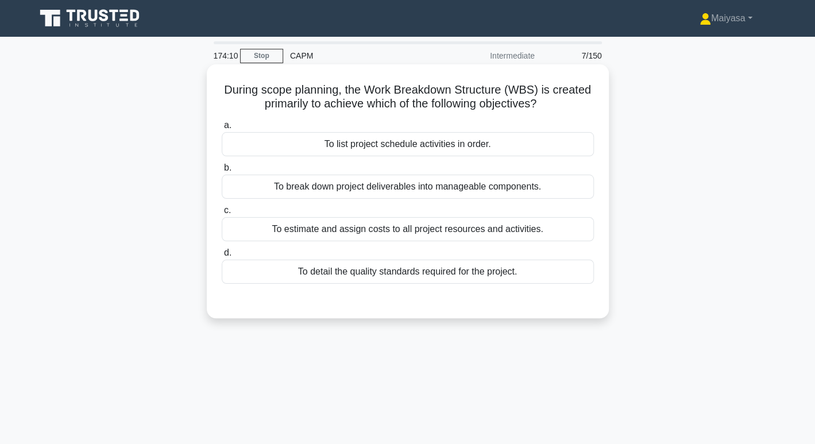
click at [411, 180] on div "To break down project deliverables into manageable components." at bounding box center [408, 187] width 372 height 24
click at [222, 172] on input "b. To break down project deliverables into manageable components." at bounding box center [222, 167] width 0 height 7
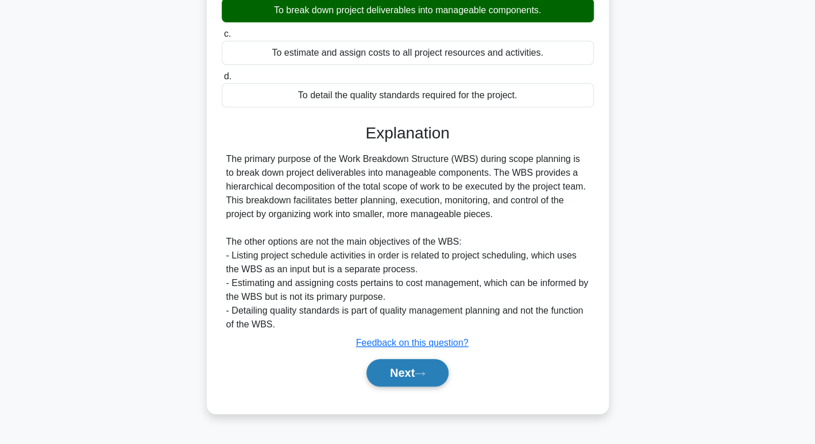
scroll to position [176, 0]
click at [406, 366] on button "Next" at bounding box center [407, 373] width 82 height 28
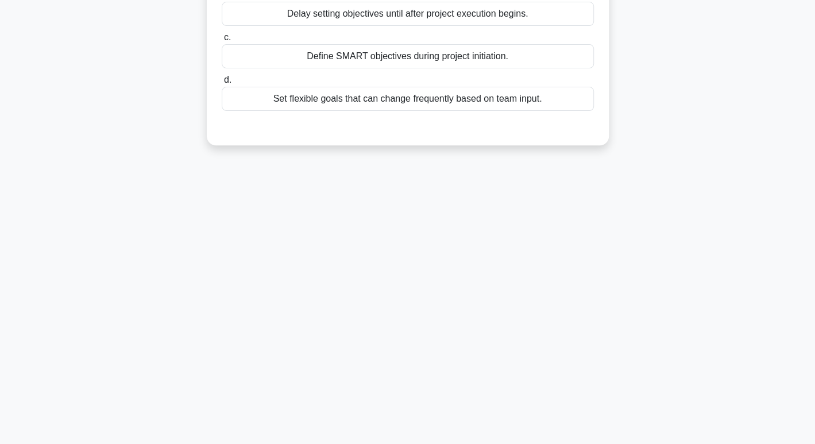
scroll to position [0, 0]
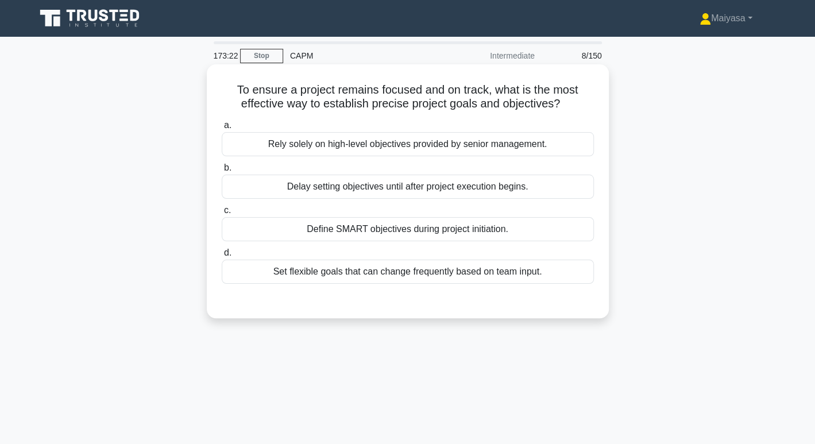
click at [371, 223] on div "Define SMART objectives during project initiation." at bounding box center [408, 229] width 372 height 24
click at [222, 214] on input "c. Define SMART objectives during project initiation." at bounding box center [222, 210] width 0 height 7
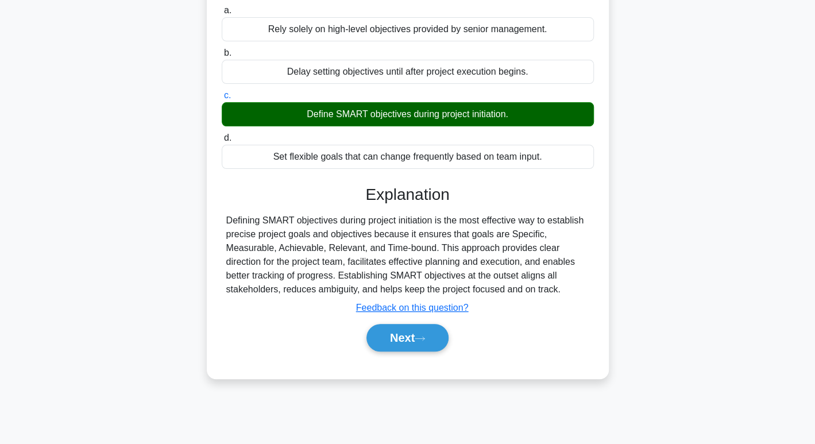
scroll to position [121, 0]
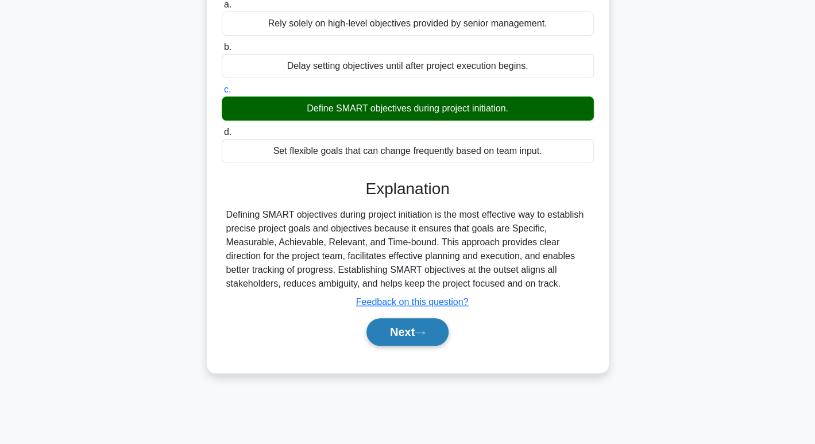
click at [428, 324] on button "Next" at bounding box center [407, 332] width 82 height 28
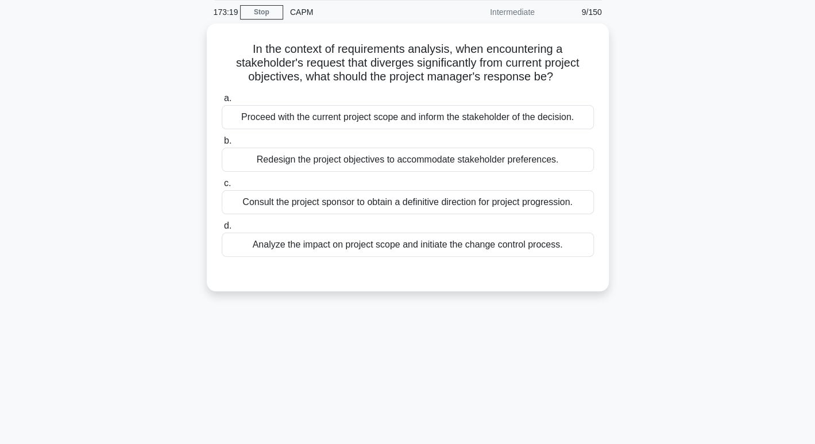
scroll to position [44, 0]
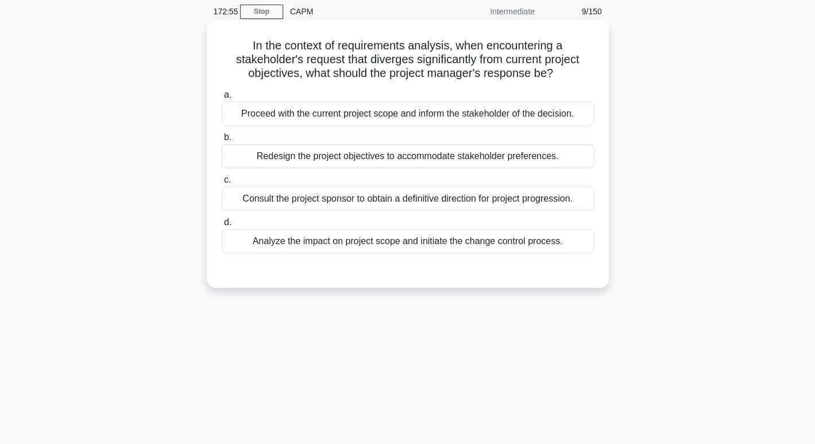
click at [509, 252] on div "Analyze the impact on project scope and initiate the change control process." at bounding box center [408, 241] width 372 height 24
click at [222, 226] on input "d. Analyze the impact on project scope and initiate the change control process." at bounding box center [222, 222] width 0 height 7
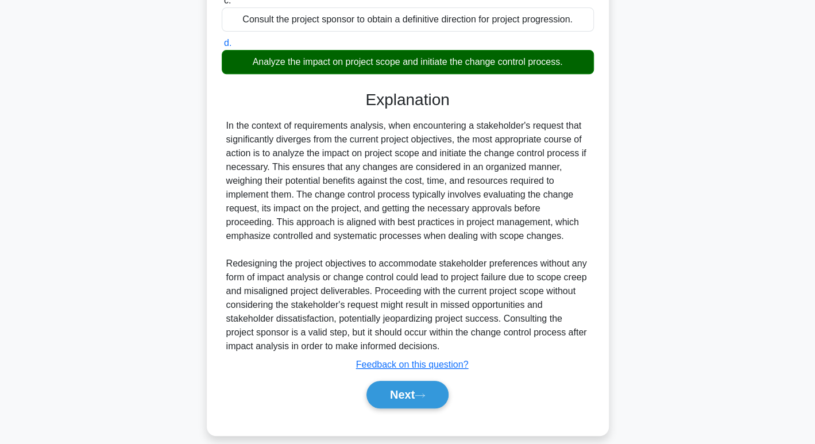
scroll to position [235, 0]
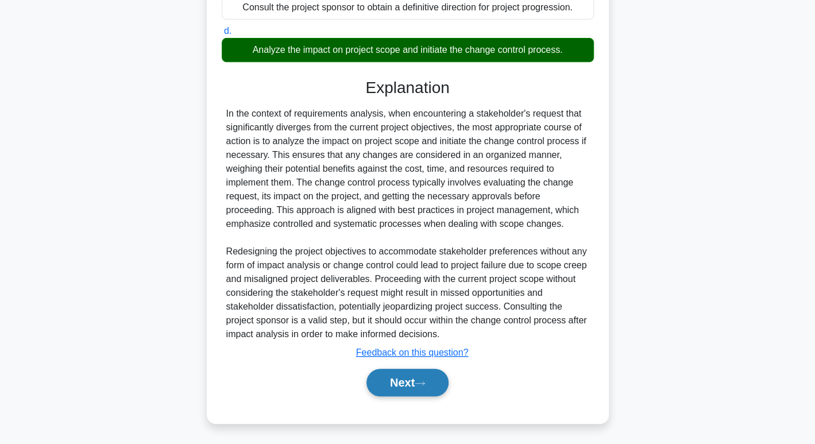
click at [413, 382] on button "Next" at bounding box center [407, 383] width 82 height 28
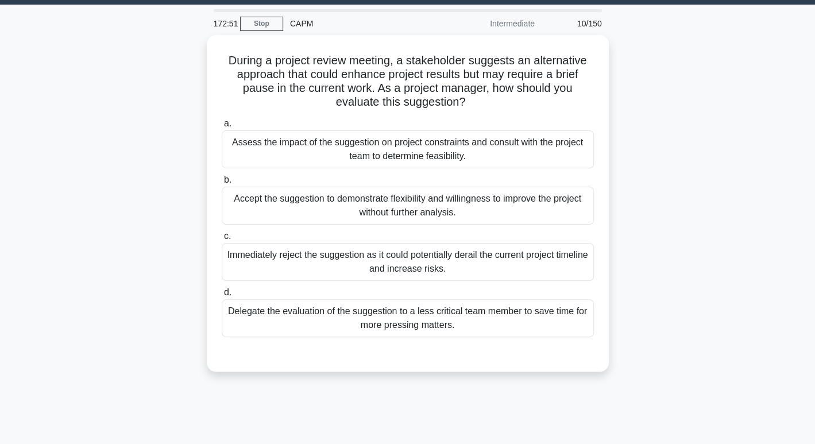
scroll to position [28, 0]
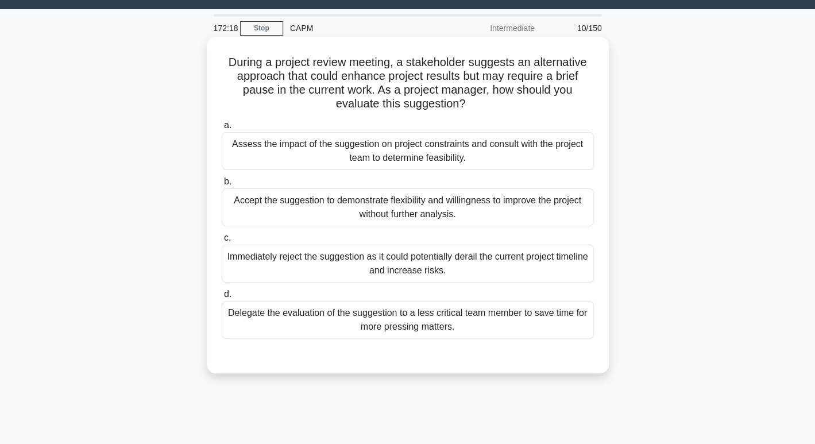
click at [466, 135] on div "Assess the impact of the suggestion on project constraints and consult with the…" at bounding box center [408, 151] width 372 height 38
click at [222, 129] on input "a. Assess the impact of the suggestion on project constraints and consult with …" at bounding box center [222, 125] width 0 height 7
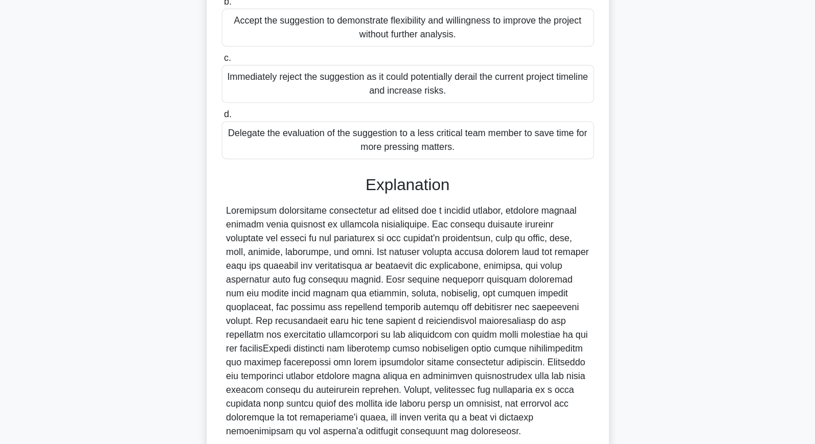
scroll to position [304, 0]
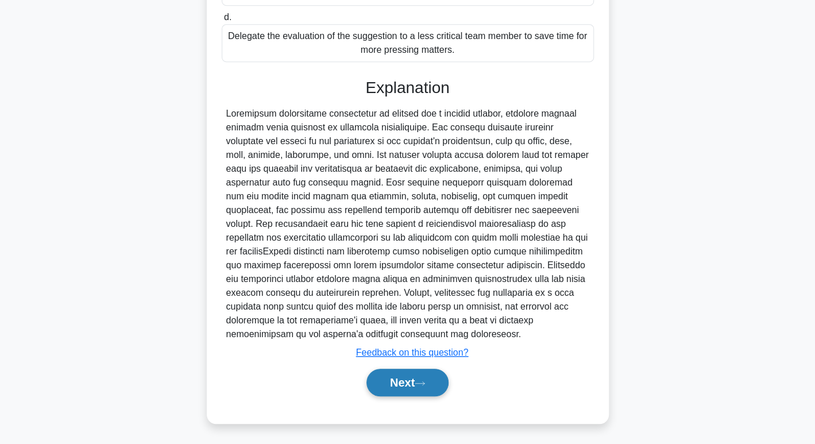
click at [416, 382] on button "Next" at bounding box center [407, 383] width 82 height 28
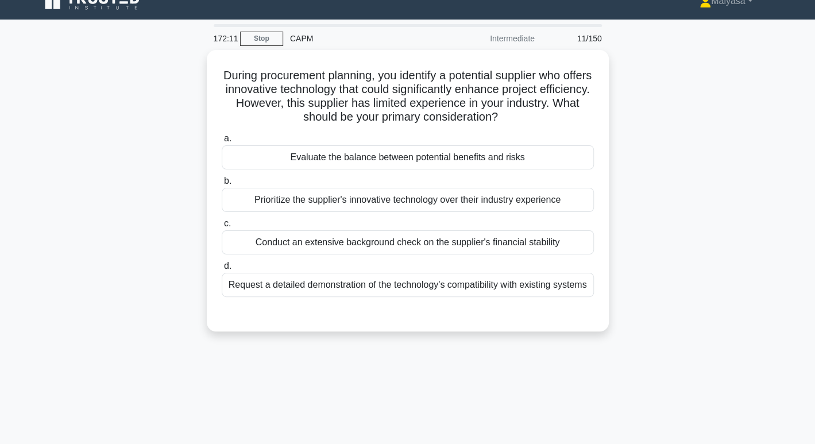
scroll to position [0, 0]
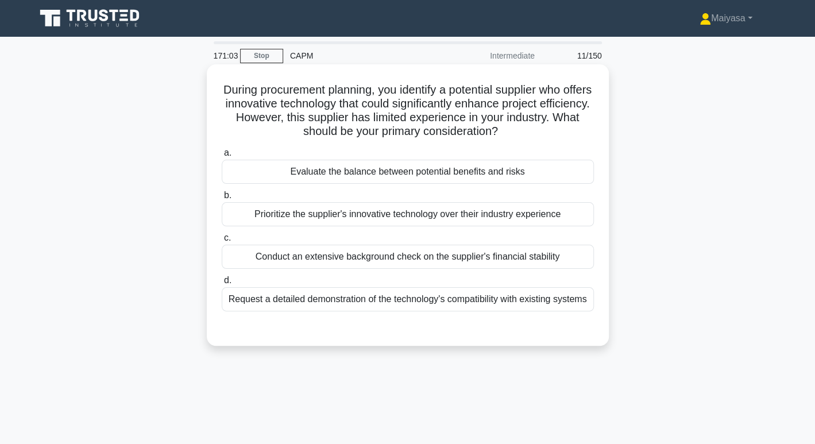
click at [424, 171] on div "Evaluate the balance between potential benefits and risks" at bounding box center [408, 172] width 372 height 24
click at [222, 157] on input "a. Evaluate the balance between potential benefits and risks" at bounding box center [222, 152] width 0 height 7
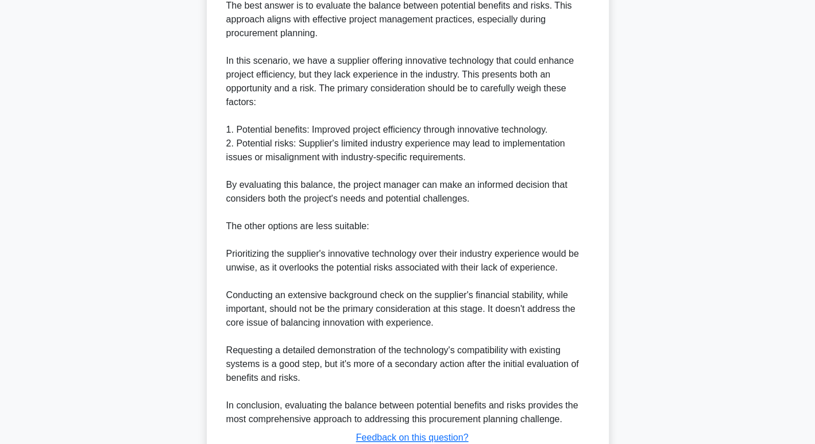
scroll to position [386, 0]
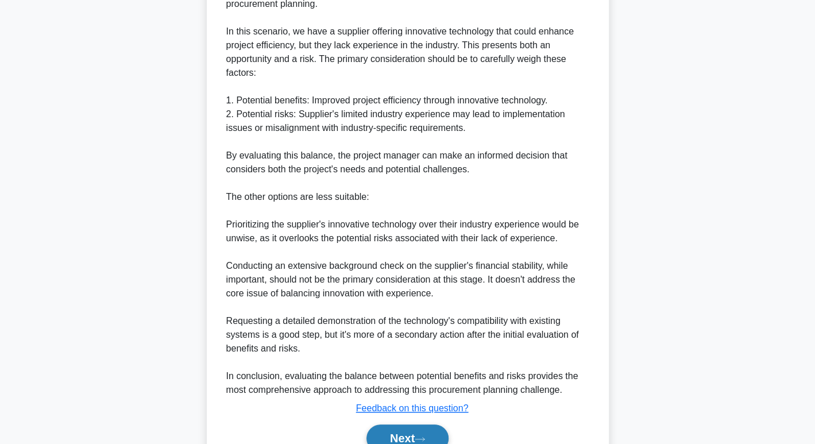
click at [386, 441] on button "Next" at bounding box center [407, 438] width 82 height 28
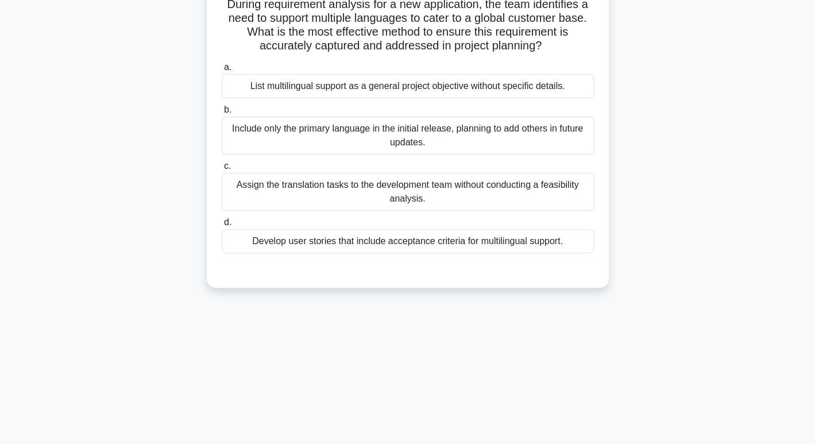
scroll to position [2, 0]
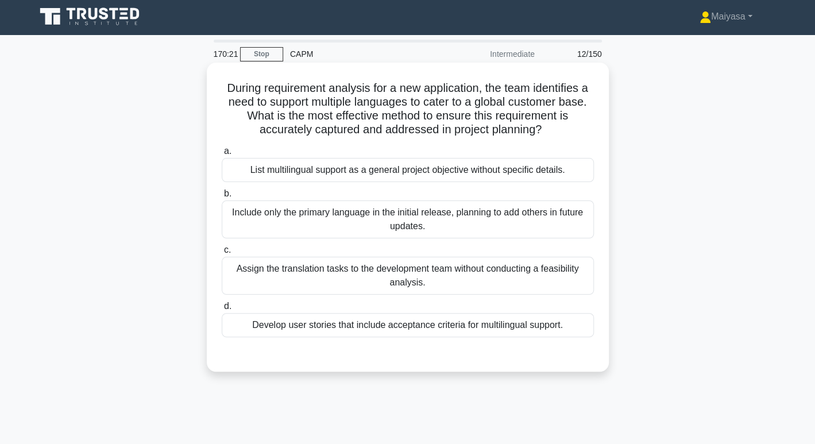
click at [467, 335] on div "Develop user stories that include acceptance criteria for multilingual support." at bounding box center [408, 325] width 372 height 24
click at [222, 310] on input "d. Develop user stories that include acceptance criteria for multilingual suppo…" at bounding box center [222, 306] width 0 height 7
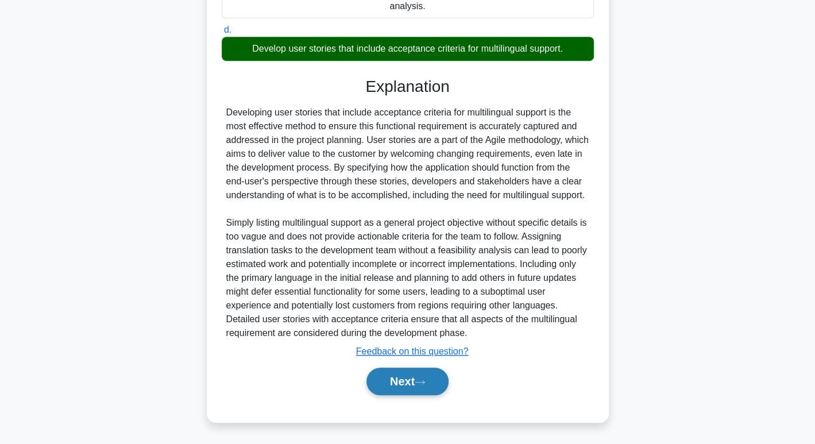
click at [448, 379] on button "Next" at bounding box center [407, 381] width 82 height 28
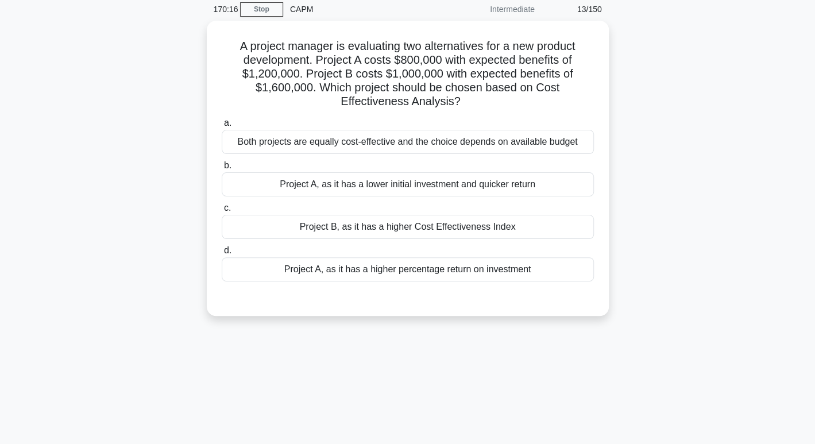
scroll to position [38, 0]
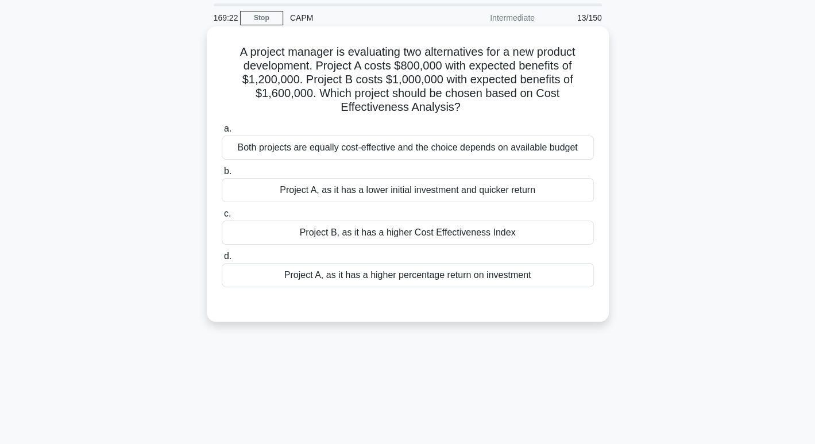
click at [519, 234] on div "Project B, as it has a higher Cost Effectiveness Index" at bounding box center [408, 232] width 372 height 24
click at [222, 218] on input "c. Project B, as it has a higher Cost Effectiveness Index" at bounding box center [222, 213] width 0 height 7
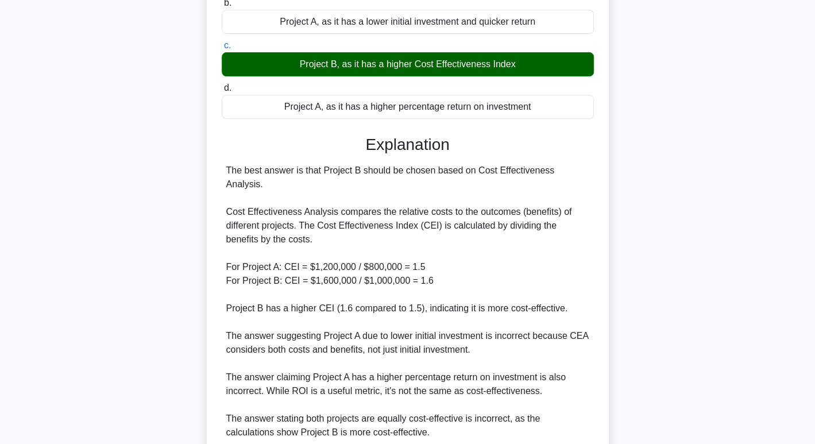
scroll to position [332, 0]
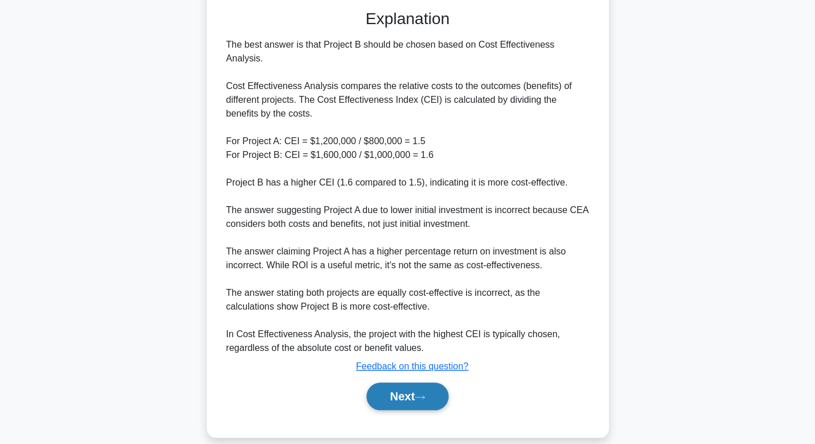
click at [405, 382] on button "Next" at bounding box center [407, 396] width 82 height 28
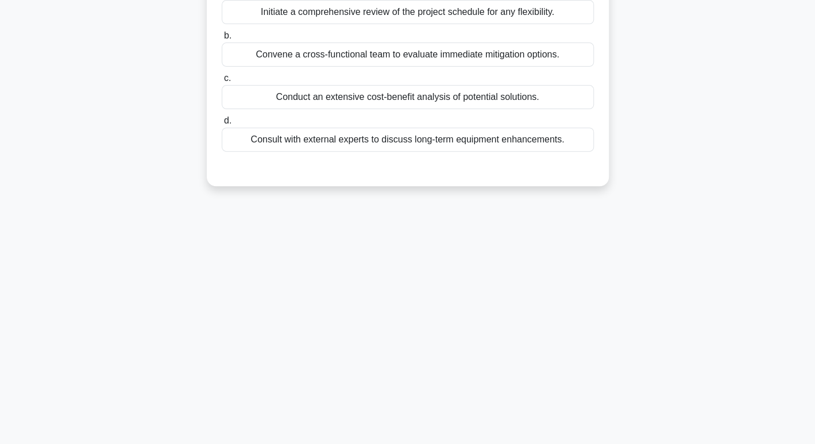
scroll to position [0, 0]
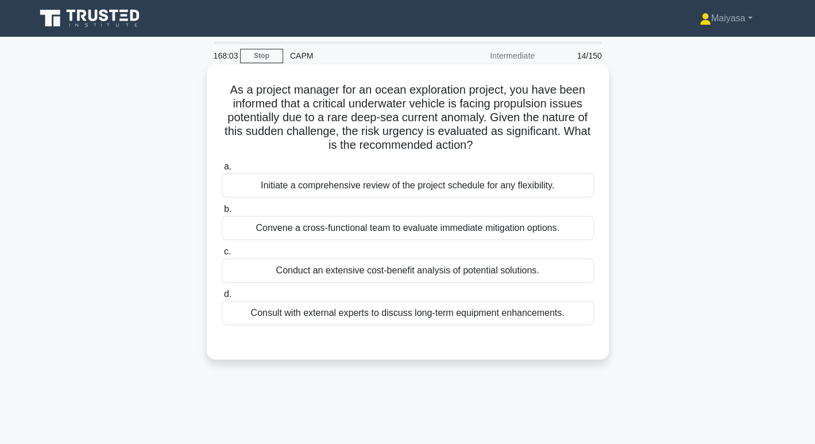
drag, startPoint x: 246, startPoint y: 232, endPoint x: 600, endPoint y: 241, distance: 353.7
click at [600, 241] on div "As a project manager for an ocean exploration project, you have been informed t…" at bounding box center [407, 212] width 393 height 286
copy div "Convene a cross-functional team to evaluate immediate mitigation options."
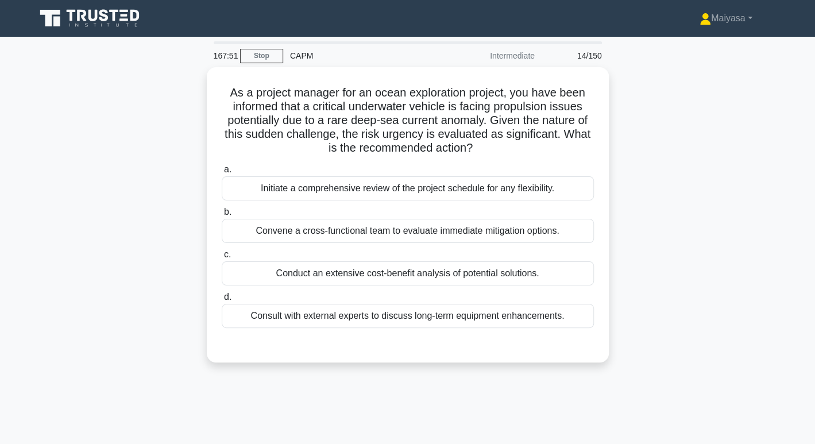
click at [660, 227] on div "As a project manager for an ocean exploration project, you have been informed t…" at bounding box center [408, 221] width 758 height 309
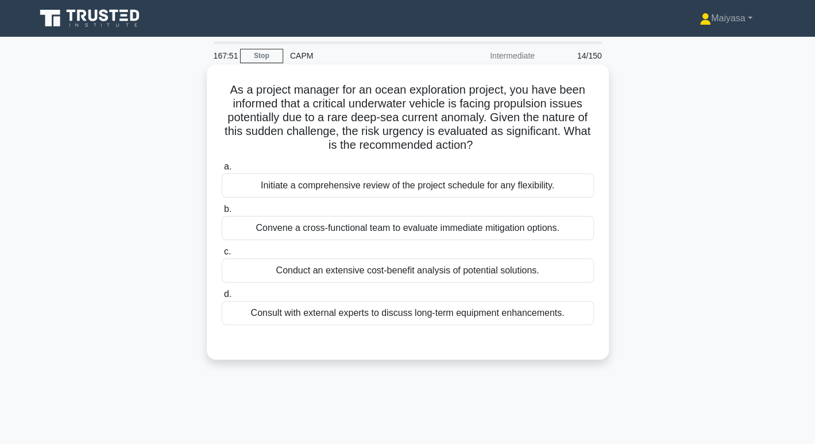
click at [570, 236] on div "Convene a cross-functional team to evaluate immediate mitigation options." at bounding box center [408, 228] width 372 height 24
click at [222, 213] on input "b. Convene a cross-functional team to evaluate immediate mitigation options." at bounding box center [222, 209] width 0 height 7
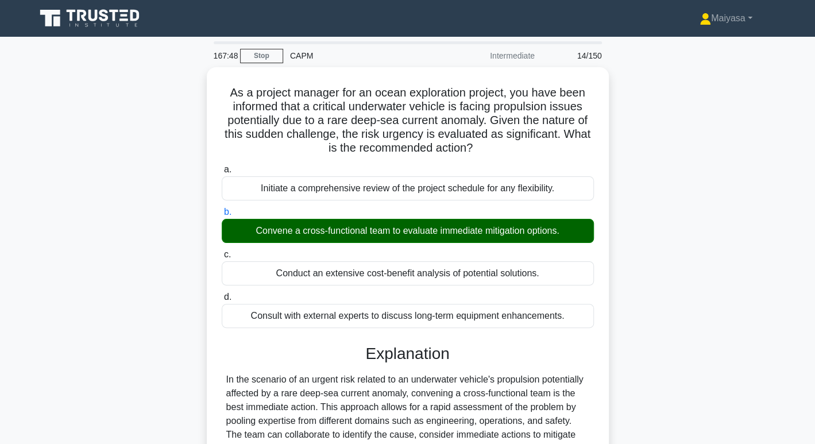
scroll to position [222, 0]
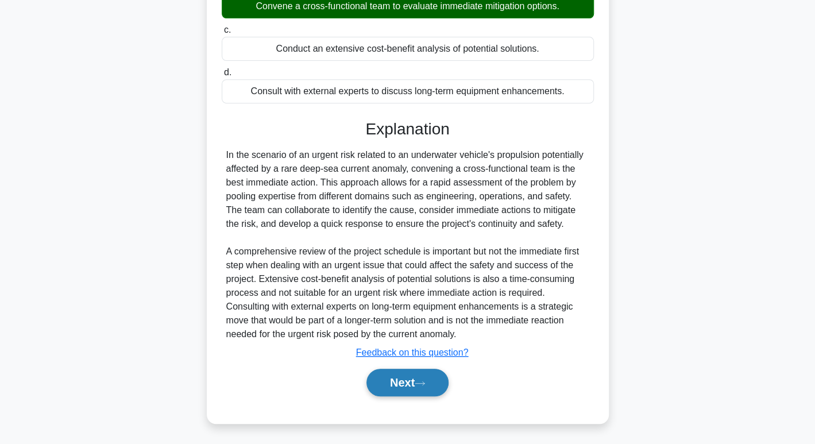
click at [421, 380] on icon at bounding box center [419, 383] width 10 height 6
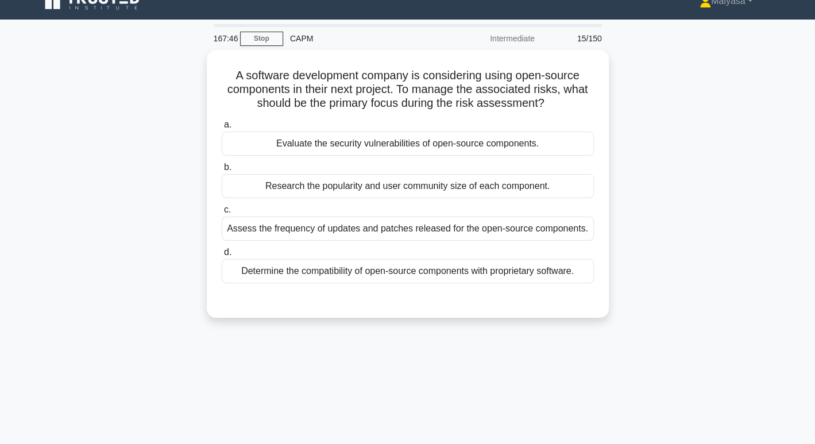
scroll to position [0, 0]
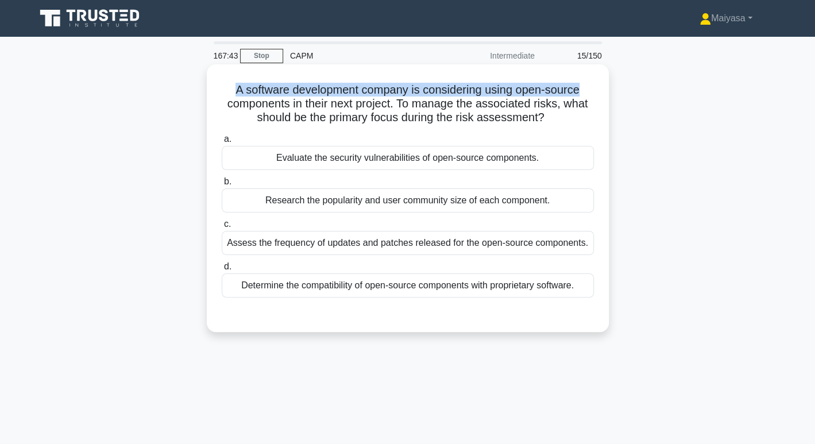
drag, startPoint x: 231, startPoint y: 90, endPoint x: 583, endPoint y: 95, distance: 352.5
click at [583, 95] on h5 "A software development company is considering using open-source components in t…" at bounding box center [407, 104] width 374 height 42
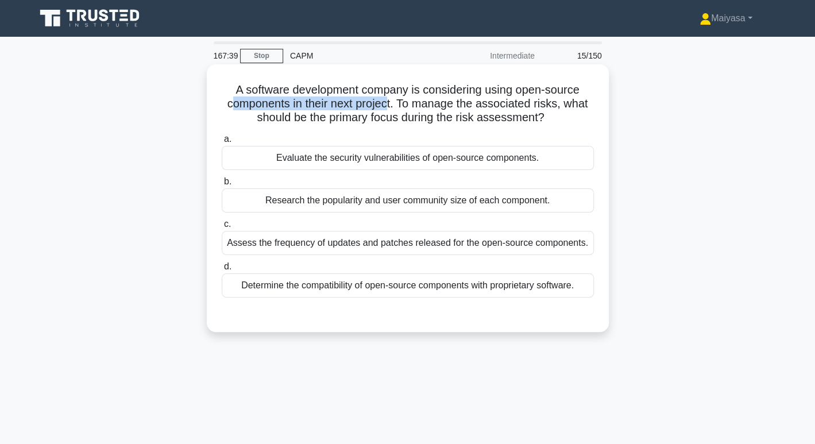
drag, startPoint x: 230, startPoint y: 104, endPoint x: 390, endPoint y: 107, distance: 160.2
click at [390, 107] on h5 "A software development company is considering using open-source components in t…" at bounding box center [407, 104] width 374 height 42
drag, startPoint x: 414, startPoint y: 106, endPoint x: 547, endPoint y: 121, distance: 134.0
click at [547, 121] on h5 "A software development company is considering using open-source components in t…" at bounding box center [407, 104] width 374 height 42
click at [476, 294] on div "Determine the compatibility of open-source components with proprietary software." at bounding box center [408, 285] width 372 height 24
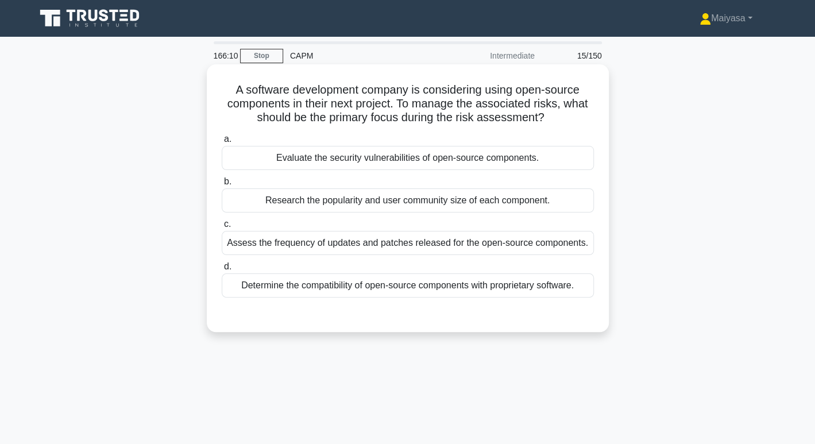
click at [222, 270] on input "d. Determine the compatibility of open-source components with proprietary softw…" at bounding box center [222, 266] width 0 height 7
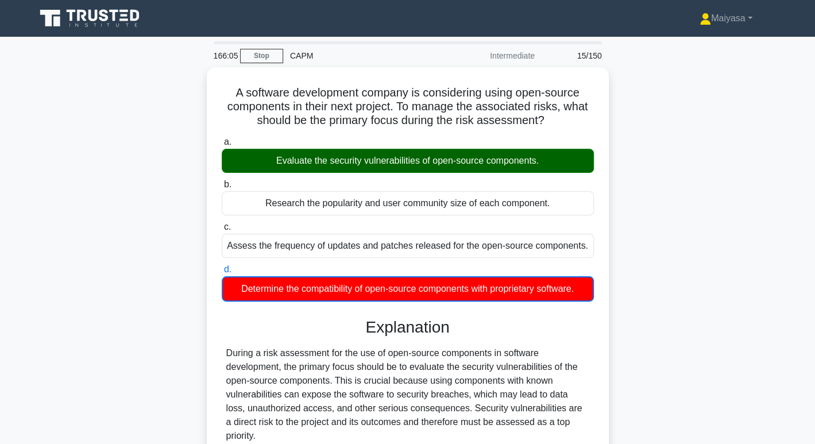
scroll to position [236, 0]
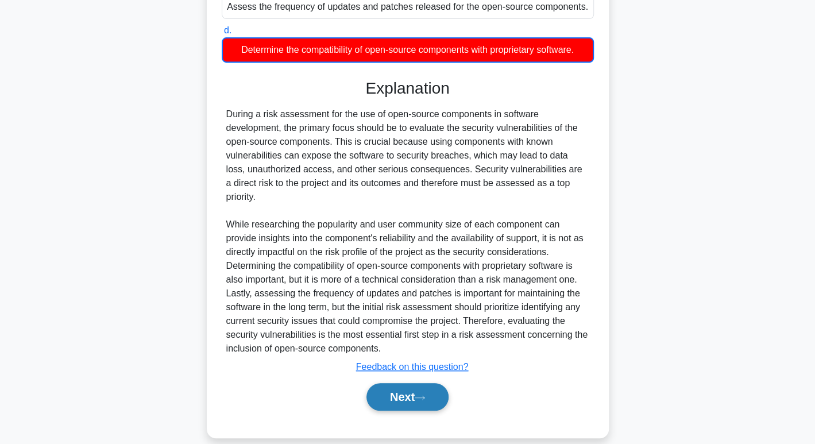
click at [421, 383] on button "Next" at bounding box center [407, 397] width 82 height 28
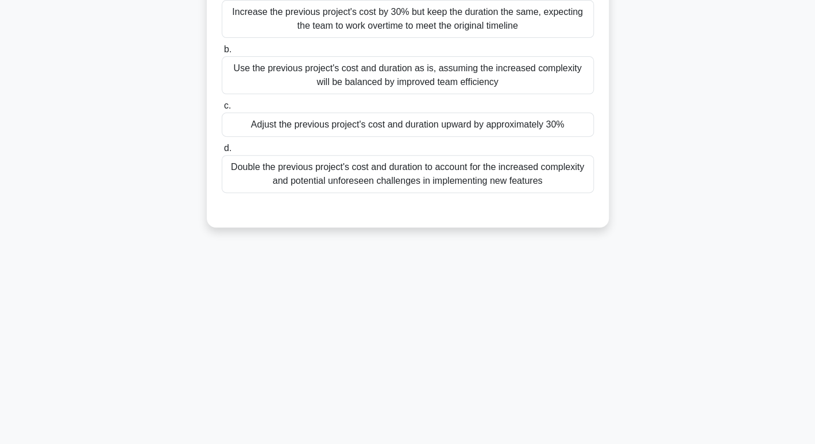
scroll to position [0, 0]
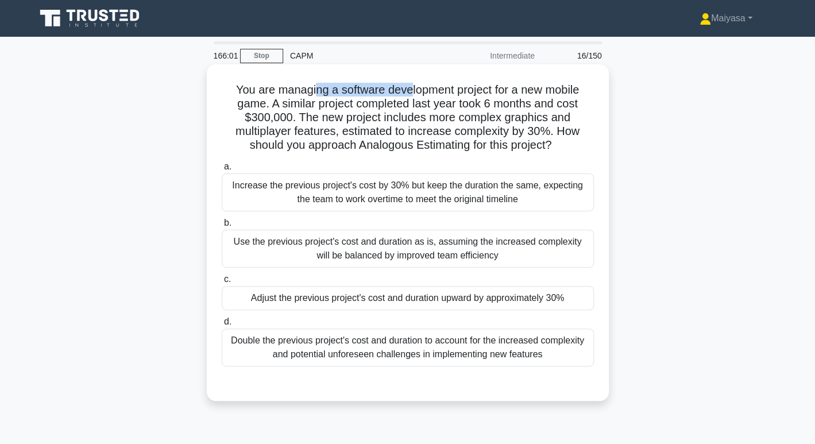
drag, startPoint x: 335, startPoint y: 90, endPoint x: 406, endPoint y: 90, distance: 71.2
click at [406, 90] on h5 "You are managing a software development project for a new mobile game. A simila…" at bounding box center [407, 118] width 374 height 70
click at [440, 303] on div "Adjust the previous project's cost and duration upward by approximately 30%" at bounding box center [408, 298] width 372 height 24
click at [222, 283] on input "c. Adjust the previous project's cost and duration upward by approximately 30%" at bounding box center [222, 279] width 0 height 7
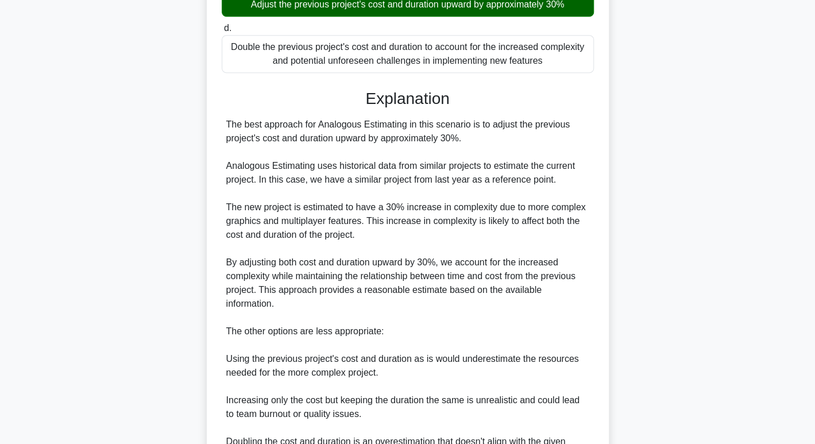
scroll to position [414, 0]
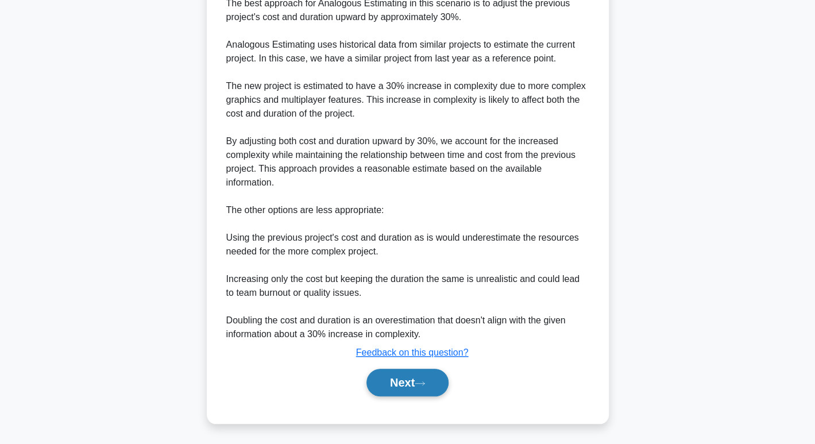
click at [421, 380] on icon at bounding box center [419, 383] width 10 height 6
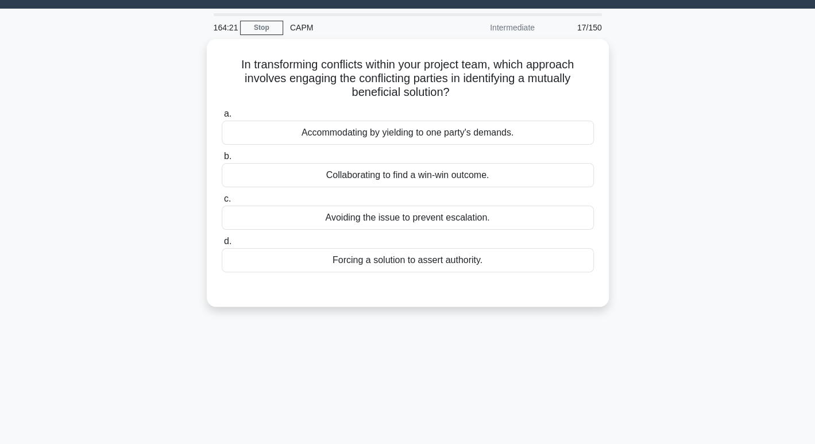
scroll to position [29, 0]
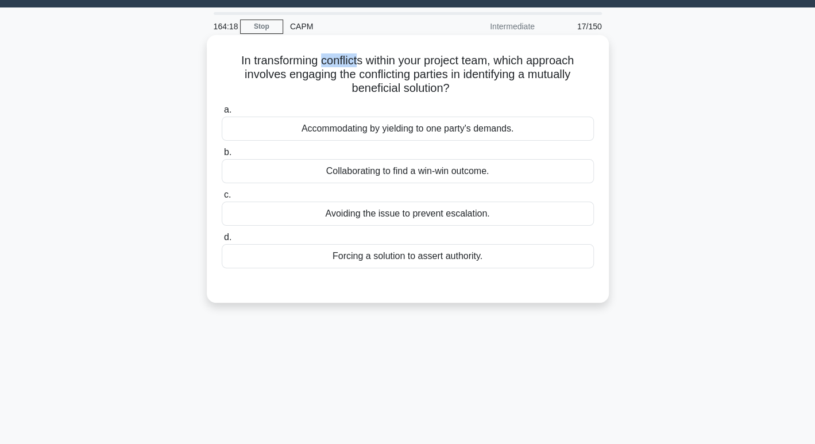
drag, startPoint x: 319, startPoint y: 59, endPoint x: 358, endPoint y: 60, distance: 39.0
click at [358, 60] on h5 "In transforming conflicts within your project team, which approach involves eng…" at bounding box center [407, 74] width 374 height 42
drag, startPoint x: 396, startPoint y: 60, endPoint x: 495, endPoint y: 56, distance: 98.8
click at [495, 56] on h5 "In transforming conflicts within your project team, which approach involves eng…" at bounding box center [407, 74] width 374 height 42
drag, startPoint x: 288, startPoint y: 72, endPoint x: 486, endPoint y: 73, distance: 197.5
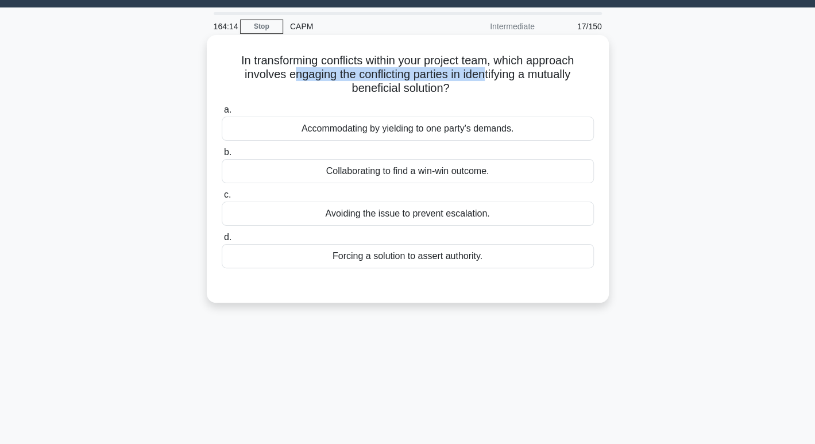
click at [486, 73] on h5 "In transforming conflicts within your project team, which approach involves eng…" at bounding box center [407, 74] width 374 height 42
click at [413, 176] on div "Collaborating to find a win-win outcome." at bounding box center [408, 171] width 372 height 24
click at [222, 156] on input "b. Collaborating to find a win-win outcome." at bounding box center [222, 152] width 0 height 7
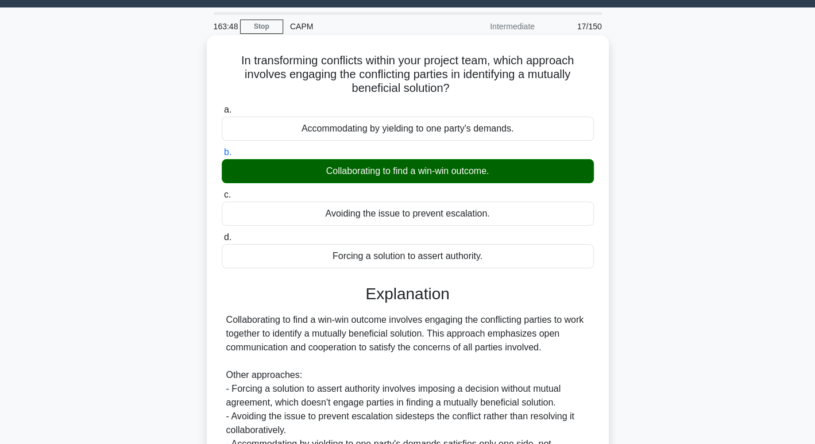
scroll to position [176, 0]
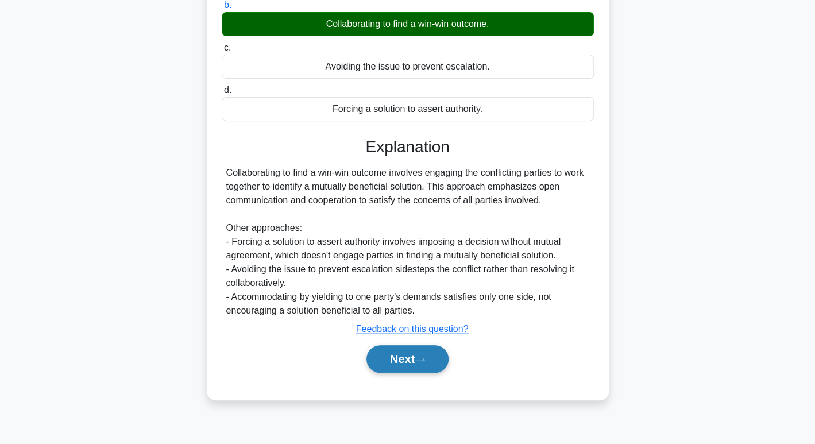
click at [400, 367] on button "Next" at bounding box center [407, 359] width 82 height 28
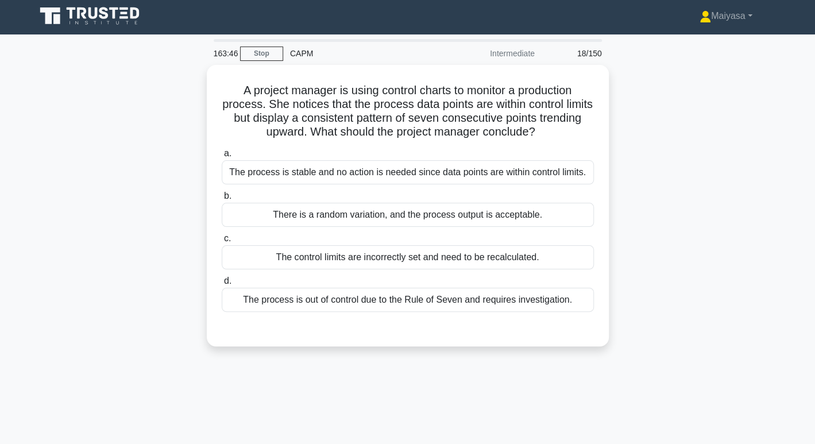
scroll to position [1, 0]
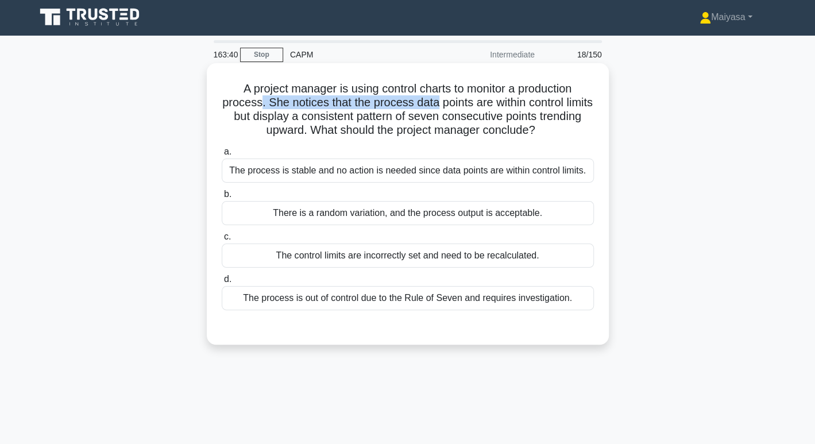
drag, startPoint x: 273, startPoint y: 102, endPoint x: 451, endPoint y: 103, distance: 178.0
click at [451, 103] on h5 "A project manager is using control charts to monitor a production process. She …" at bounding box center [407, 110] width 374 height 56
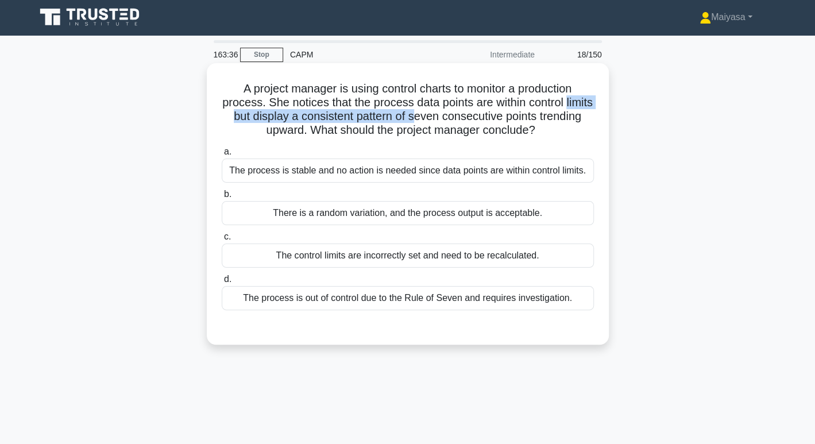
drag, startPoint x: 231, startPoint y: 117, endPoint x: 451, endPoint y: 114, distance: 220.5
click at [451, 114] on h5 "A project manager is using control charts to monitor a production process. She …" at bounding box center [407, 110] width 374 height 56
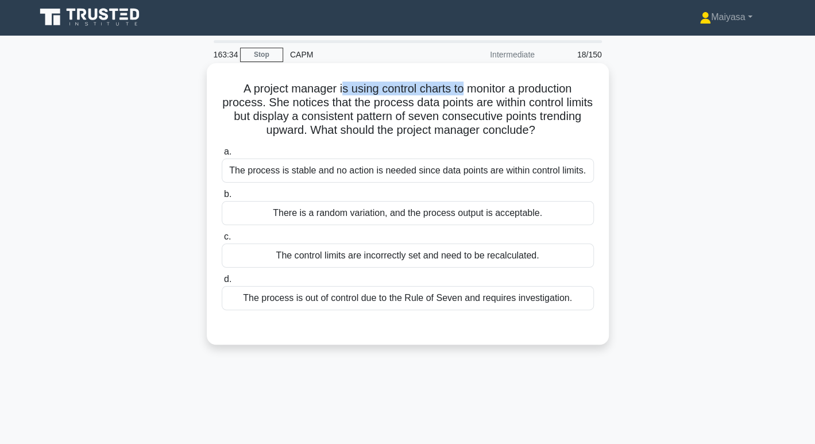
drag, startPoint x: 339, startPoint y: 83, endPoint x: 464, endPoint y: 82, distance: 124.6
click at [464, 82] on h5 "A project manager is using control charts to monitor a production process. She …" at bounding box center [407, 110] width 374 height 56
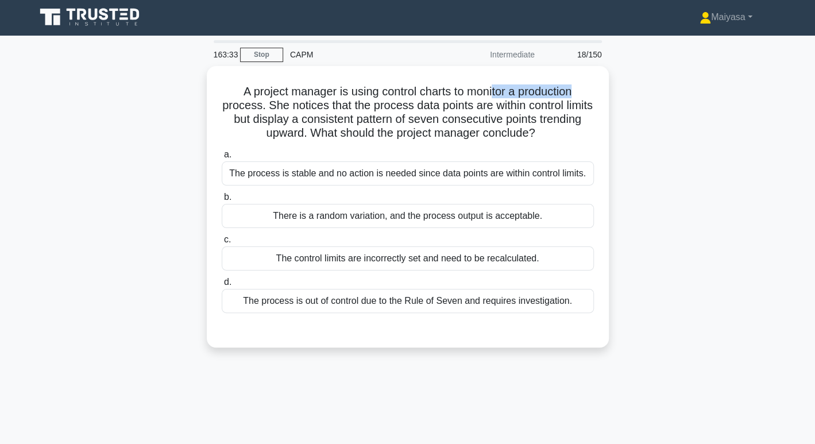
drag, startPoint x: 494, startPoint y: 92, endPoint x: 623, endPoint y: 94, distance: 128.6
click at [623, 94] on div "A project manager is using control charts to monitor a production process. She …" at bounding box center [408, 213] width 758 height 295
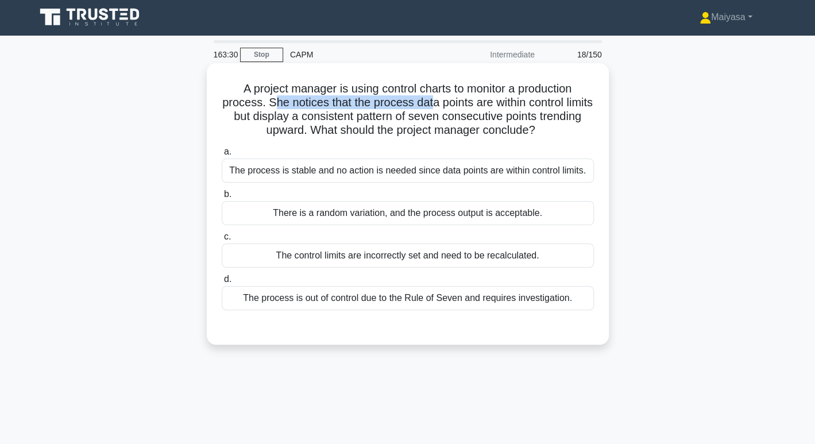
drag, startPoint x: 286, startPoint y: 102, endPoint x: 445, endPoint y: 105, distance: 159.1
click at [445, 105] on h5 "A project manager is using control charts to monitor a production process. She …" at bounding box center [407, 110] width 374 height 56
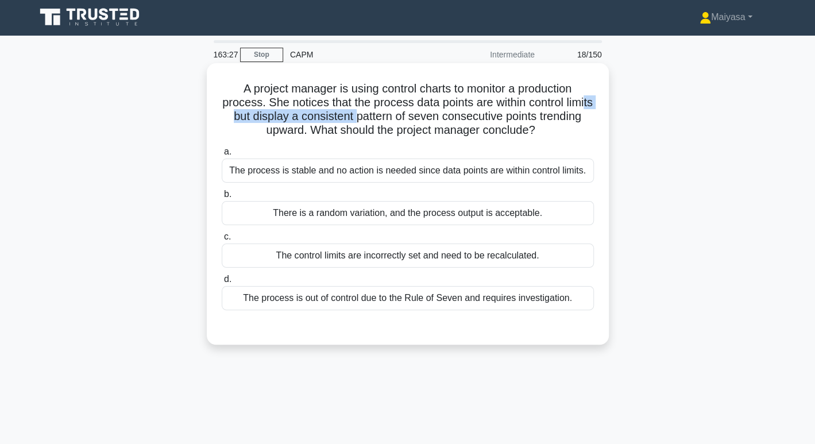
drag, startPoint x: 255, startPoint y: 122, endPoint x: 391, endPoint y: 122, distance: 136.1
click at [391, 122] on h5 "A project manager is using control charts to monitor a production process. She …" at bounding box center [407, 110] width 374 height 56
click at [470, 221] on div "There is a random variation, and the process output is acceptable." at bounding box center [408, 213] width 372 height 24
click at [222, 198] on input "b. There is a random variation, and the process output is acceptable." at bounding box center [222, 194] width 0 height 7
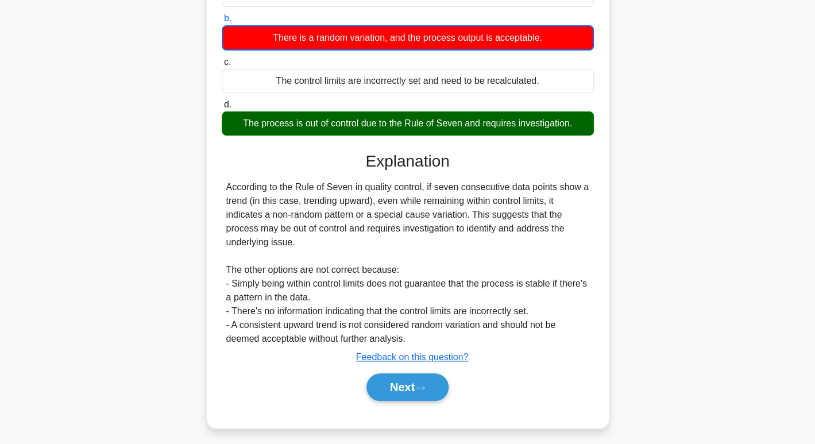
scroll to position [181, 0]
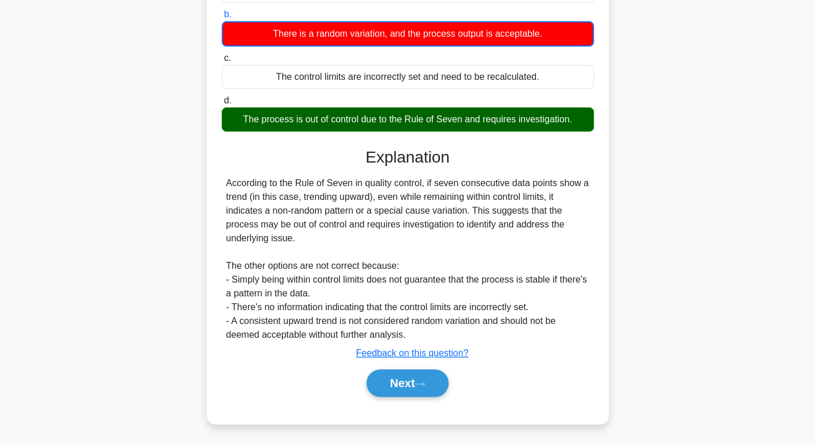
click at [424, 365] on div "Next" at bounding box center [408, 383] width 372 height 37
click at [414, 390] on button "Next" at bounding box center [407, 383] width 82 height 28
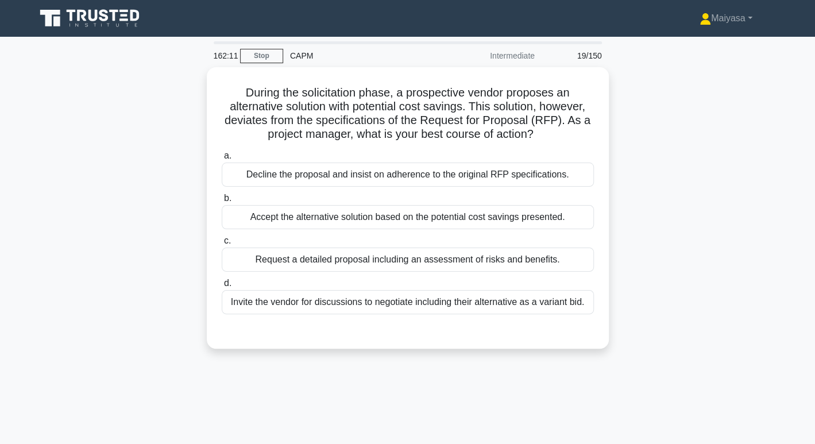
scroll to position [0, 0]
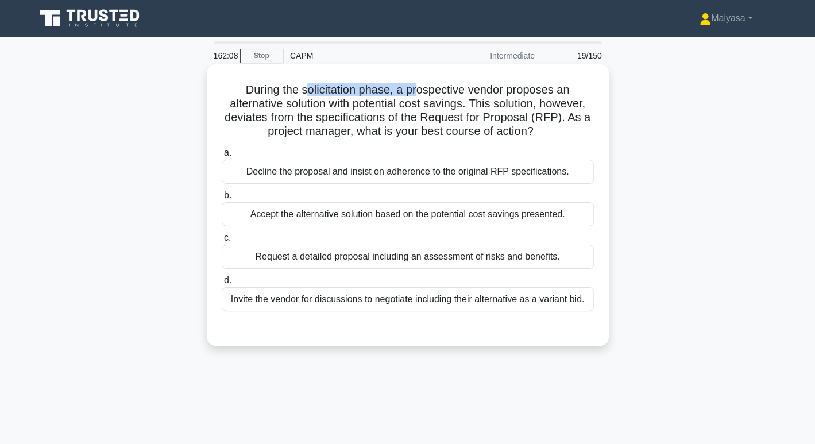
drag, startPoint x: 304, startPoint y: 93, endPoint x: 420, endPoint y: 85, distance: 116.8
click at [420, 85] on h5 "During the solicitation phase, a prospective vendor proposes an alternative sol…" at bounding box center [407, 111] width 374 height 56
click at [433, 87] on h5 "During the solicitation phase, a prospective vendor proposes an alternative sol…" at bounding box center [407, 111] width 374 height 56
click at [314, 256] on div "Request a detailed proposal including an assessment of risks and benefits." at bounding box center [408, 257] width 372 height 24
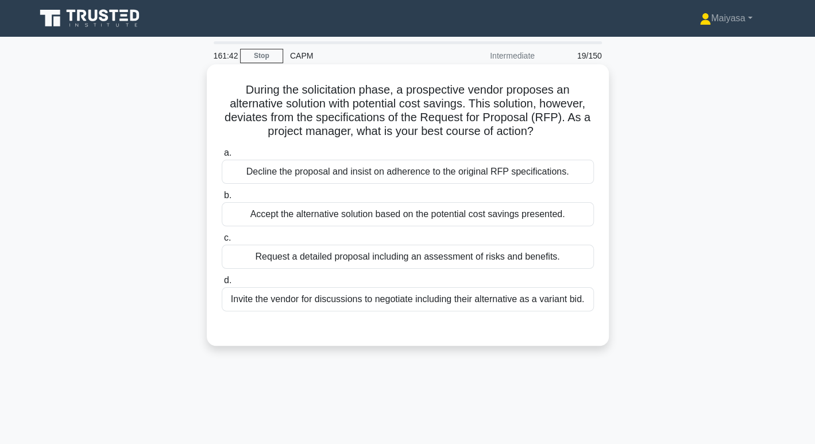
click at [222, 242] on input "c. Request a detailed proposal including an assessment of risks and benefits." at bounding box center [222, 237] width 0 height 7
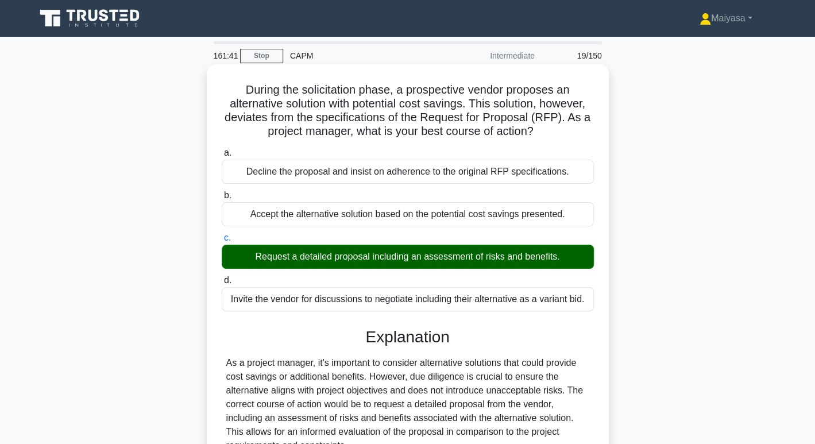
scroll to position [235, 0]
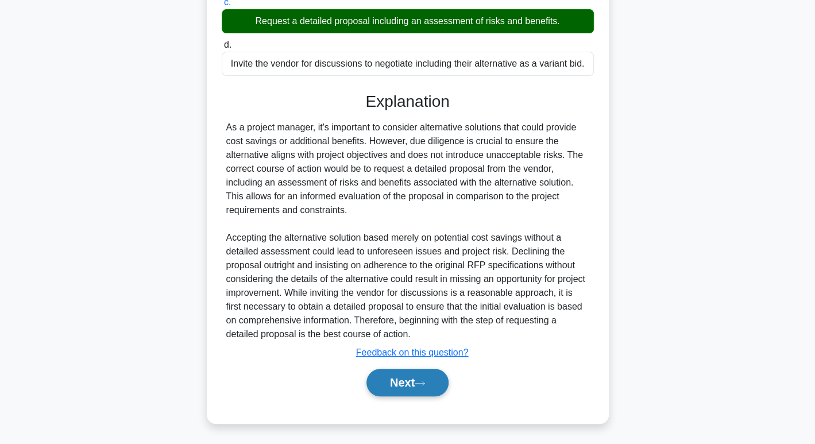
click at [404, 375] on button "Next" at bounding box center [407, 383] width 82 height 28
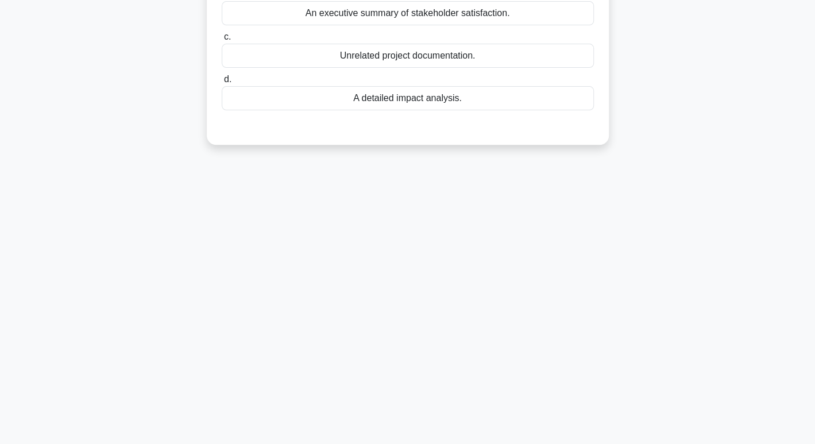
scroll to position [0, 0]
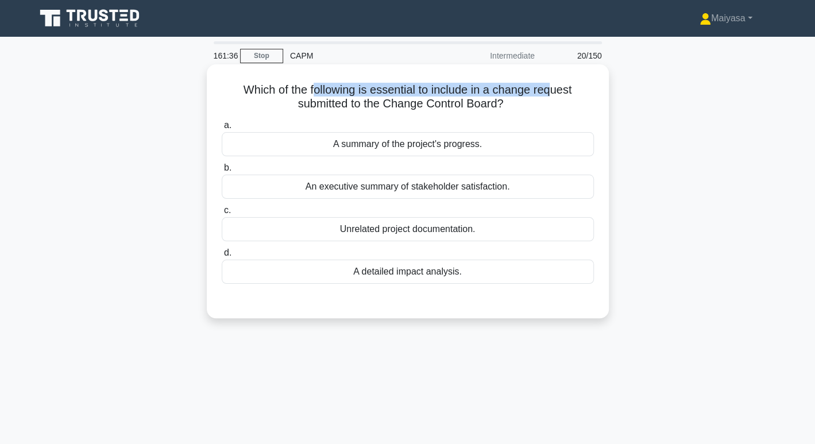
drag, startPoint x: 314, startPoint y: 90, endPoint x: 552, endPoint y: 90, distance: 237.7
click at [552, 90] on h5 "Which of the following is essential to include in a change request submitted to…" at bounding box center [407, 97] width 374 height 29
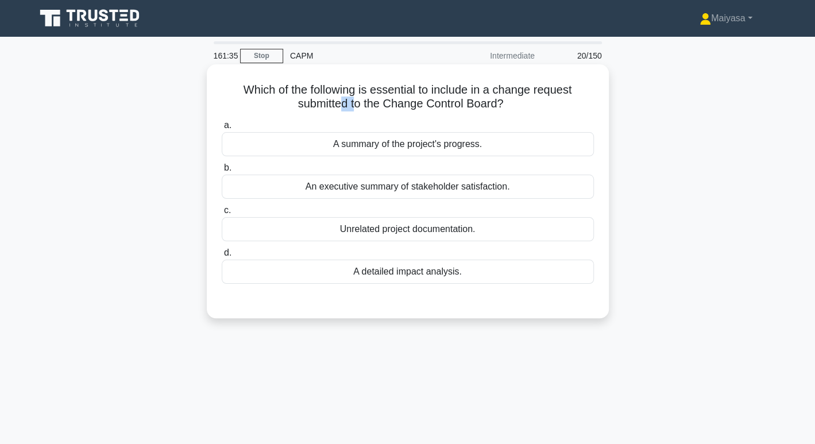
drag, startPoint x: 336, startPoint y: 105, endPoint x: 354, endPoint y: 106, distance: 17.8
click at [354, 106] on h5 "Which of the following is essential to include in a change request submitted to…" at bounding box center [407, 97] width 374 height 29
click at [392, 93] on h5 "Which of the following is essential to include in a change request submitted to…" at bounding box center [407, 97] width 374 height 29
click at [411, 274] on div "A detailed impact analysis." at bounding box center [408, 271] width 372 height 24
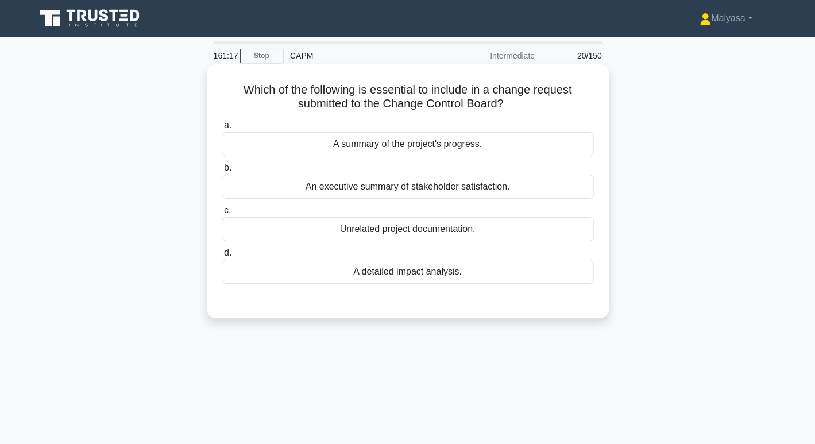
click at [222, 257] on input "d. A detailed impact analysis." at bounding box center [222, 252] width 0 height 7
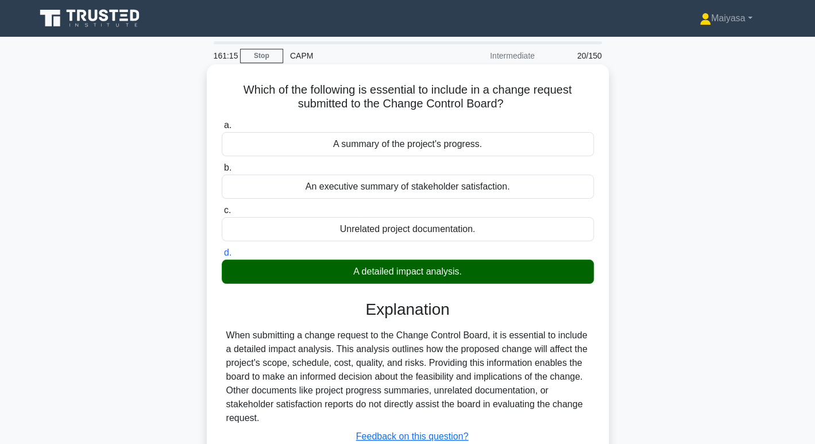
scroll to position [101, 0]
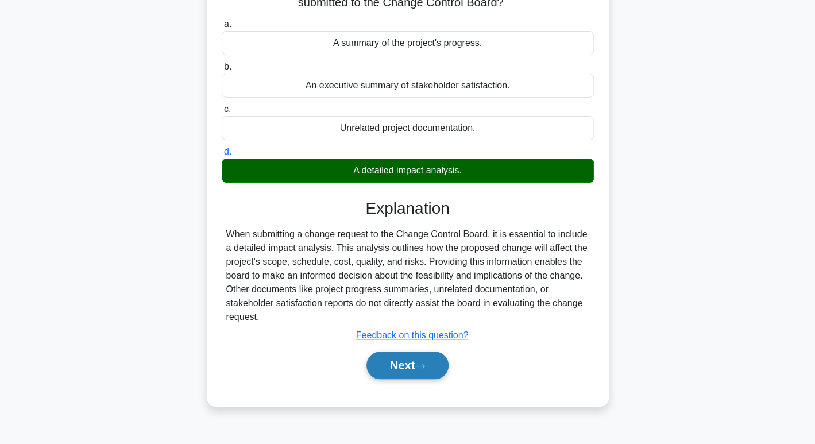
click at [410, 369] on button "Next" at bounding box center [407, 365] width 82 height 28
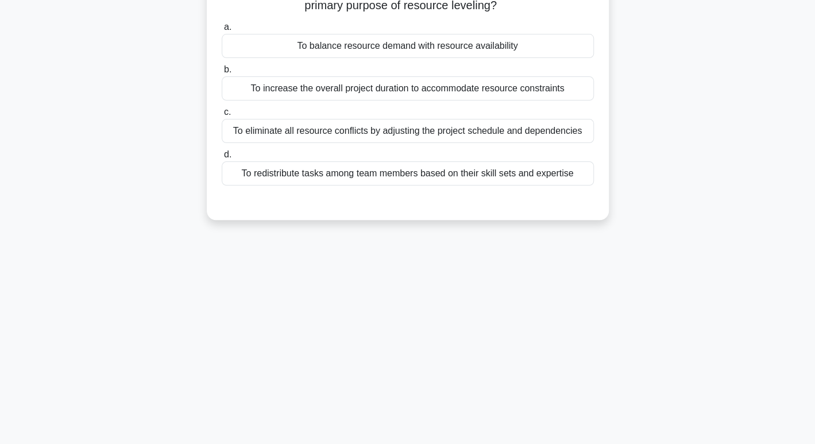
scroll to position [0, 0]
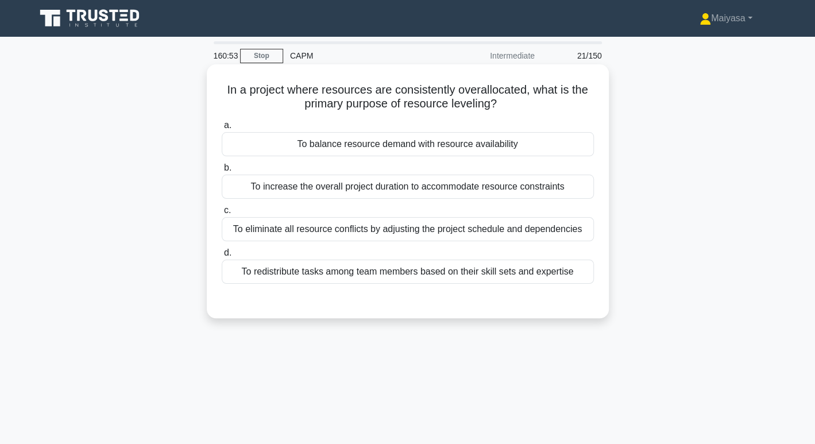
click at [455, 153] on div "To balance resource demand with resource availability" at bounding box center [408, 144] width 372 height 24
click at [222, 129] on input "a. To balance resource demand with resource availability" at bounding box center [222, 125] width 0 height 7
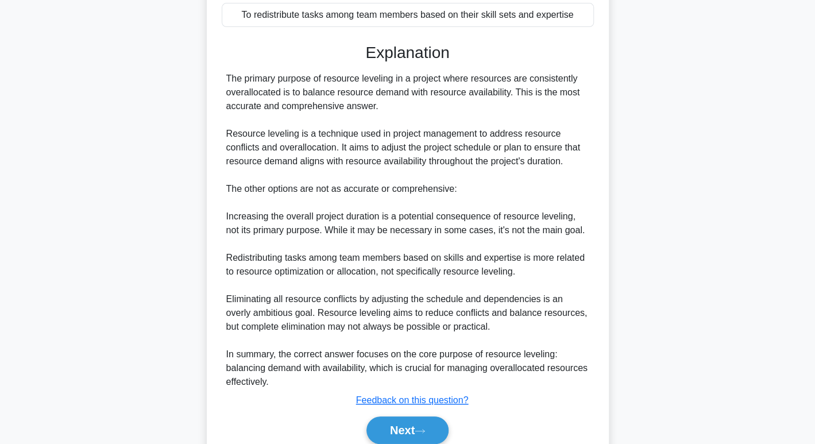
scroll to position [258, 0]
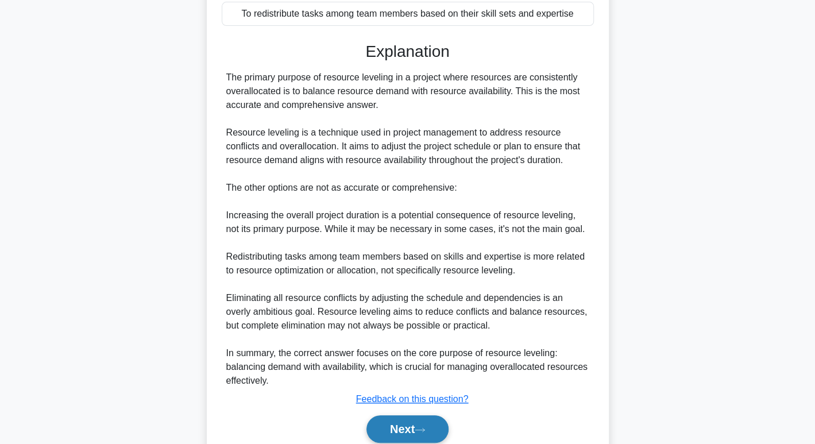
click at [413, 423] on button "Next" at bounding box center [407, 429] width 82 height 28
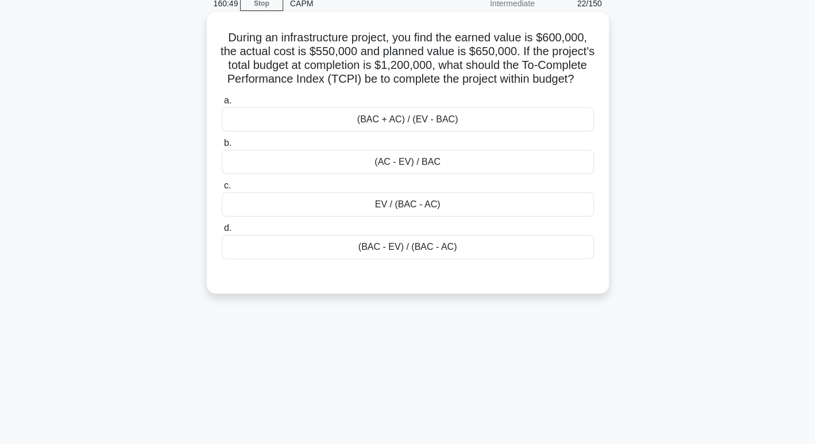
scroll to position [0, 0]
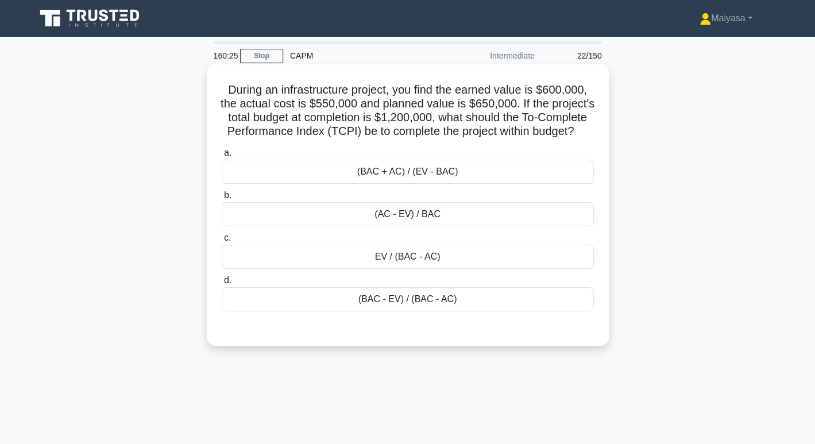
click at [435, 311] on div "(BAC - EV) / (BAC - AC)" at bounding box center [408, 299] width 372 height 24
click at [222, 284] on input "d. (BAC - EV) / (BAC - AC)" at bounding box center [222, 280] width 0 height 7
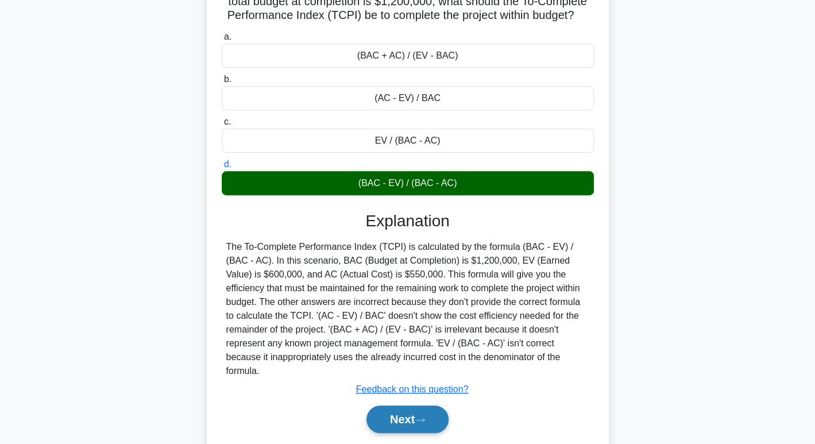
scroll to position [116, 0]
click at [405, 421] on button "Next" at bounding box center [407, 419] width 82 height 28
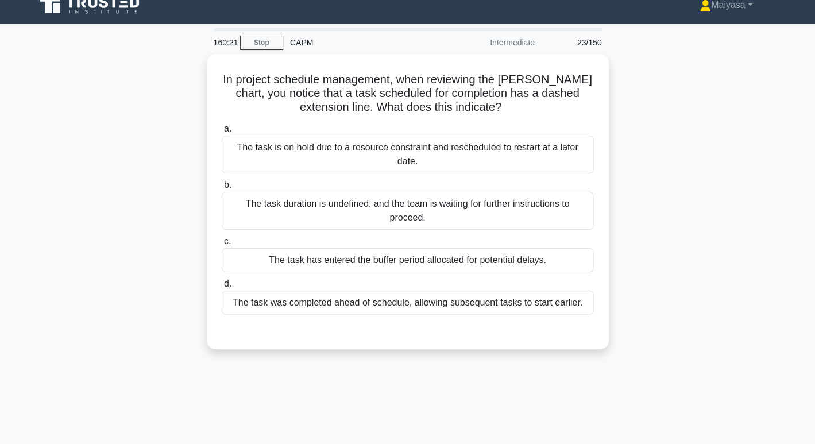
scroll to position [0, 0]
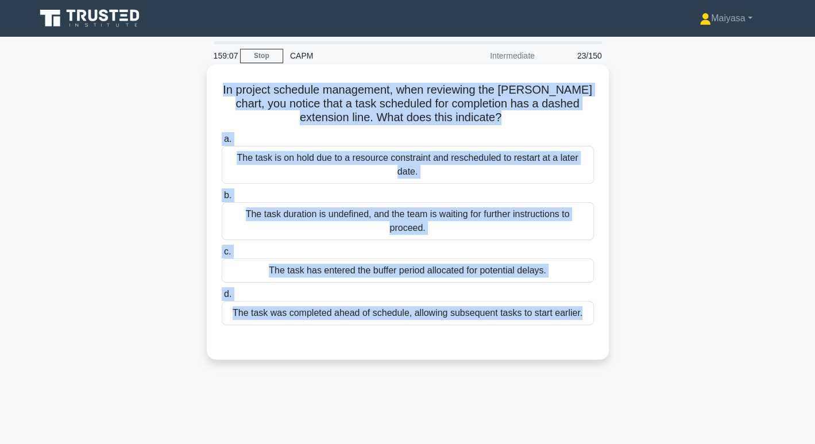
drag, startPoint x: 224, startPoint y: 91, endPoint x: 590, endPoint y: 332, distance: 437.9
click at [590, 332] on div "In project schedule management, when reviewing the Gantt chart, you notice that…" at bounding box center [407, 212] width 393 height 286
copy div "In project schedule management, when reviewing the Gantt chart, you notice that…"
click at [335, 301] on div "The task was completed ahead of schedule, allowing subsequent tasks to start ea…" at bounding box center [408, 313] width 372 height 24
click at [222, 296] on input "d. The task was completed ahead of schedule, allowing subsequent tasks to start…" at bounding box center [222, 293] width 0 height 7
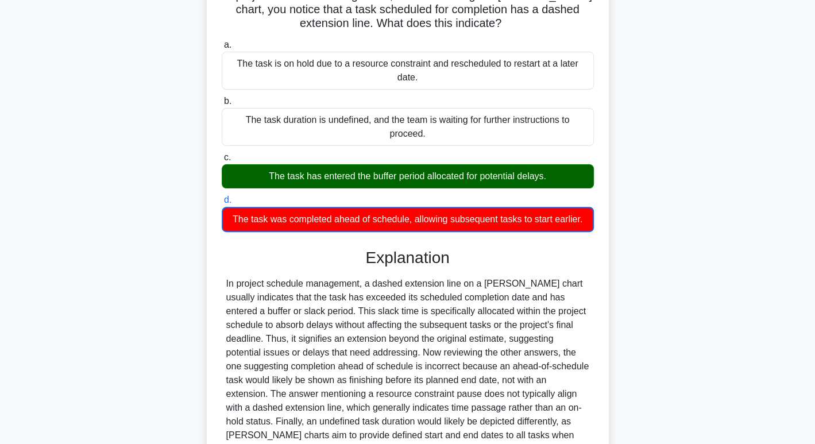
scroll to position [181, 0]
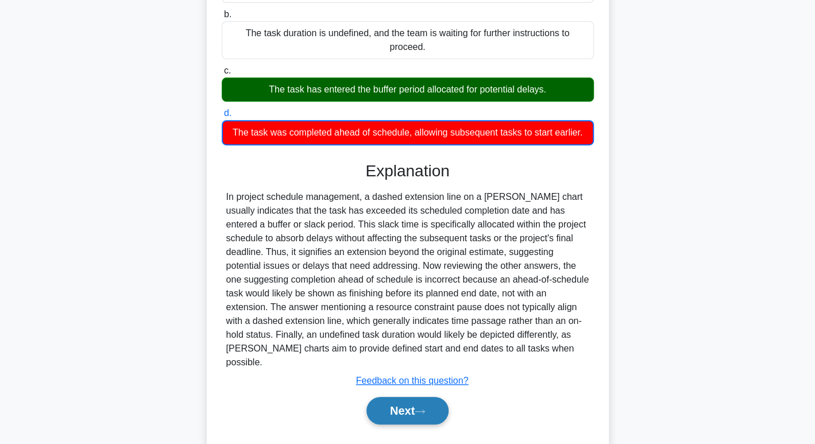
click at [397, 397] on button "Next" at bounding box center [407, 411] width 82 height 28
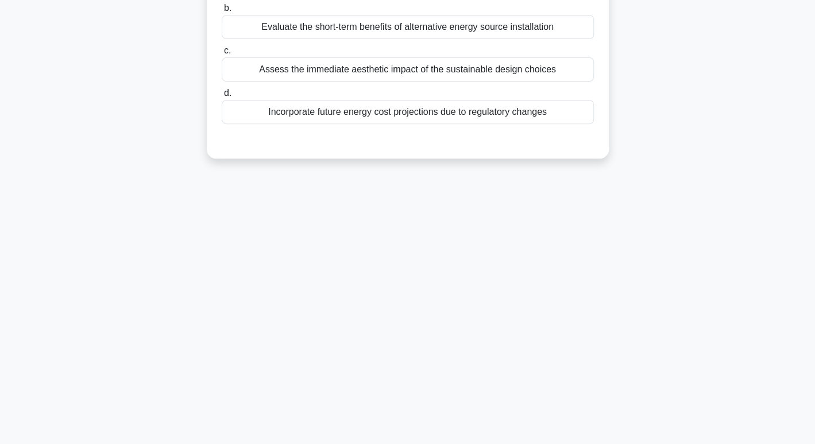
scroll to position [0, 0]
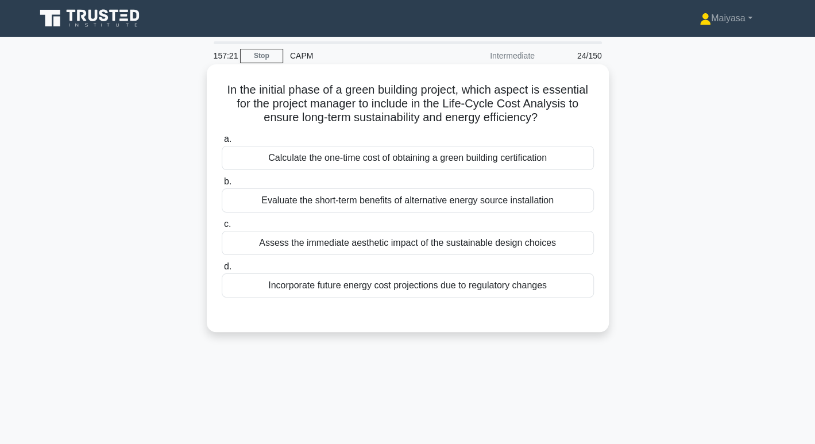
click at [284, 162] on div "Calculate the one-time cost of obtaining a green building certification" at bounding box center [408, 158] width 372 height 24
click at [222, 143] on input "a. Calculate the one-time cost of obtaining a green building certification" at bounding box center [222, 138] width 0 height 7
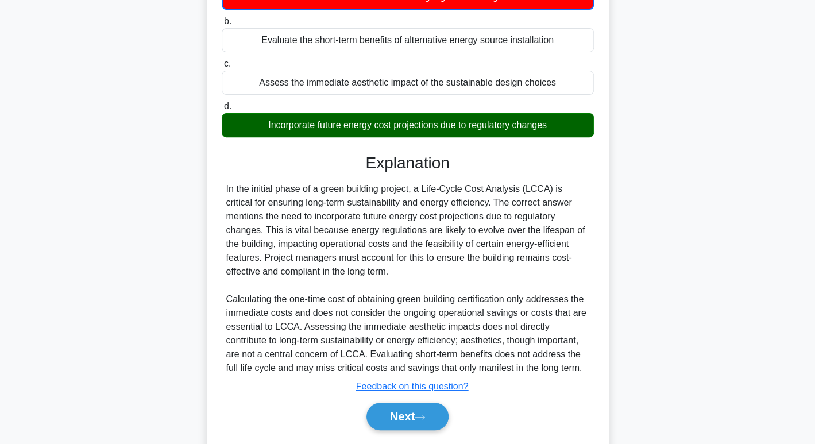
scroll to position [195, 0]
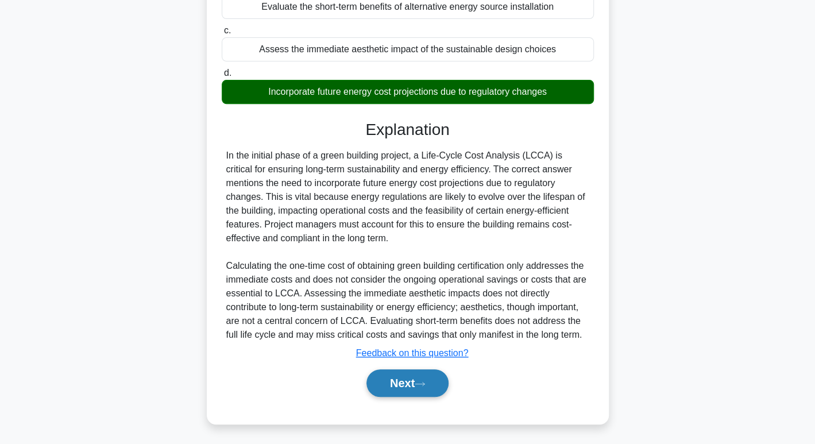
click at [445, 387] on button "Next" at bounding box center [407, 383] width 82 height 28
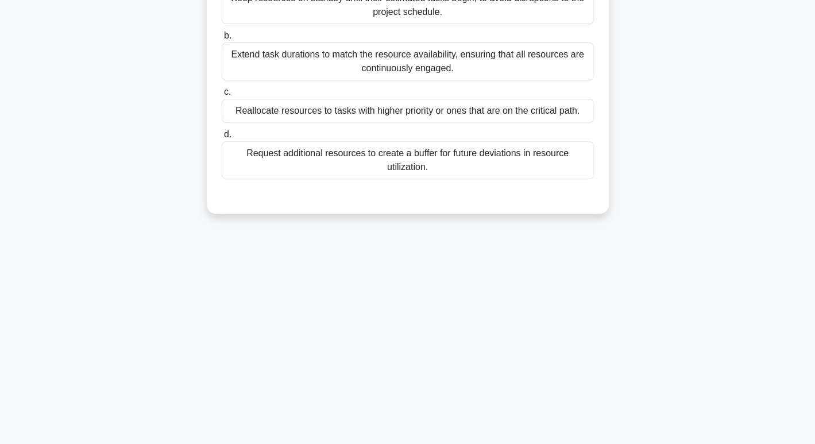
scroll to position [0, 0]
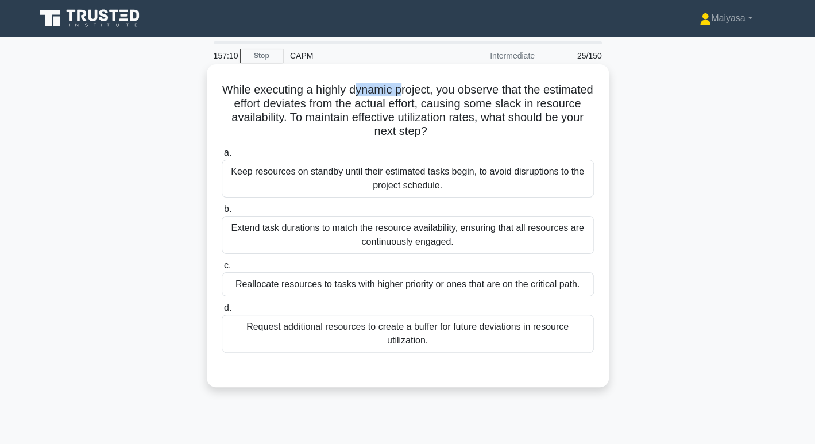
drag, startPoint x: 378, startPoint y: 85, endPoint x: 430, endPoint y: 85, distance: 52.2
click at [430, 85] on h5 "While executing a highly dynamic project, you observe that the estimated effort…" at bounding box center [407, 111] width 374 height 56
drag, startPoint x: 254, startPoint y: 88, endPoint x: 451, endPoint y: 87, distance: 196.9
click at [451, 87] on h5 "While executing a highly dynamic project, you observe that the estimated effort…" at bounding box center [407, 111] width 374 height 56
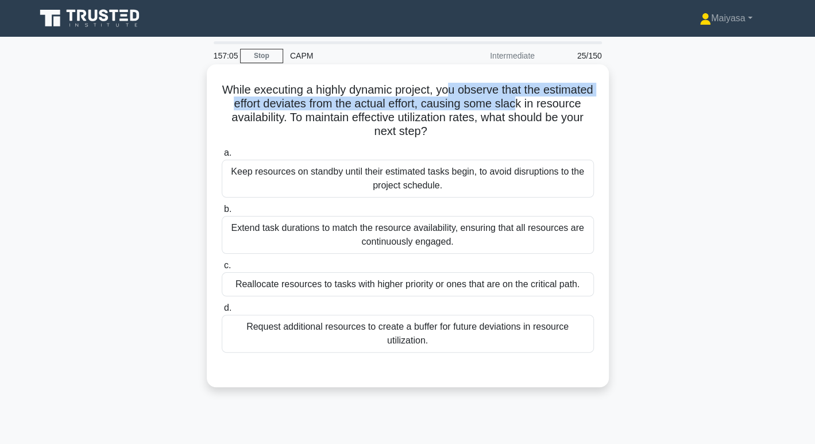
drag, startPoint x: 476, startPoint y: 87, endPoint x: 573, endPoint y: 99, distance: 97.8
click at [573, 99] on h5 "While executing a highly dynamic project, you observe that the estimated effort…" at bounding box center [407, 111] width 374 height 56
click at [301, 100] on h5 "While executing a highly dynamic project, you observe that the estimated effort…" at bounding box center [407, 111] width 374 height 56
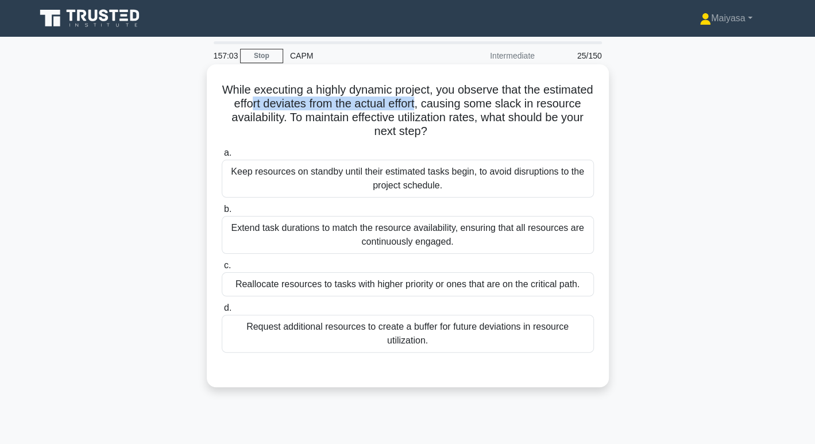
drag, startPoint x: 320, startPoint y: 105, endPoint x: 470, endPoint y: 106, distance: 150.4
click at [470, 106] on h5 "While executing a highly dynamic project, you observe that the estimated effort…" at bounding box center [407, 111] width 374 height 56
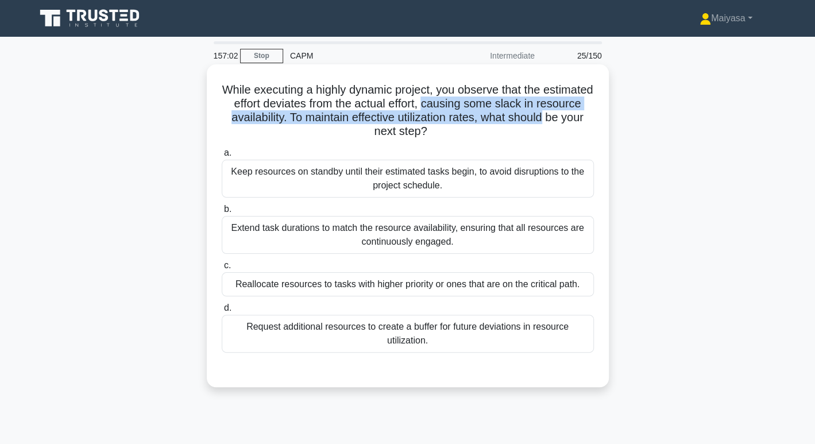
drag, startPoint x: 480, startPoint y: 104, endPoint x: 591, endPoint y: 115, distance: 111.8
click at [591, 115] on h5 "While executing a highly dynamic project, you observe that the estimated effort…" at bounding box center [407, 111] width 374 height 56
click at [328, 123] on h5 "While executing a highly dynamic project, you observe that the estimated effort…" at bounding box center [407, 111] width 374 height 56
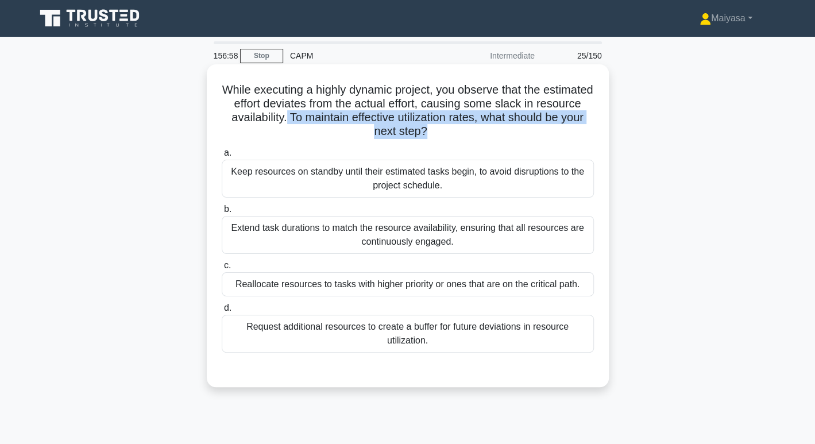
drag, startPoint x: 328, startPoint y: 123, endPoint x: 498, endPoint y: 129, distance: 169.4
click at [498, 129] on h5 "While executing a highly dynamic project, you observe that the estimated effort…" at bounding box center [407, 111] width 374 height 56
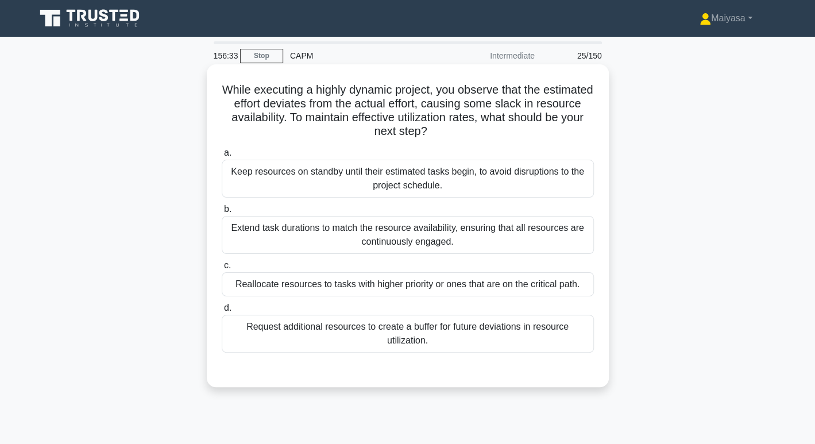
click at [419, 223] on div "Extend task durations to match the resource availability, ensuring that all res…" at bounding box center [408, 235] width 372 height 38
click at [222, 213] on input "b. Extend task durations to match the resource availability, ensuring that all …" at bounding box center [222, 209] width 0 height 7
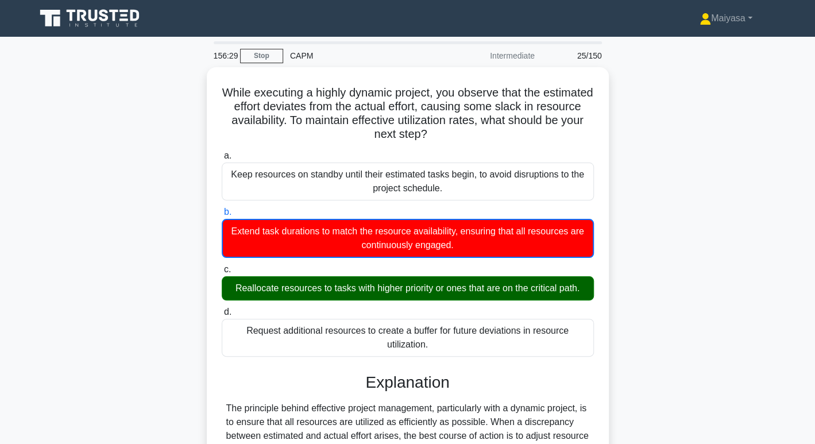
scroll to position [21, 0]
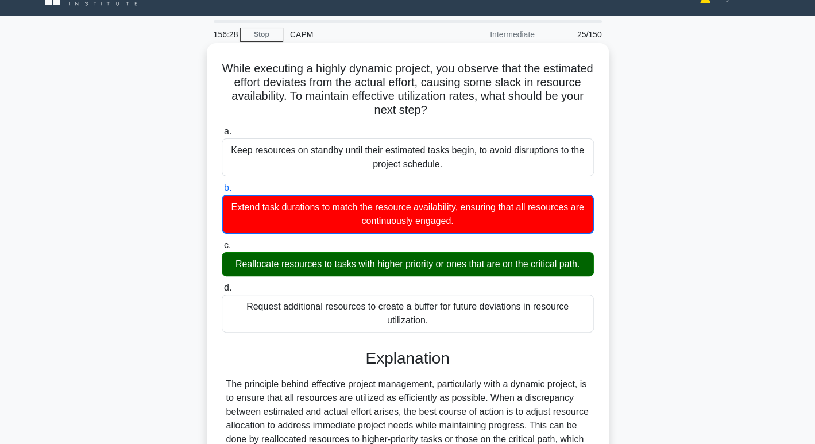
click at [539, 313] on div "Request additional resources to create a buffer for future deviations in resour…" at bounding box center [408, 313] width 372 height 38
click at [222, 292] on input "d. Request additional resources to create a buffer for future deviations in res…" at bounding box center [222, 287] width 0 height 7
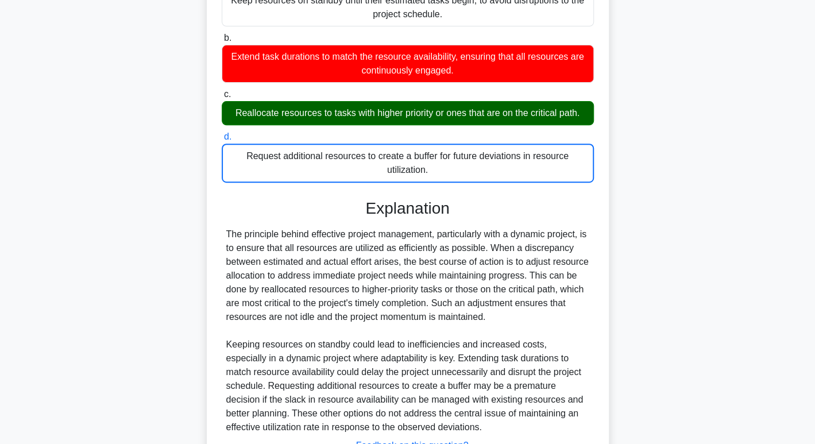
scroll to position [263, 0]
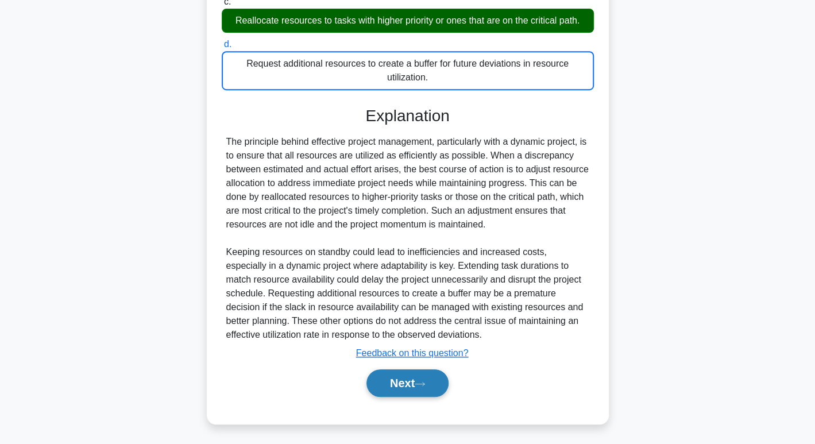
click at [406, 378] on button "Next" at bounding box center [407, 383] width 82 height 28
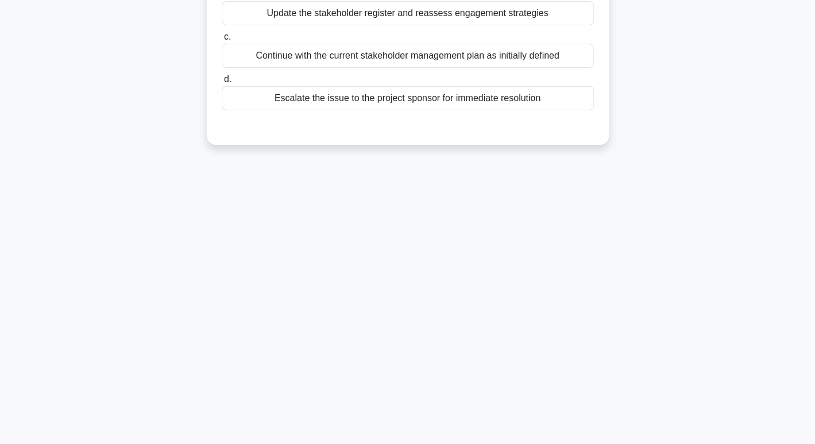
scroll to position [0, 0]
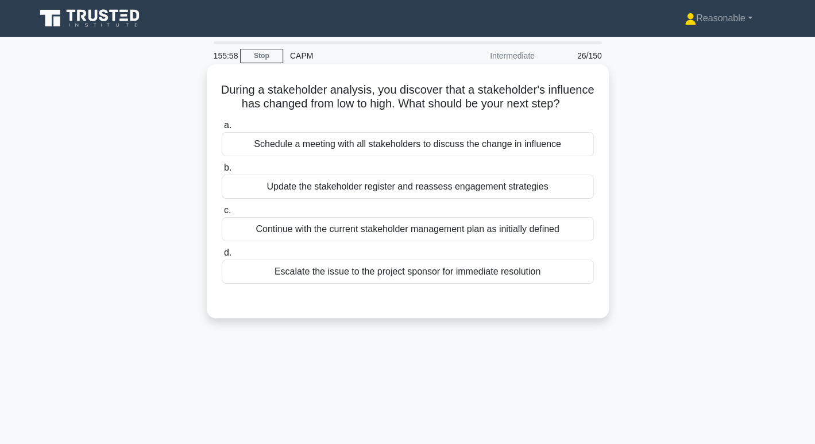
click at [444, 199] on div "Update the stakeholder register and reassess engagement strategies" at bounding box center [408, 187] width 372 height 24
click at [222, 172] on input "b. Update the stakeholder register and reassess engagement strategies" at bounding box center [222, 167] width 0 height 7
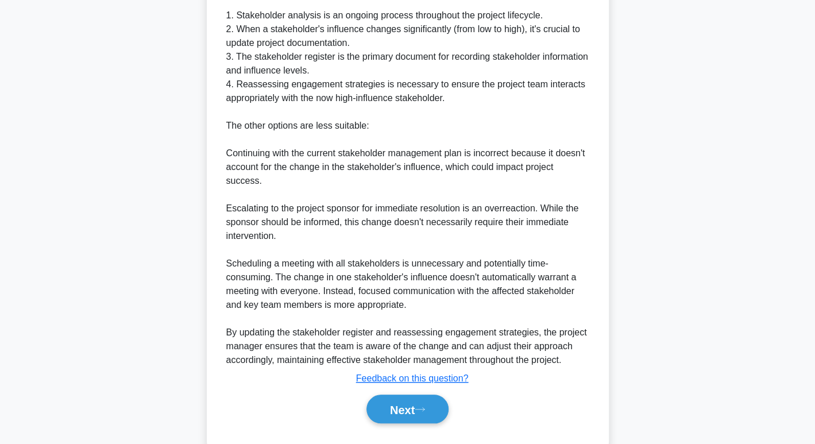
scroll to position [377, 0]
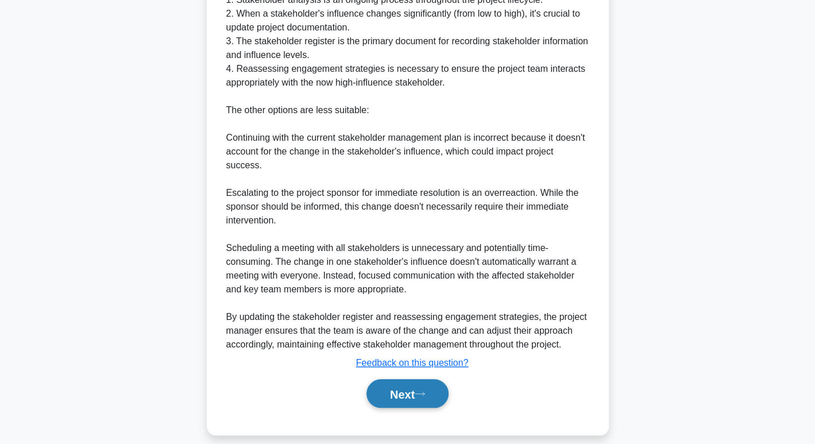
click at [398, 400] on font "Next" at bounding box center [402, 393] width 25 height 13
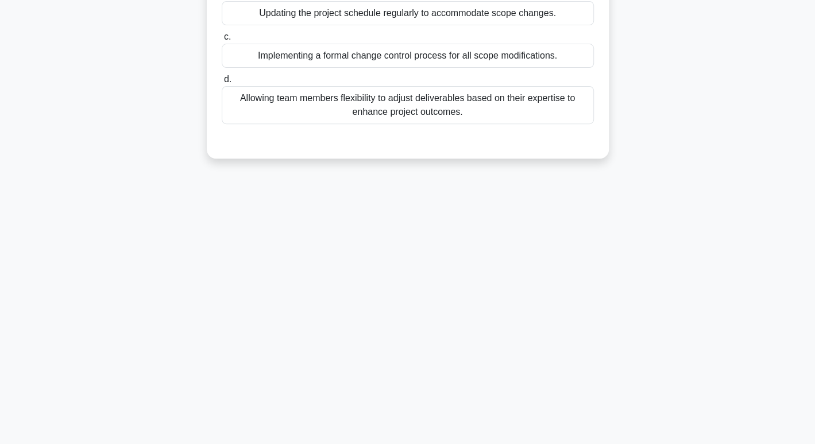
scroll to position [0, 0]
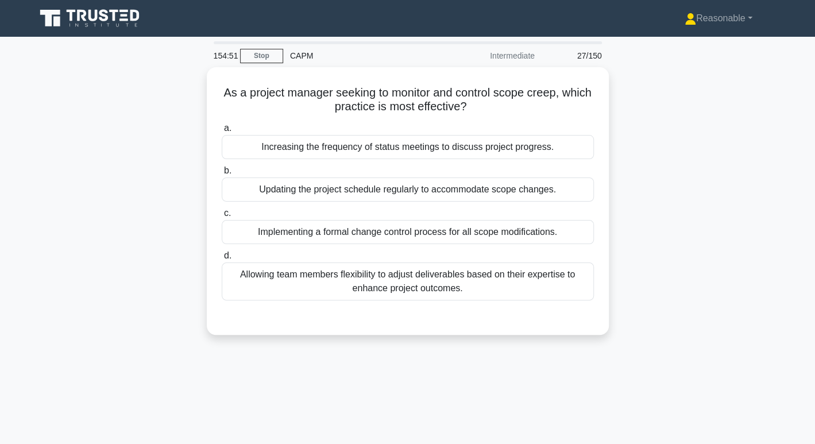
drag, startPoint x: 459, startPoint y: 206, endPoint x: 661, endPoint y: 154, distance: 208.6
click at [661, 154] on div "As a project manager seeking to monitor and control scope creep, which practice…" at bounding box center [408, 207] width 758 height 281
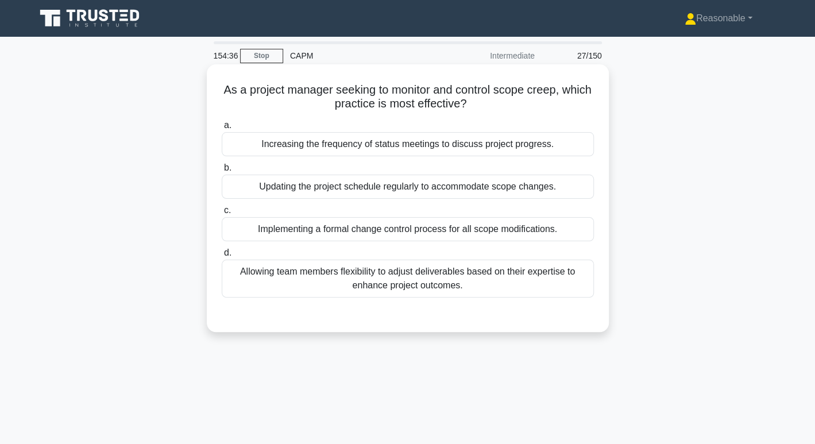
click at [562, 189] on div "Updating the project schedule regularly to accommodate scope changes." at bounding box center [408, 187] width 372 height 24
click at [222, 172] on input "b. Updating the project schedule regularly to accommodate scope changes." at bounding box center [222, 167] width 0 height 7
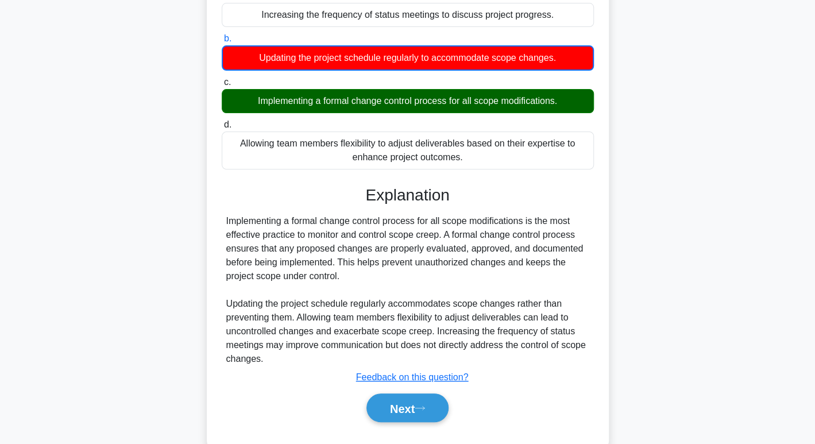
scroll to position [176, 0]
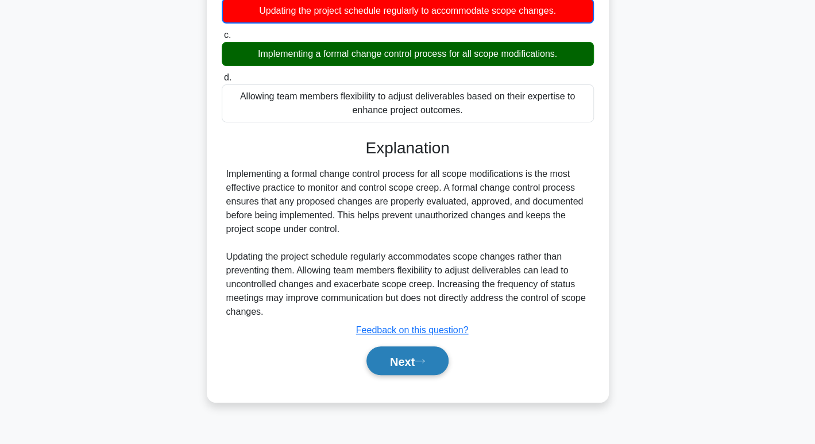
click at [408, 362] on font "Next" at bounding box center [402, 361] width 25 height 13
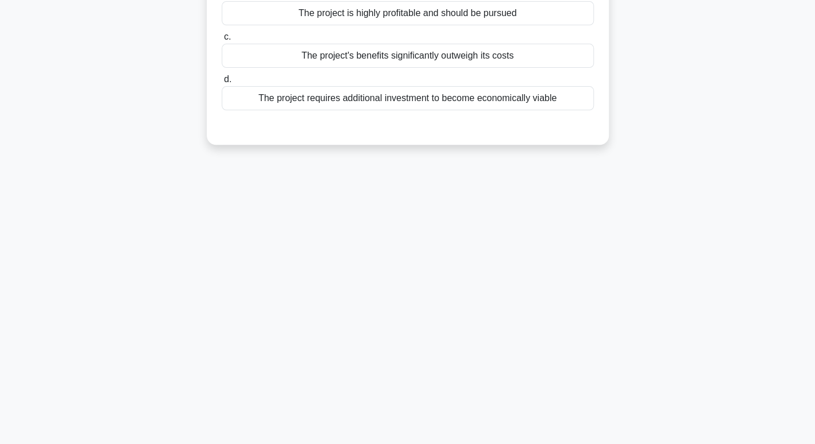
scroll to position [0, 0]
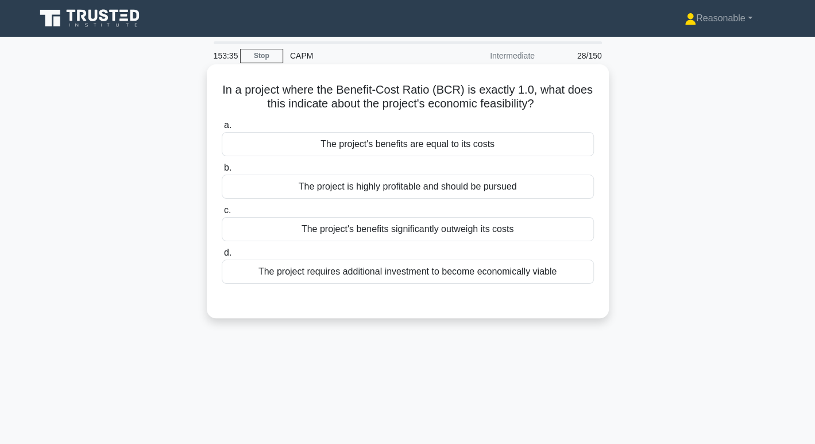
click at [412, 207] on label "c. The project's benefits significantly outweigh its costs" at bounding box center [408, 222] width 372 height 38
click at [222, 207] on input "c. The project's benefits significantly outweigh its costs" at bounding box center [222, 210] width 0 height 7
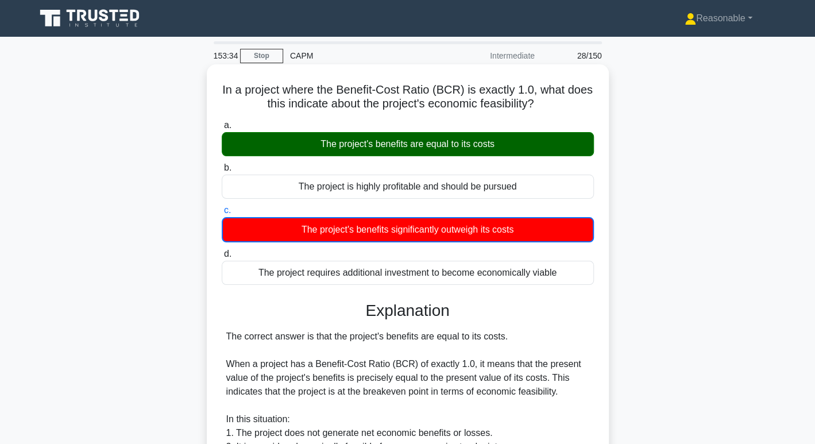
click at [419, 191] on div "The project is highly profitable and should be pursued" at bounding box center [408, 187] width 372 height 24
click at [222, 172] on input "b. The project is highly profitable and should be pursued" at bounding box center [222, 167] width 0 height 7
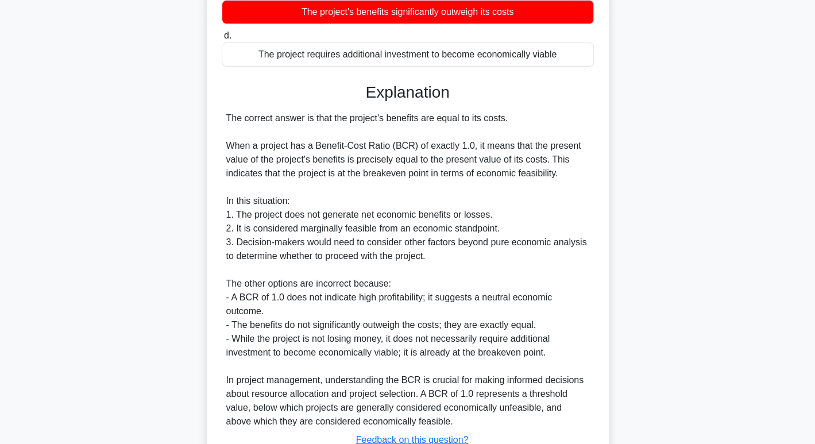
scroll to position [270, 0]
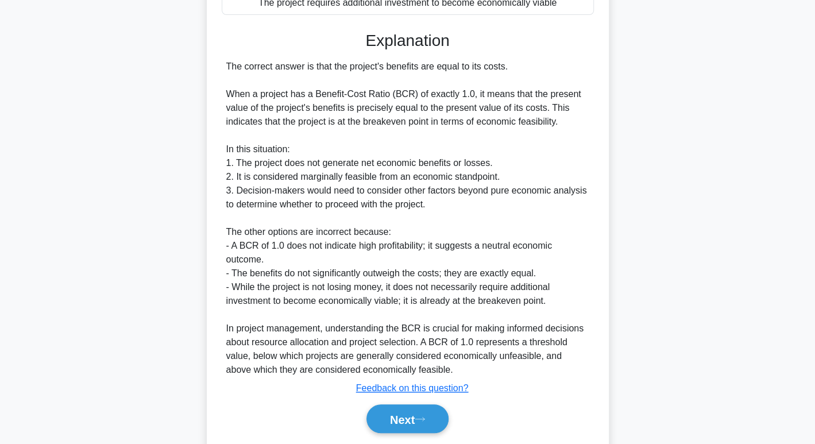
click at [397, 432] on div "Next" at bounding box center [408, 419] width 372 height 38
click at [397, 426] on button "Next" at bounding box center [407, 418] width 82 height 29
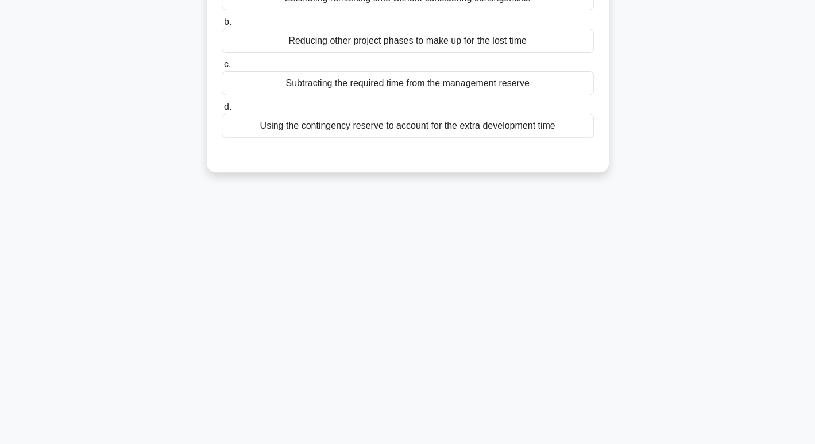
scroll to position [0, 0]
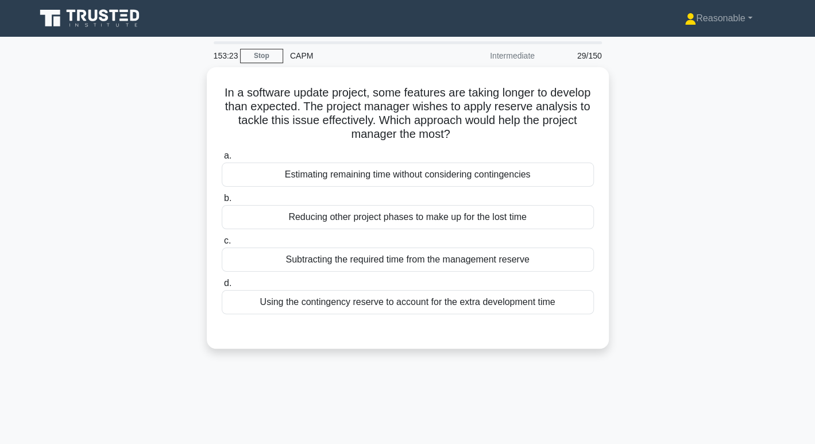
click at [126, 18] on icon at bounding box center [91, 18] width 110 height 22
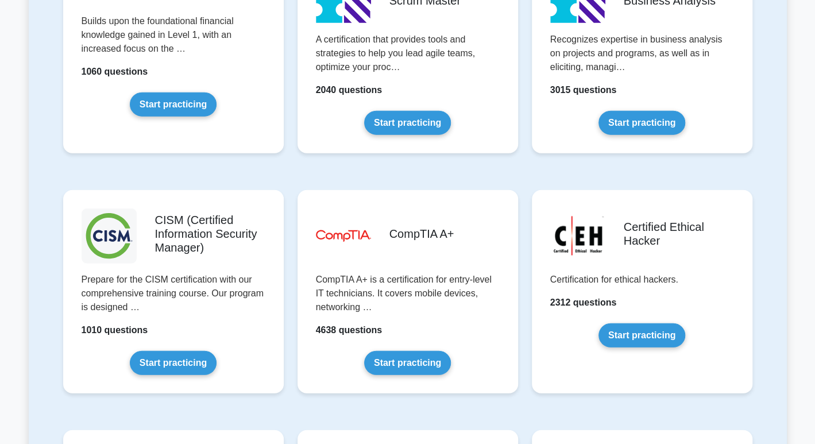
scroll to position [1534, 0]
